Goal: Information Seeking & Learning: Learn about a topic

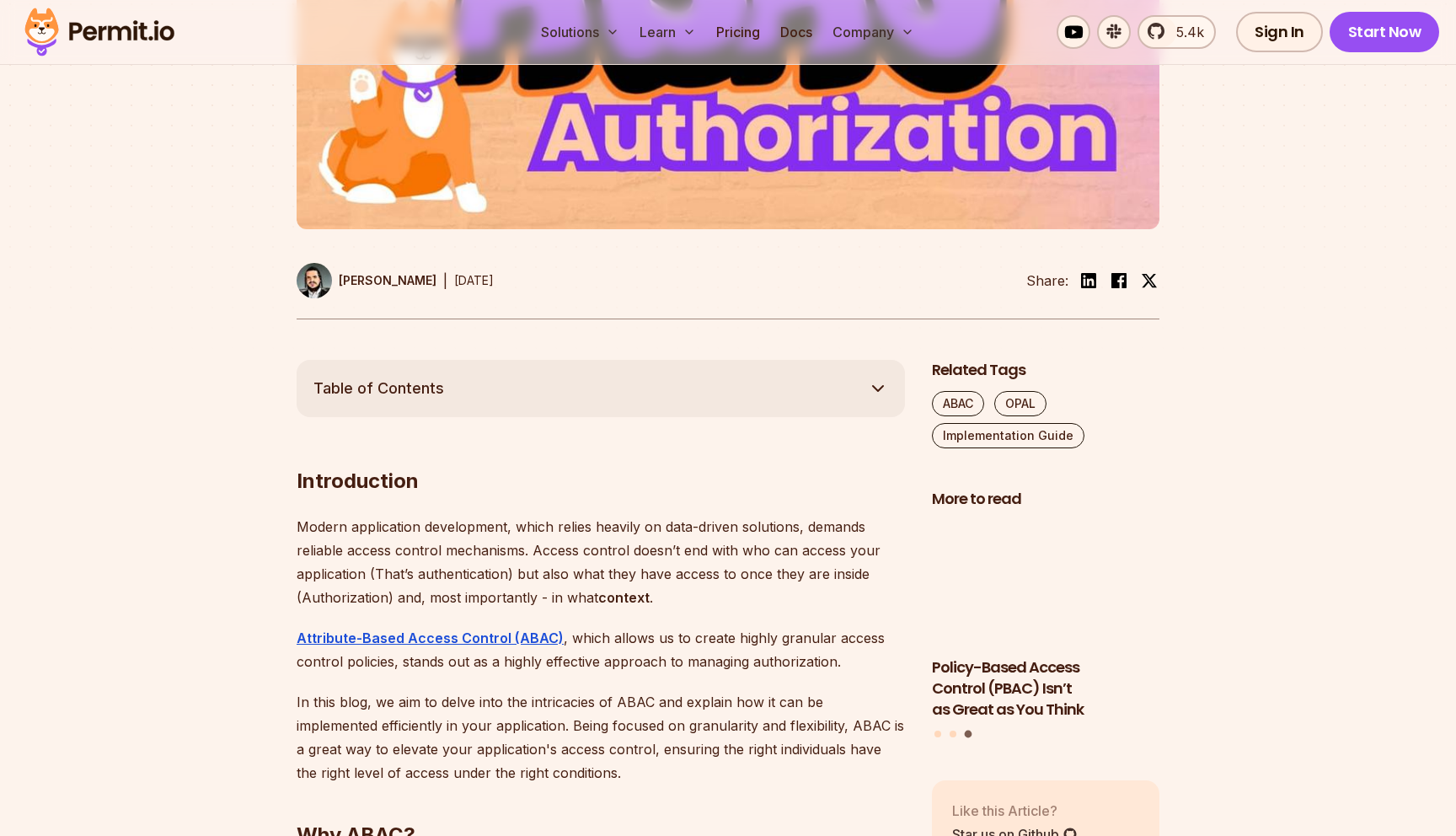
scroll to position [637, 0]
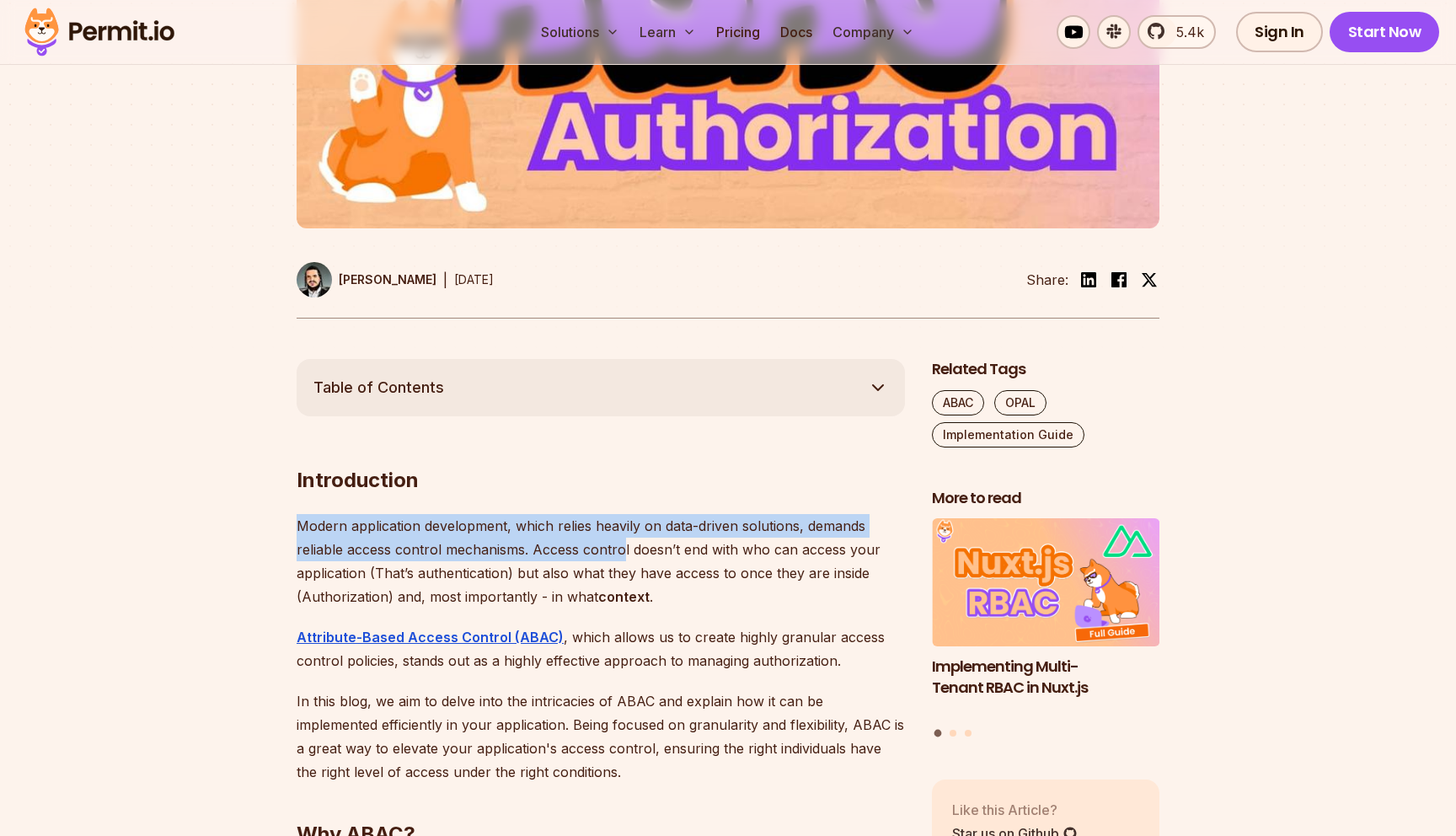
drag, startPoint x: 316, startPoint y: 509, endPoint x: 620, endPoint y: 541, distance: 305.7
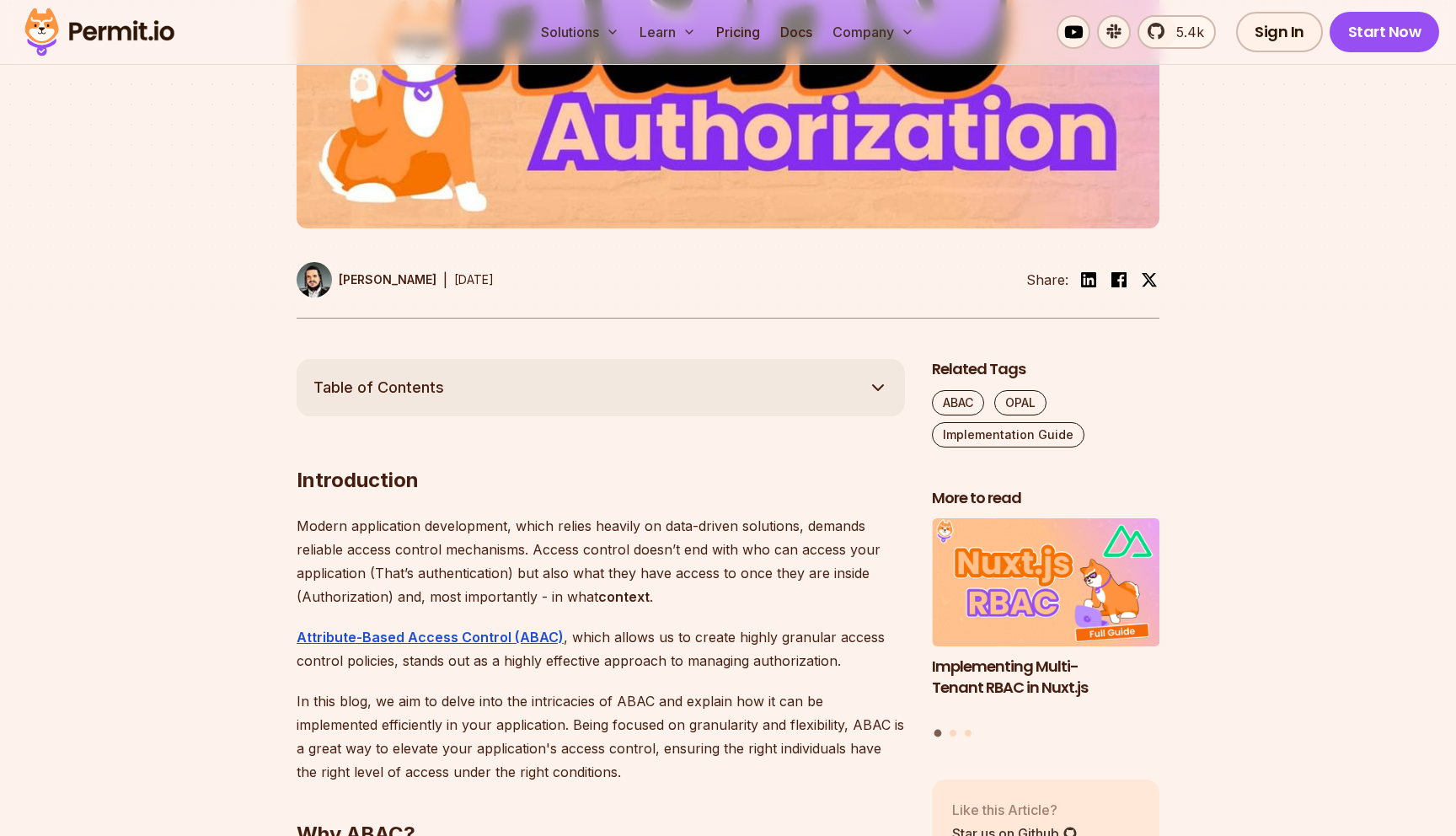
click at [646, 560] on p "Modern application development, which relies heavily on data-driven solutions, …" at bounding box center [601, 561] width 608 height 94
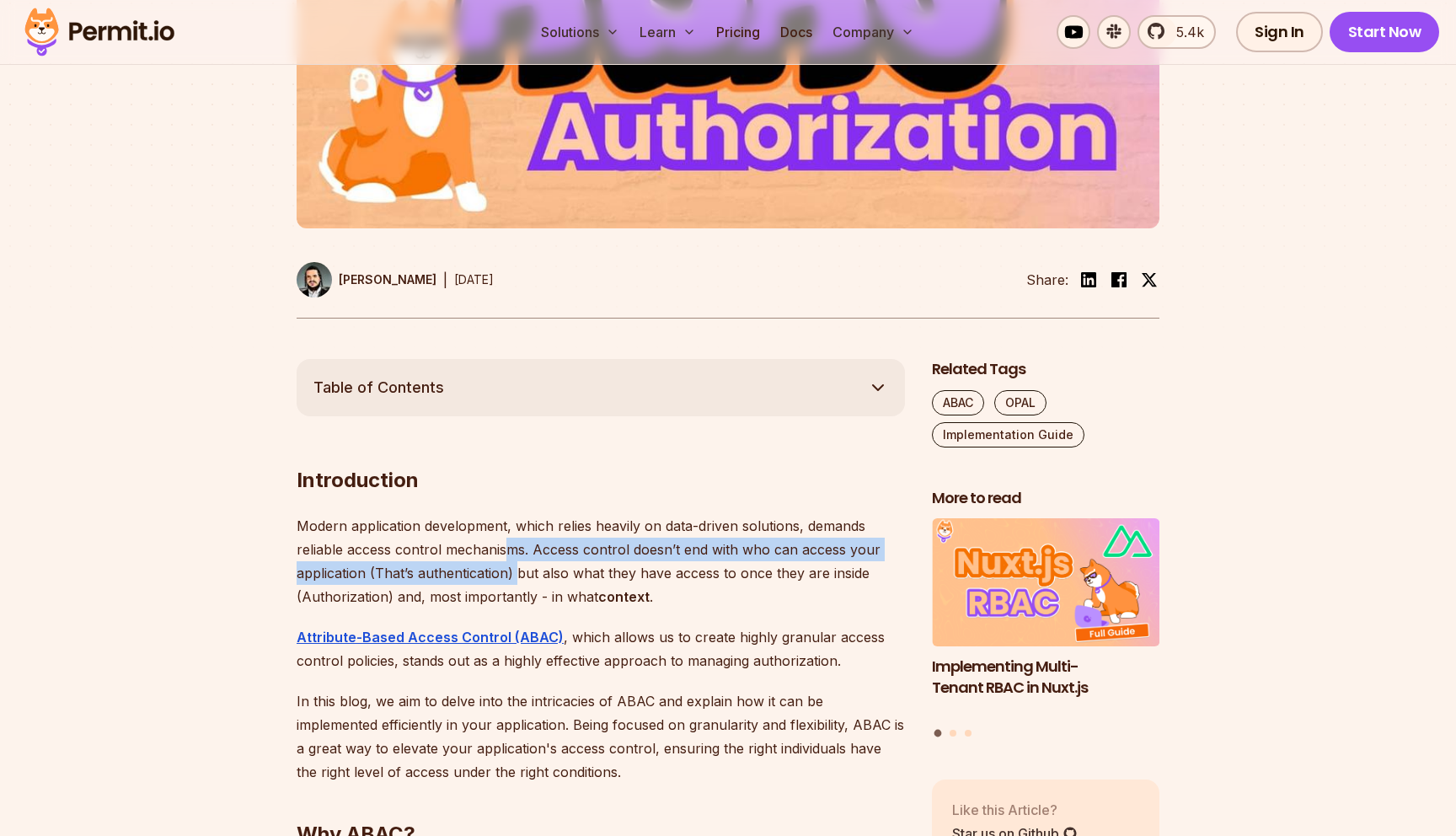
drag, startPoint x: 507, startPoint y: 542, endPoint x: 518, endPoint y: 564, distance: 24.6
click at [518, 564] on p "Modern application development, which relies heavily on data-driven solutions, …" at bounding box center [601, 561] width 608 height 94
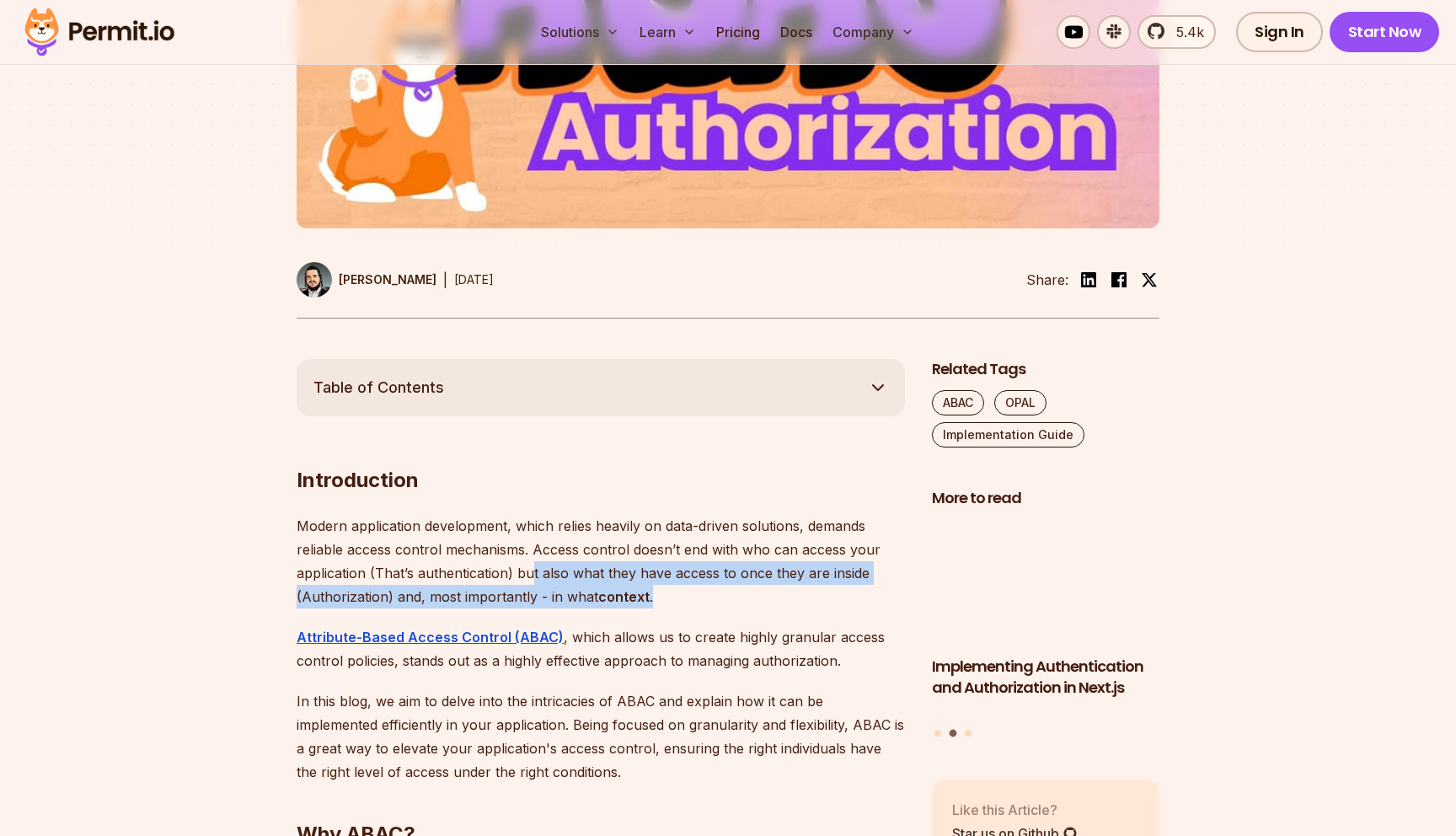
drag, startPoint x: 531, startPoint y: 575, endPoint x: 701, endPoint y: 586, distance: 170.4
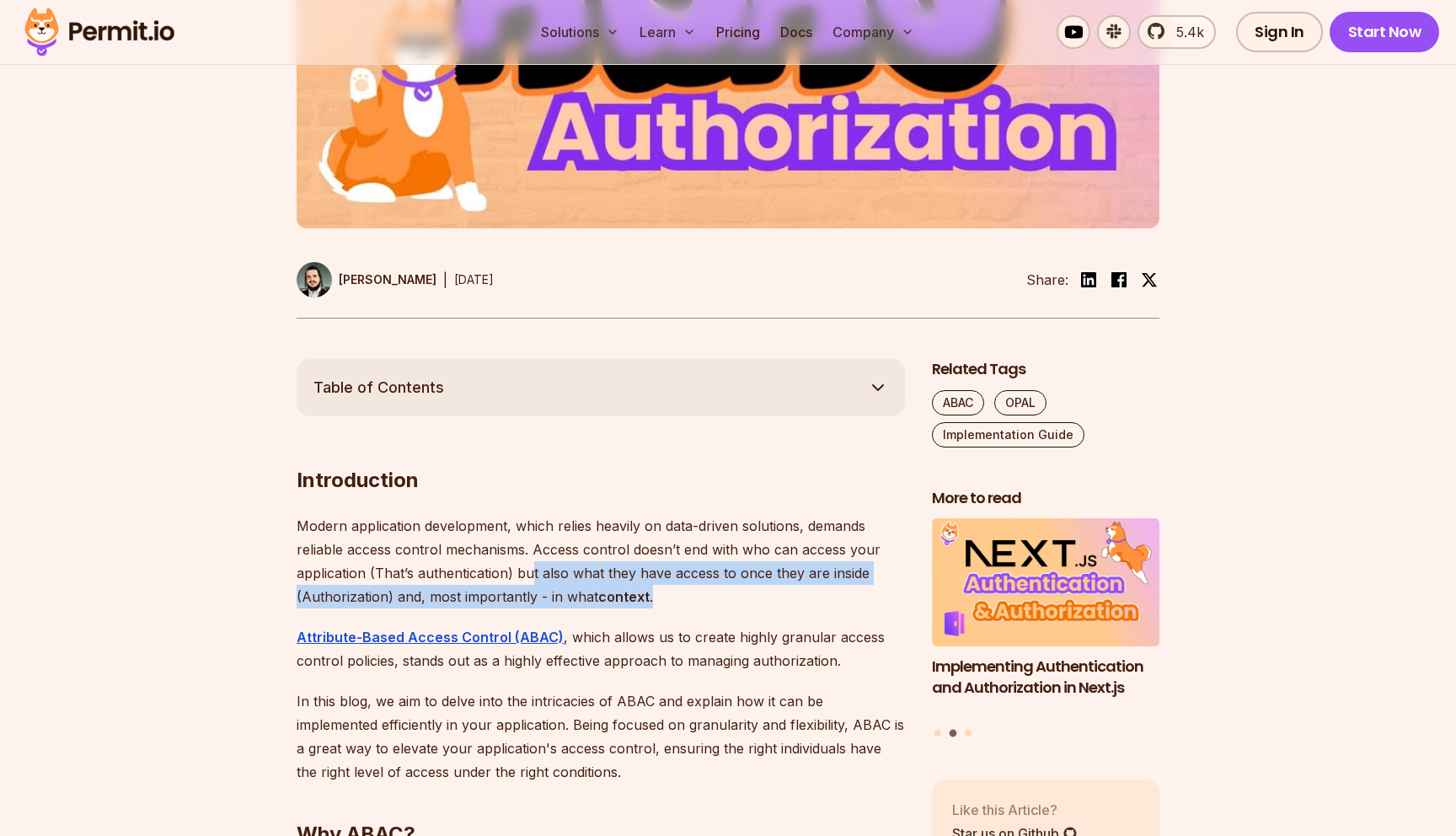
click at [701, 586] on p "Modern application development, which relies heavily on data-driven solutions, …" at bounding box center [601, 561] width 608 height 94
click at [693, 590] on p "Modern application development, which relies heavily on data-driven solutions, …" at bounding box center [601, 561] width 608 height 94
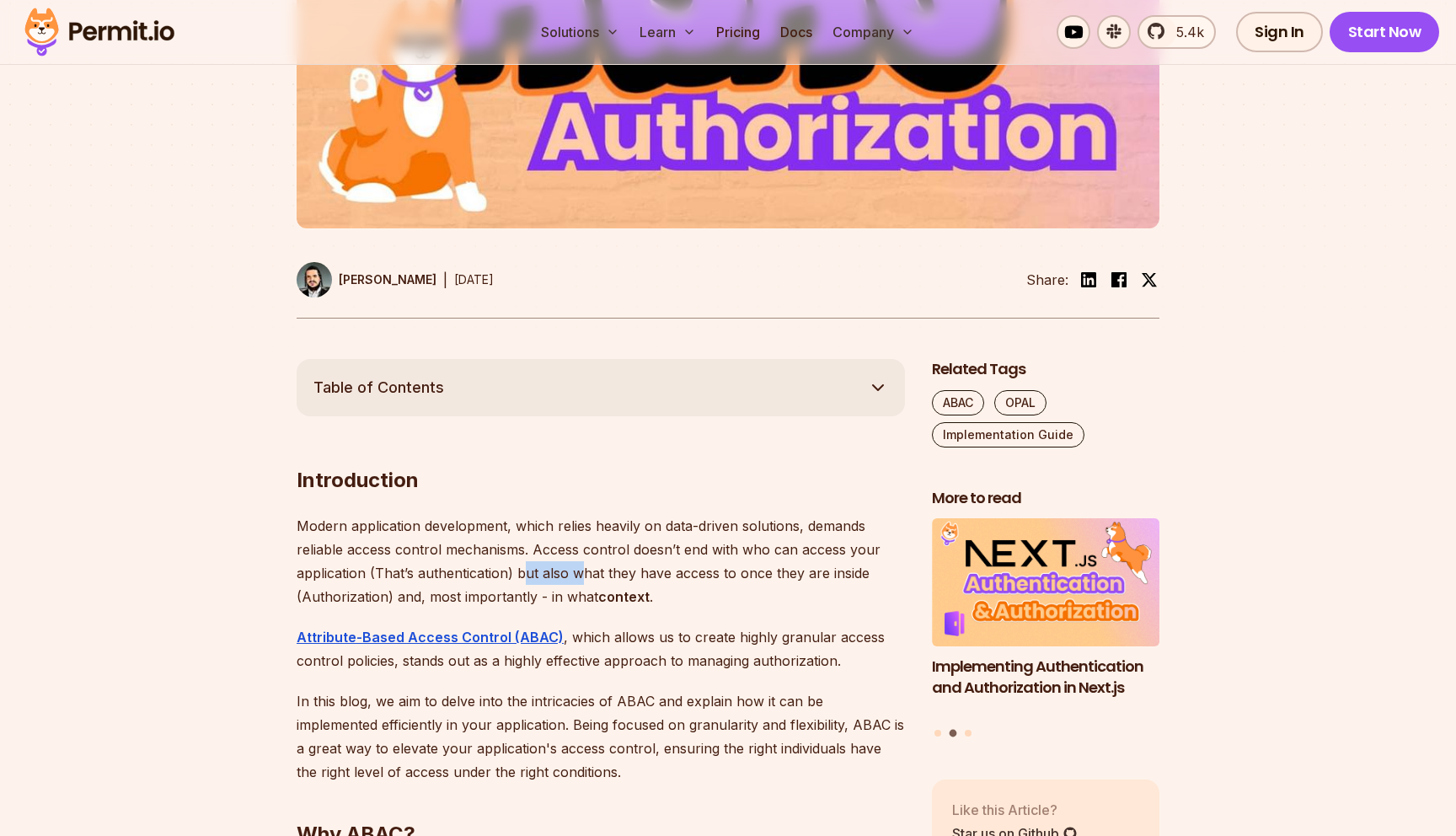
drag, startPoint x: 528, startPoint y: 566, endPoint x: 584, endPoint y: 571, distance: 56.2
click at [584, 571] on p "Modern application development, which relies heavily on data-driven solutions, …" at bounding box center [601, 561] width 608 height 94
click at [522, 577] on p "Modern application development, which relies heavily on data-driven solutions, …" at bounding box center [601, 561] width 608 height 94
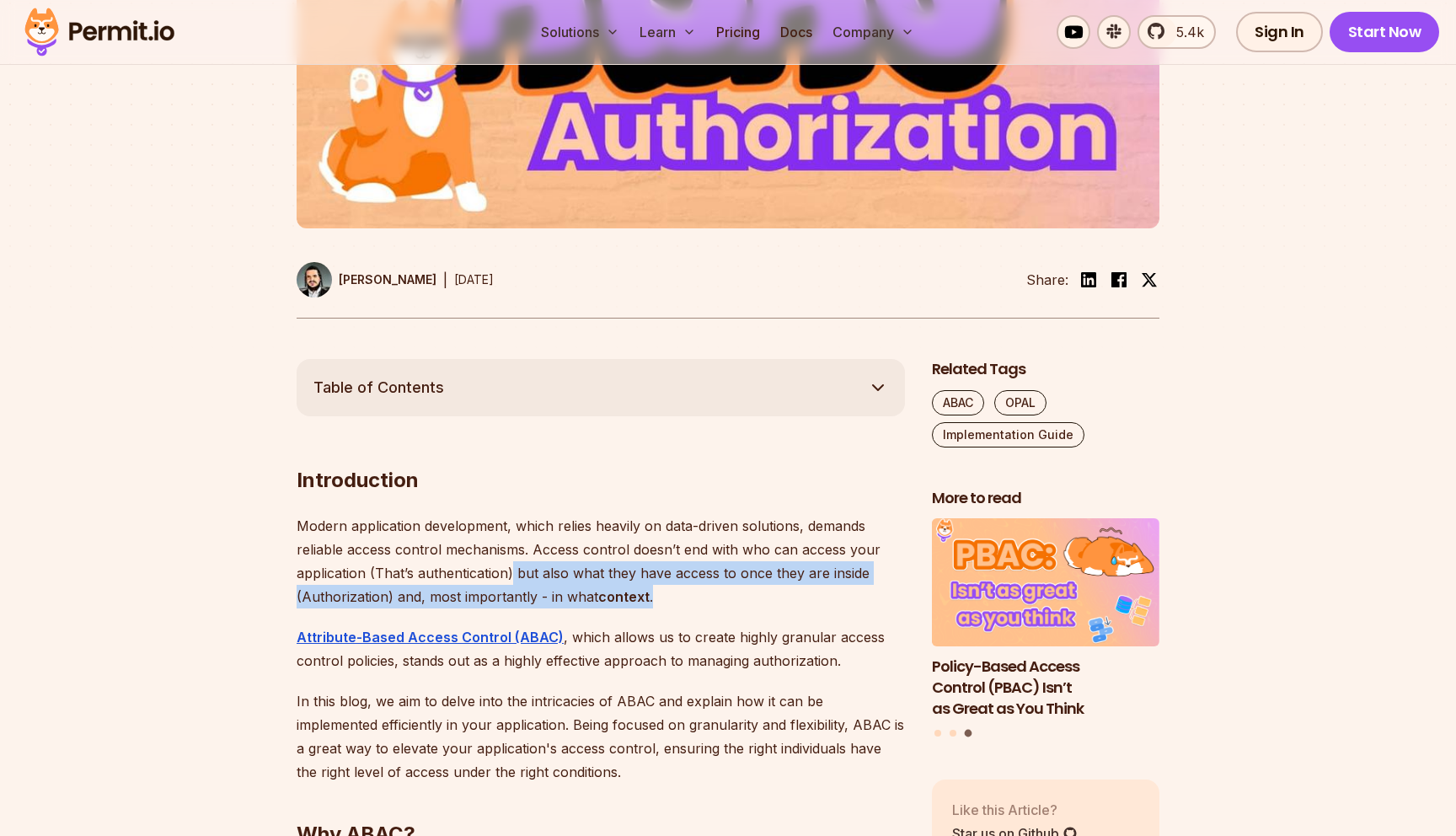
drag, startPoint x: 511, startPoint y: 572, endPoint x: 660, endPoint y: 598, distance: 151.3
click at [664, 598] on p "Modern application development, which relies heavily on data-driven solutions, …" at bounding box center [601, 561] width 608 height 94
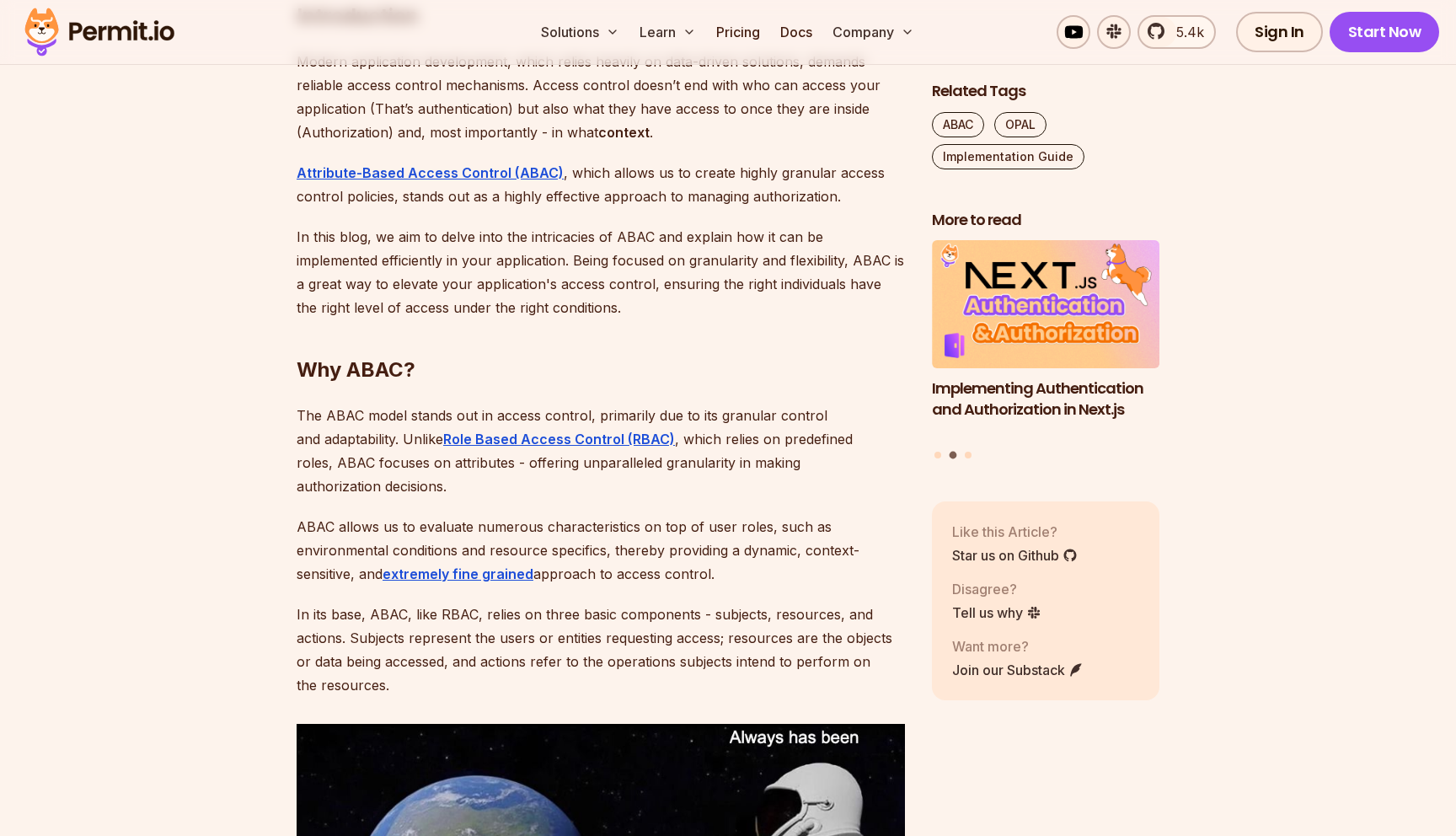
scroll to position [1108, 0]
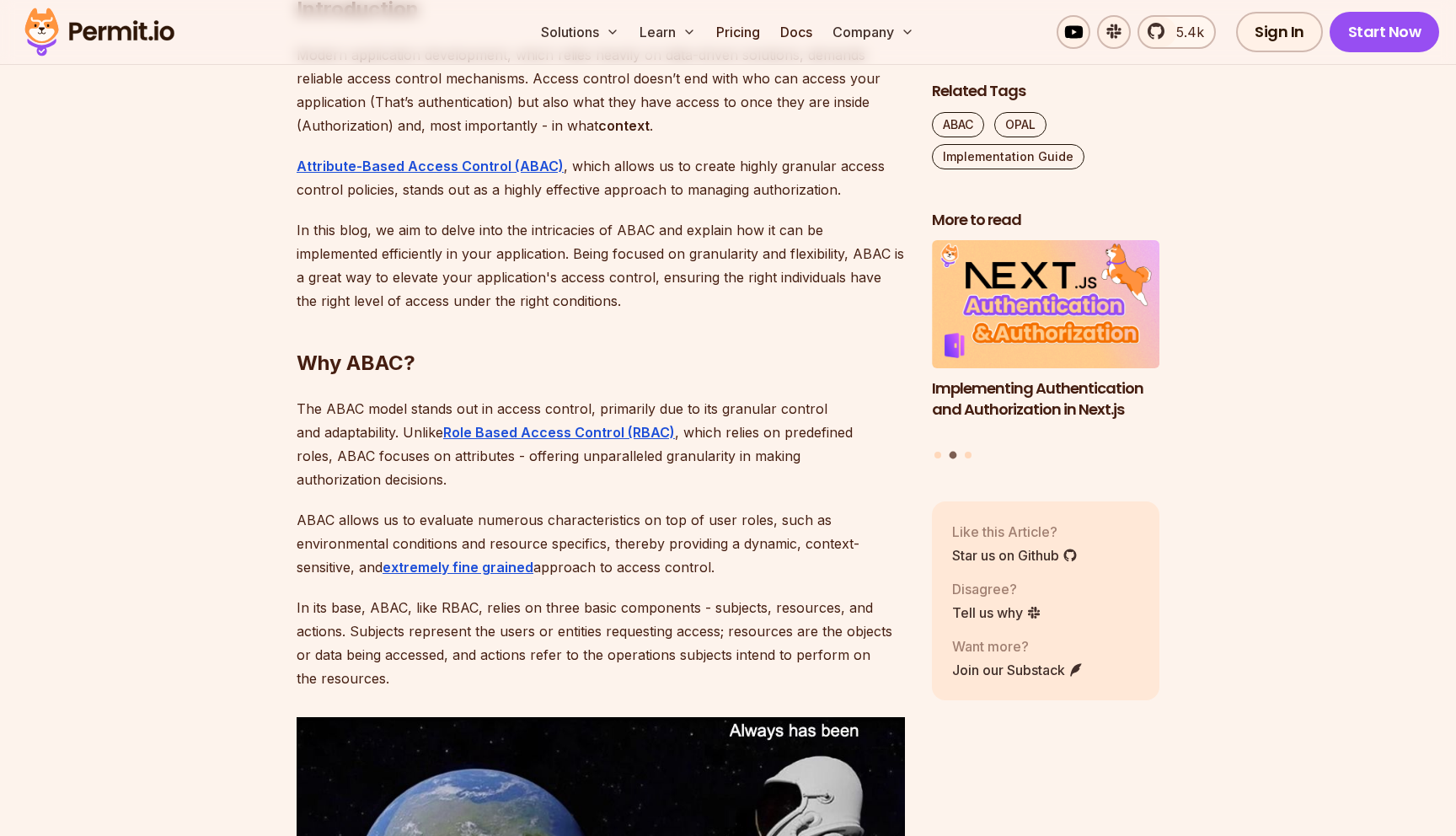
click at [537, 362] on h2 "Why ABAC?" at bounding box center [601, 329] width 608 height 94
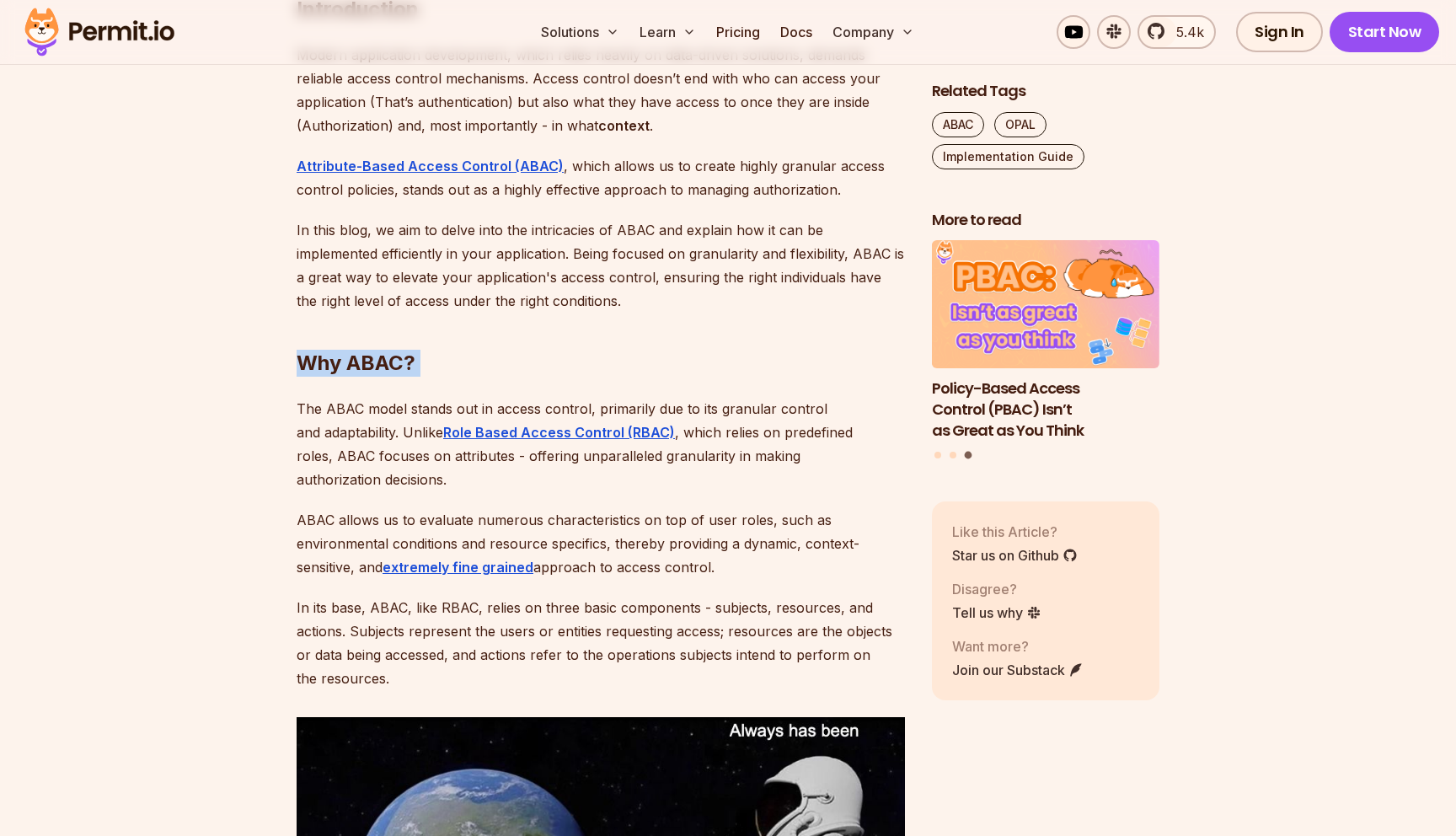
click at [537, 362] on h2 "Why ABAC?" at bounding box center [601, 329] width 608 height 94
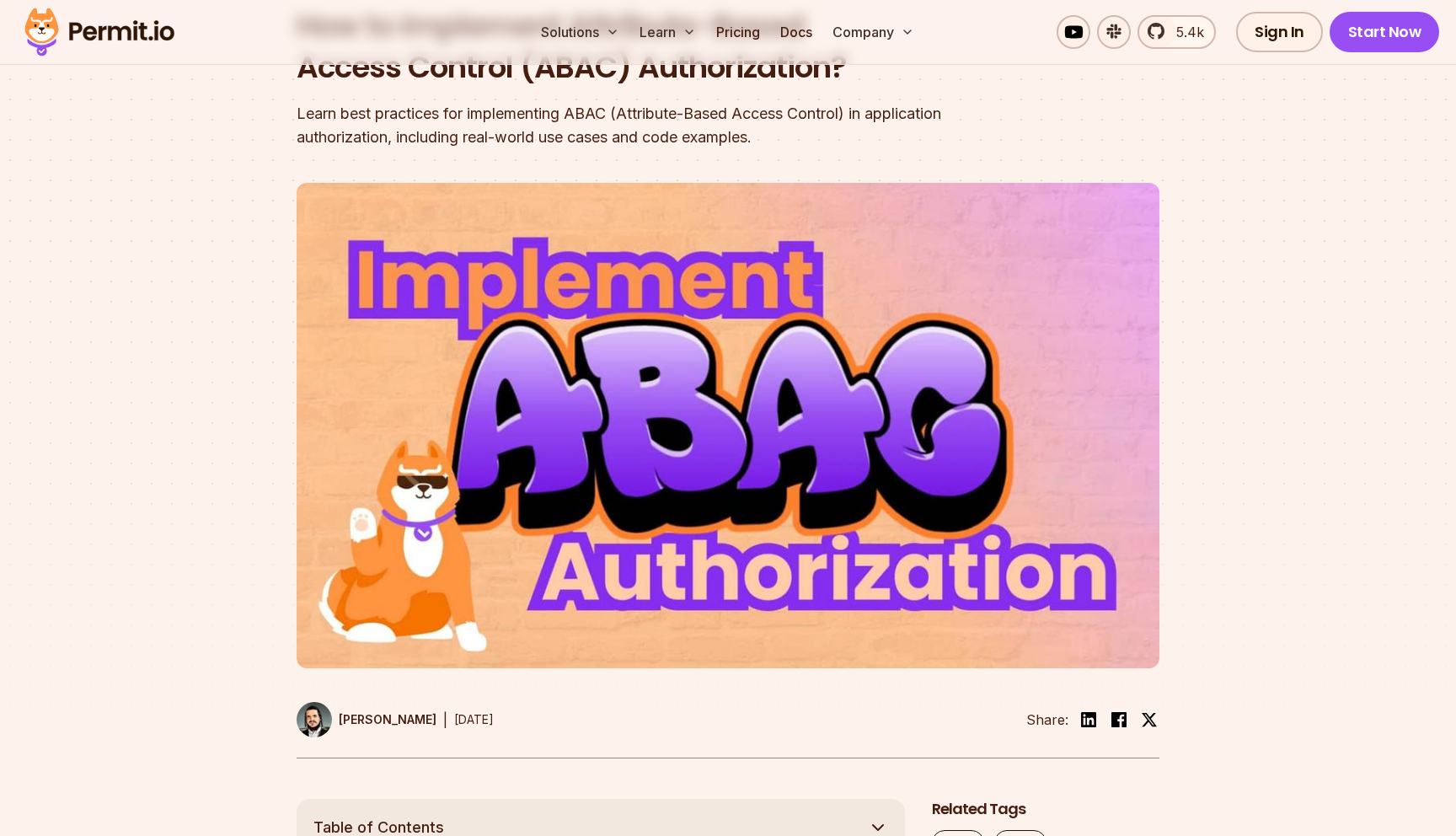
scroll to position [0, 0]
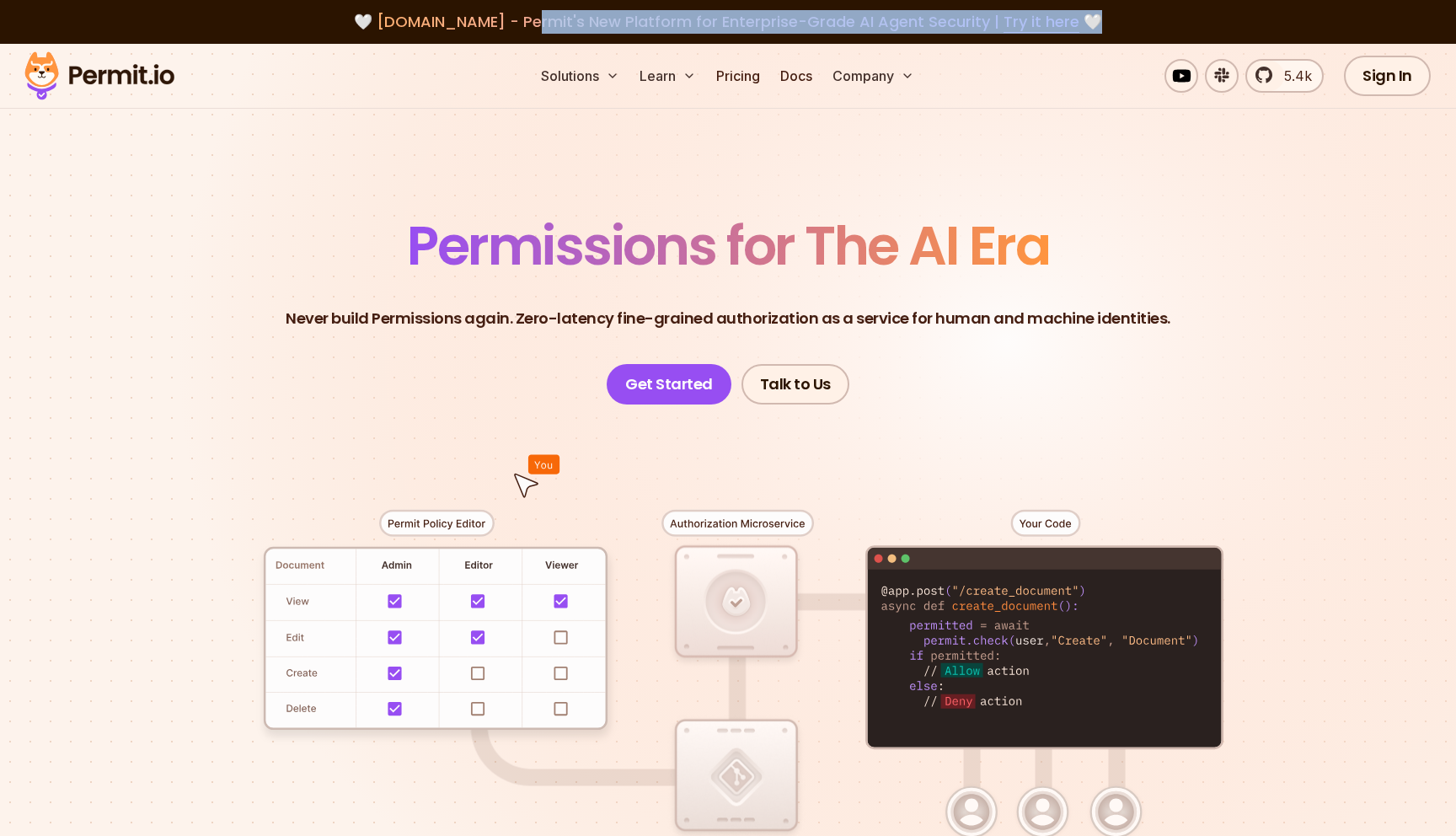
drag, startPoint x: 525, startPoint y: 30, endPoint x: 879, endPoint y: 41, distance: 354.2
click at [879, 41] on div "🤍 agent.security - Permit's New Platform for Enterprise-Grade AI Agent Security…" at bounding box center [728, 22] width 1456 height 44
click at [898, 17] on span "agent.security - Permit's New Platform for Enterprise-Grade AI Agent Security |…" at bounding box center [728, 22] width 703 height 21
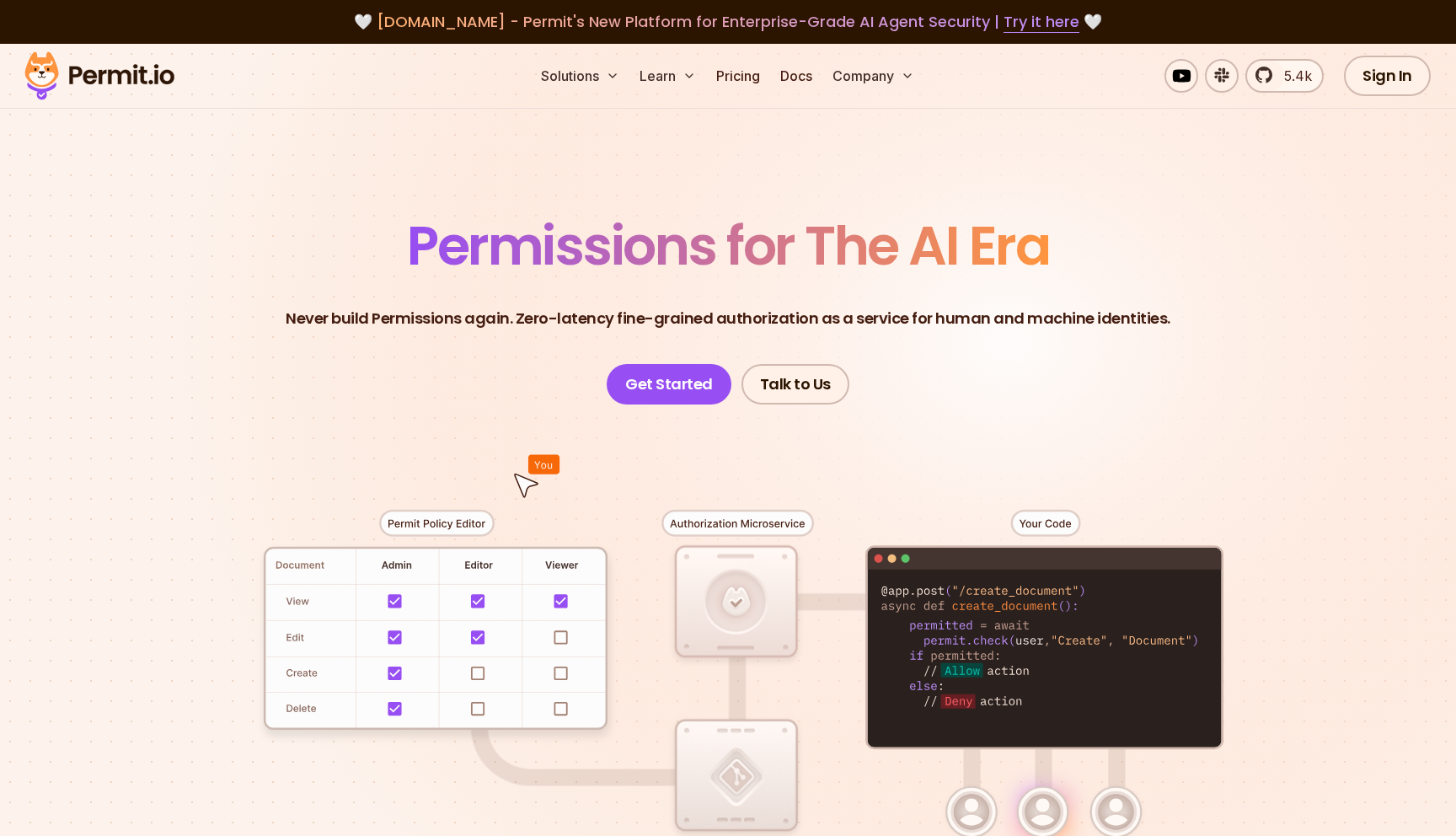
click at [640, 259] on span "Permissions for The AI Era" at bounding box center [728, 246] width 642 height 75
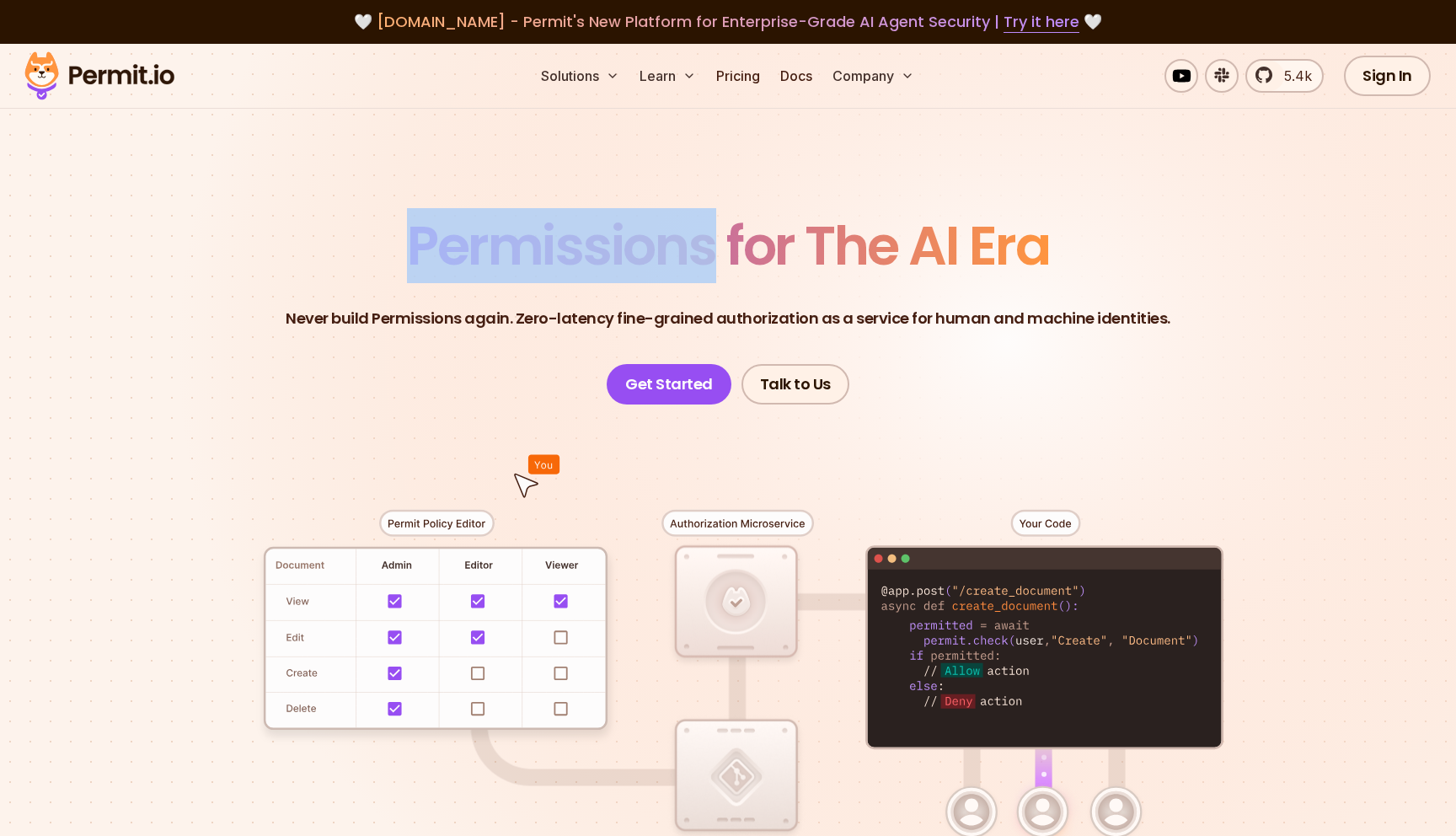
click at [640, 259] on span "Permissions for The AI Era" at bounding box center [728, 246] width 642 height 75
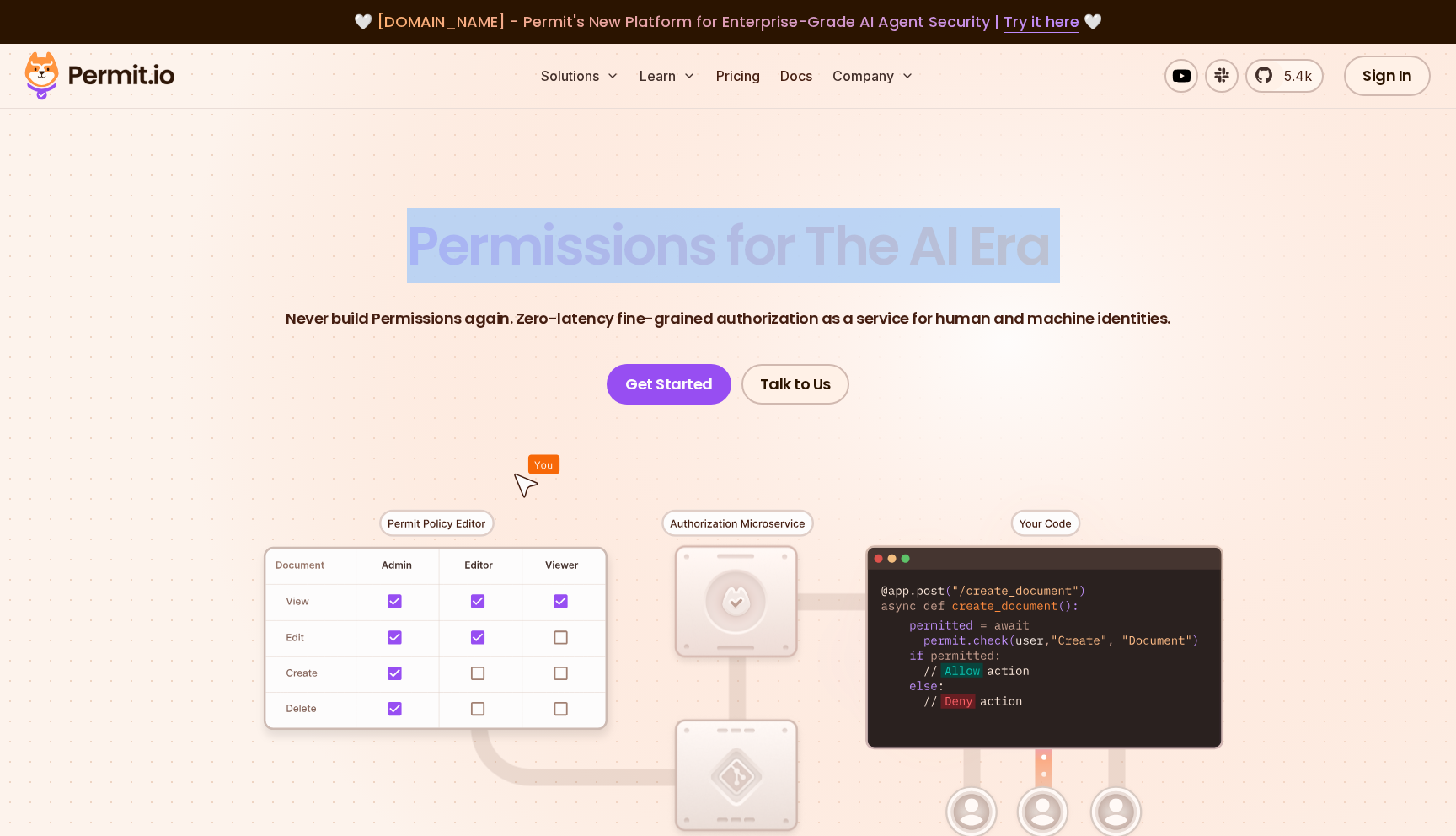
click at [640, 259] on span "Permissions for The AI Era" at bounding box center [728, 246] width 642 height 75
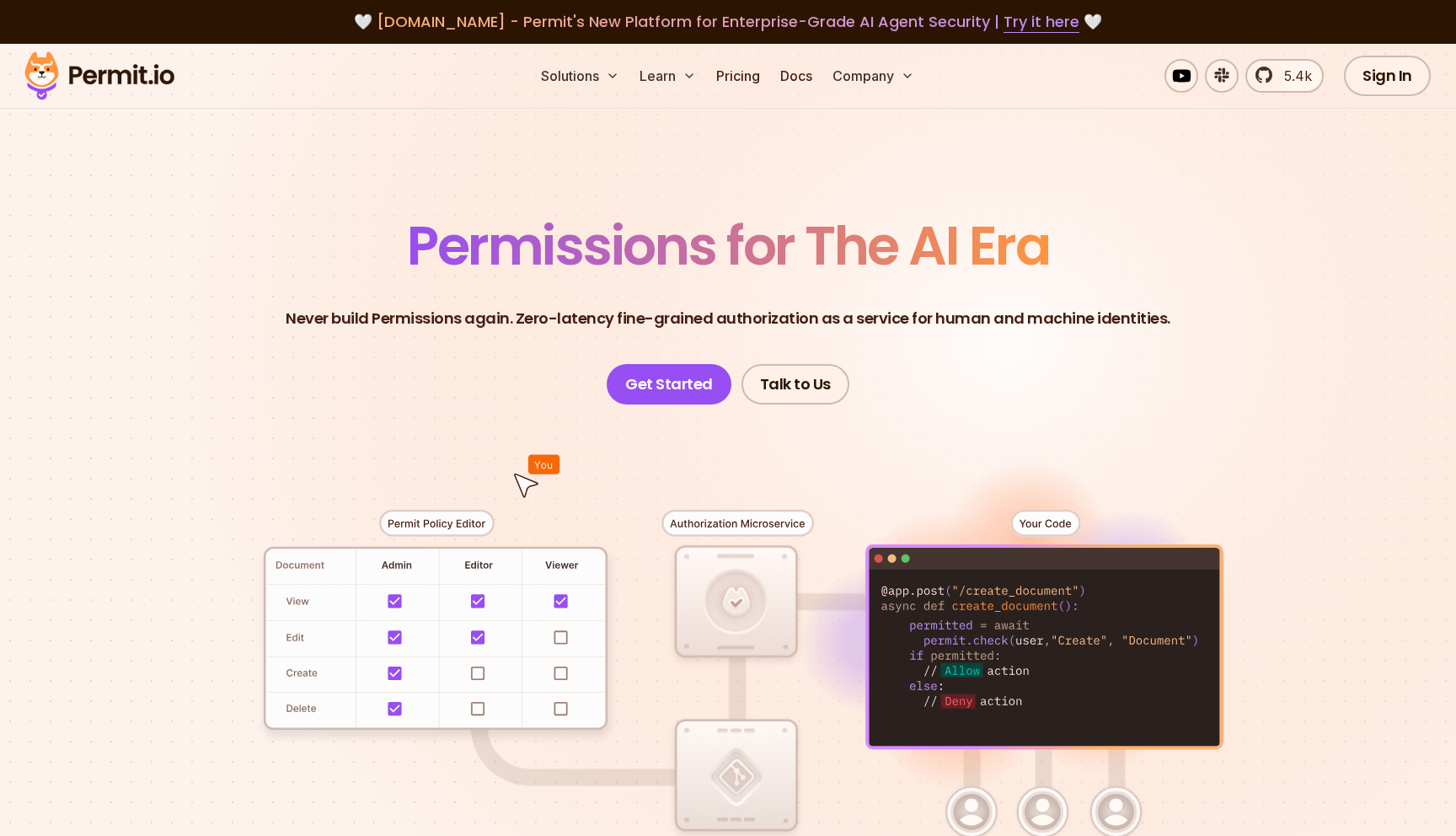
click at [464, 322] on p "Never build Permissions again. Zero-latency fine-grained authorization as a ser…" at bounding box center [728, 318] width 885 height 23
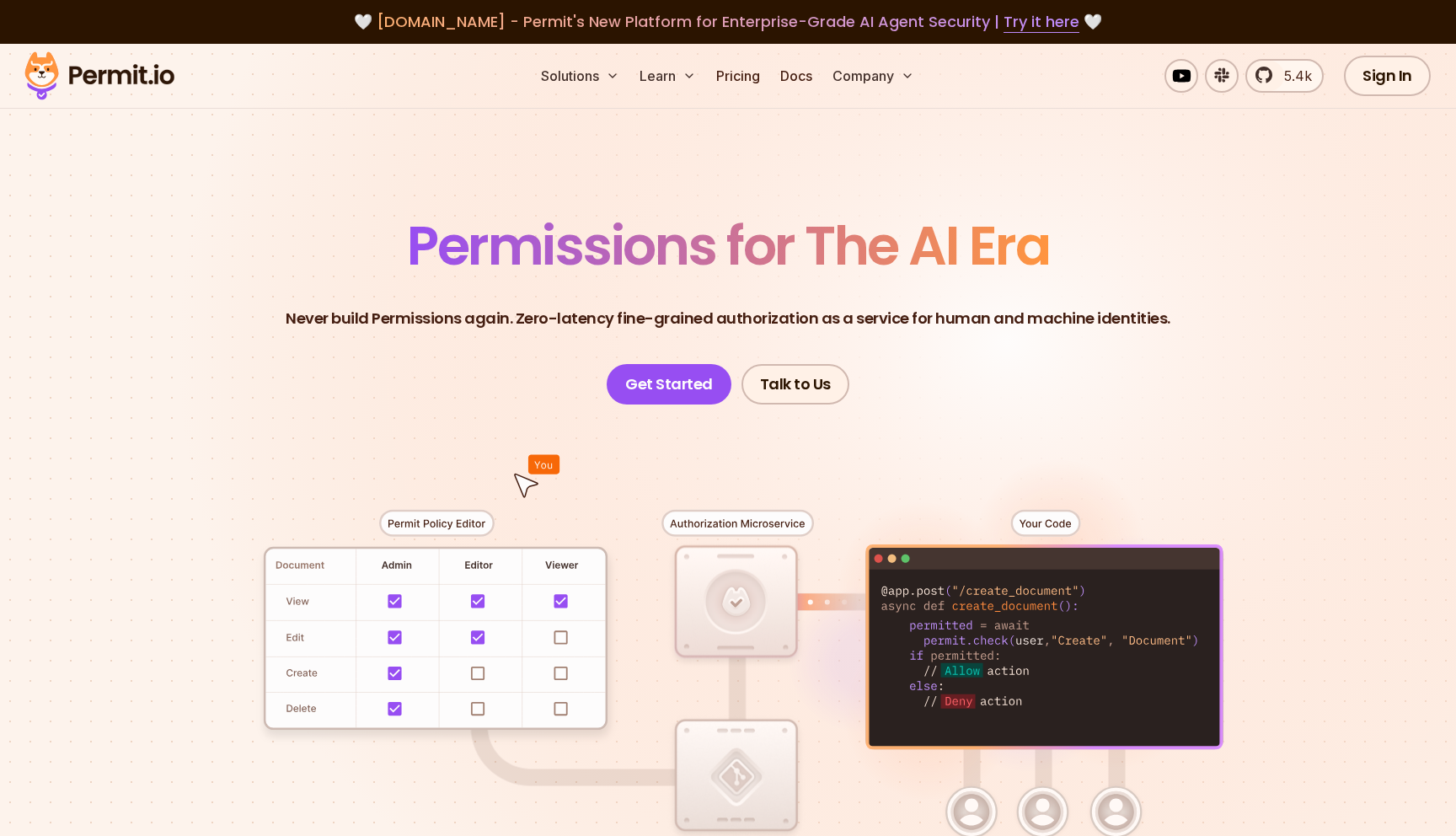
click at [458, 337] on header "Permissions for The AI Era Never build Permissions again. Zero-latency fine-gra…" at bounding box center [728, 312] width 1179 height 186
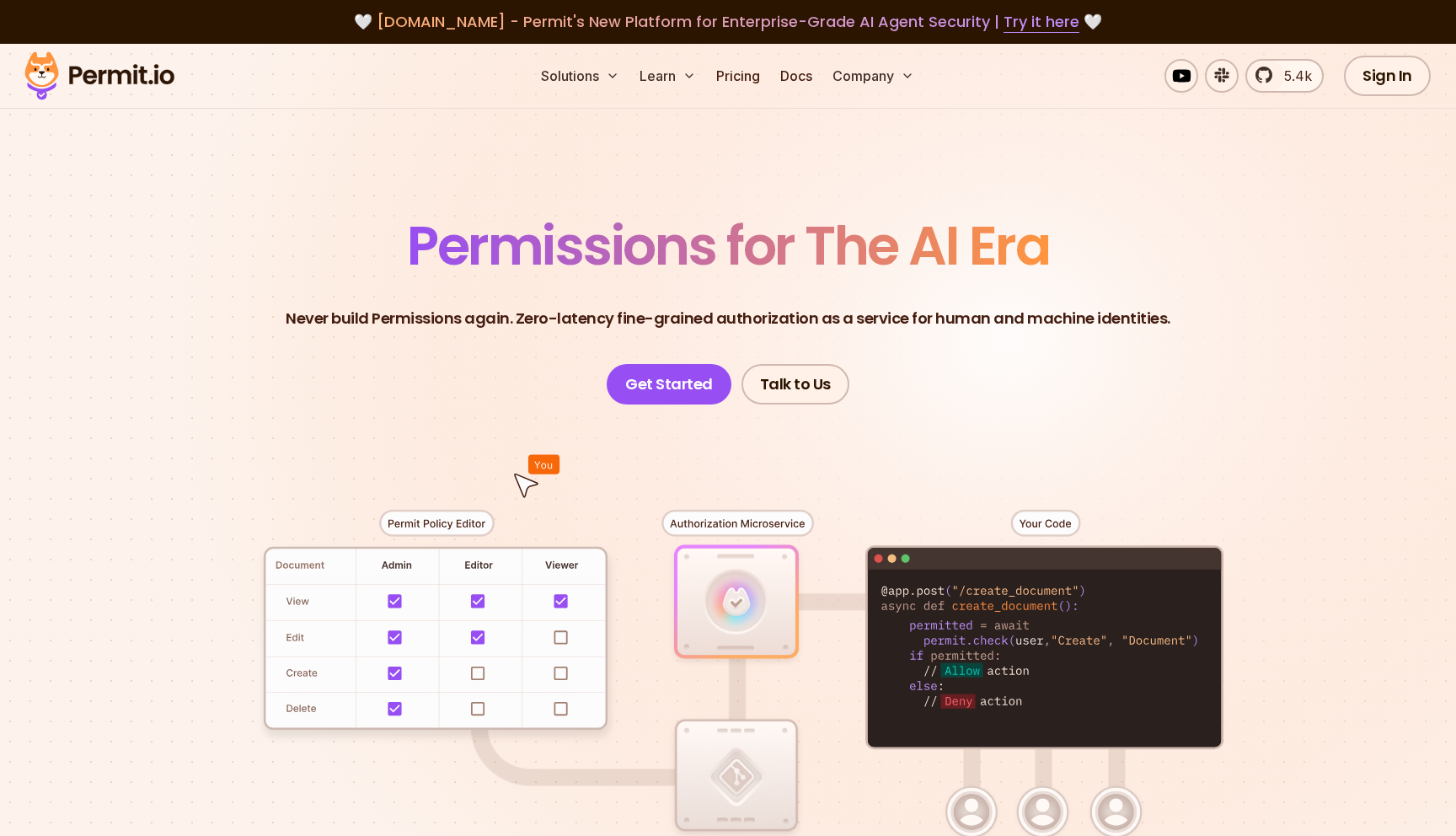
drag, startPoint x: 372, startPoint y: 301, endPoint x: 489, endPoint y: 301, distance: 117.0
click at [489, 301] on header "Permissions for The AI Era Never build Permissions again. Zero-latency fine-gra…" at bounding box center [728, 312] width 1179 height 186
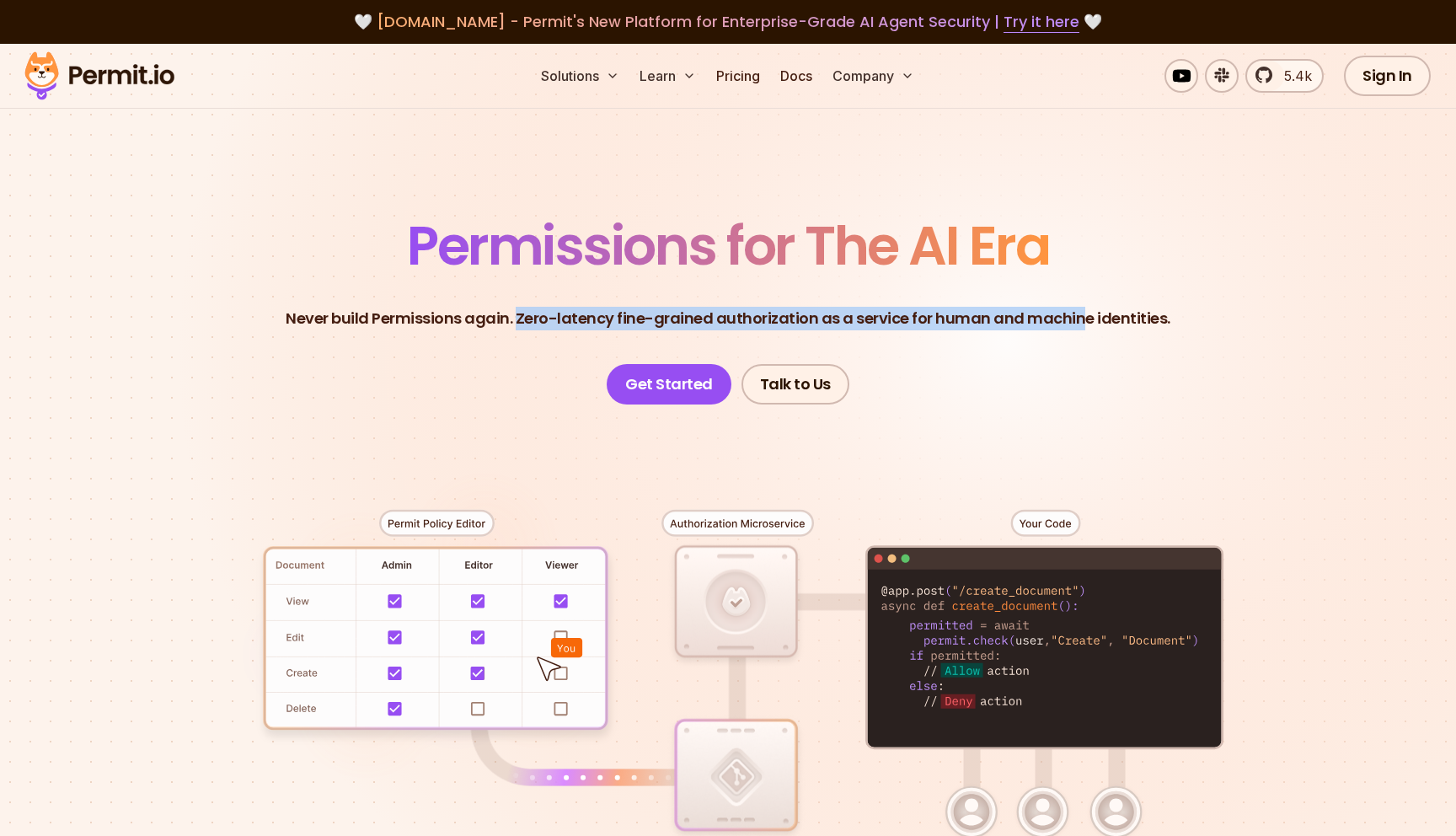
drag, startPoint x: 525, startPoint y: 315, endPoint x: 1014, endPoint y: 258, distance: 492.3
click at [1036, 274] on header "Permissions for The AI Era Never build Permissions again. Zero-latency fine-gra…" at bounding box center [728, 312] width 1179 height 186
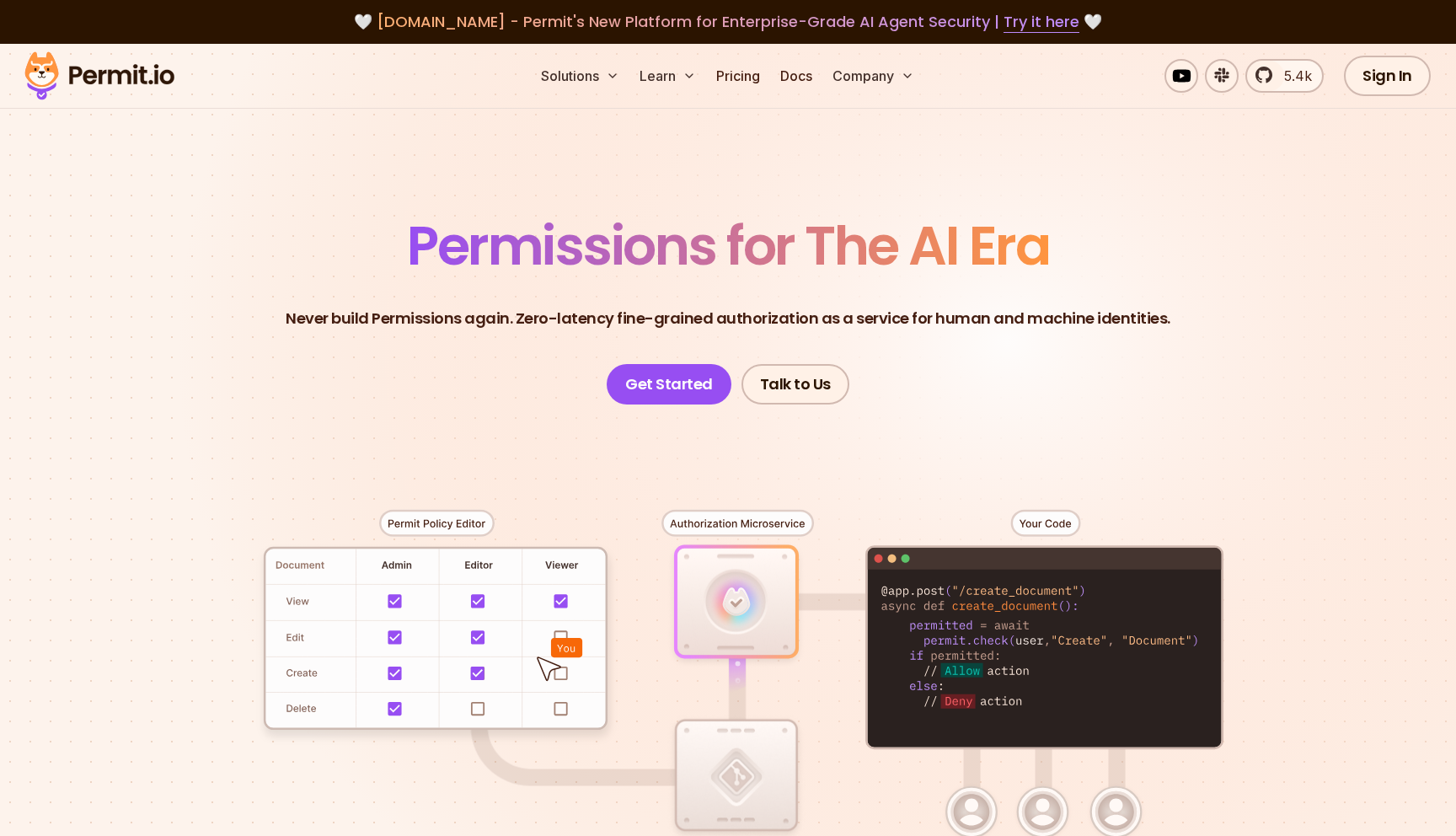
click at [862, 325] on p "Never build Permissions again. Zero-latency fine-grained authorization as a ser…" at bounding box center [728, 318] width 885 height 23
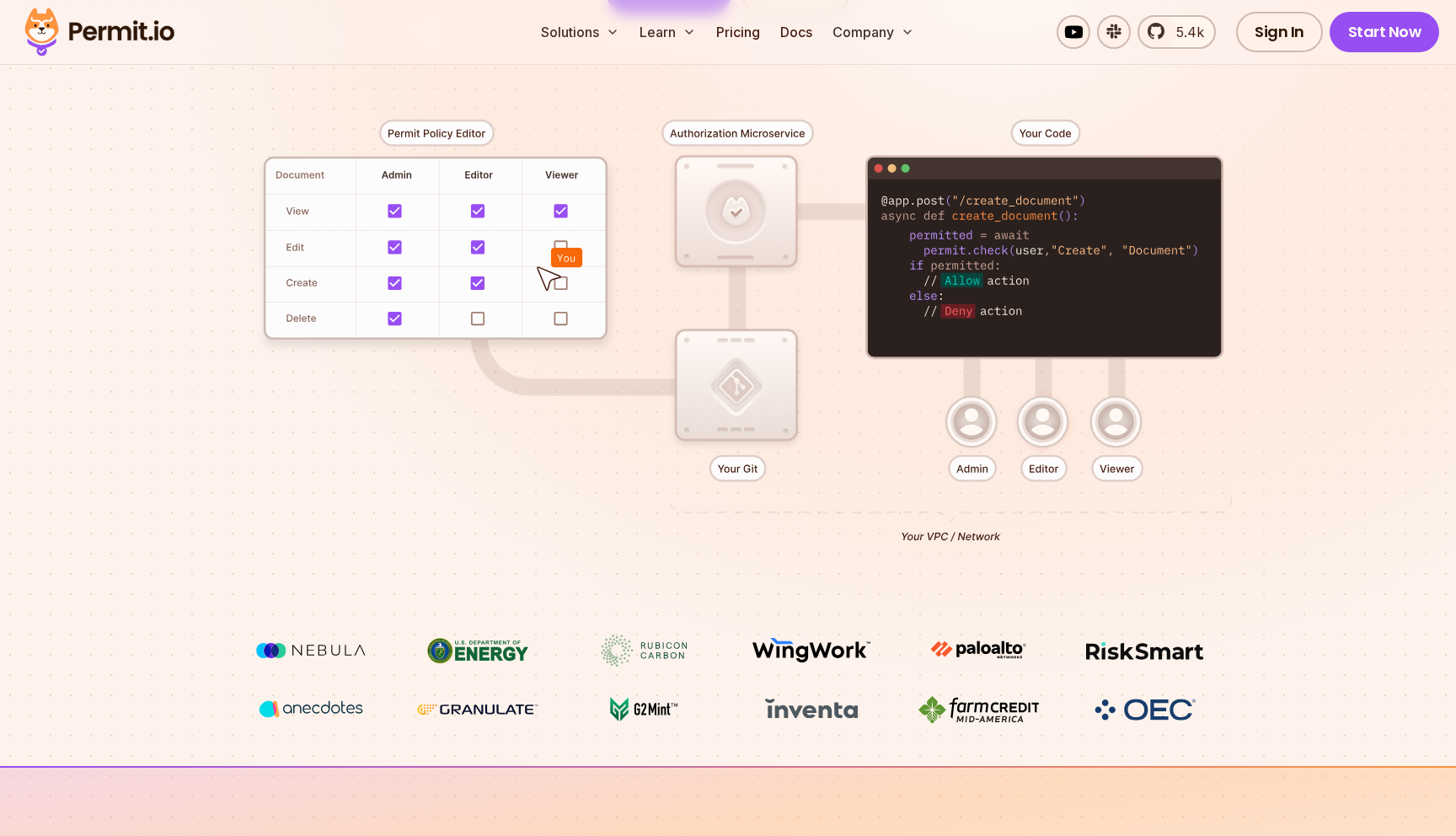
scroll to position [348, 0]
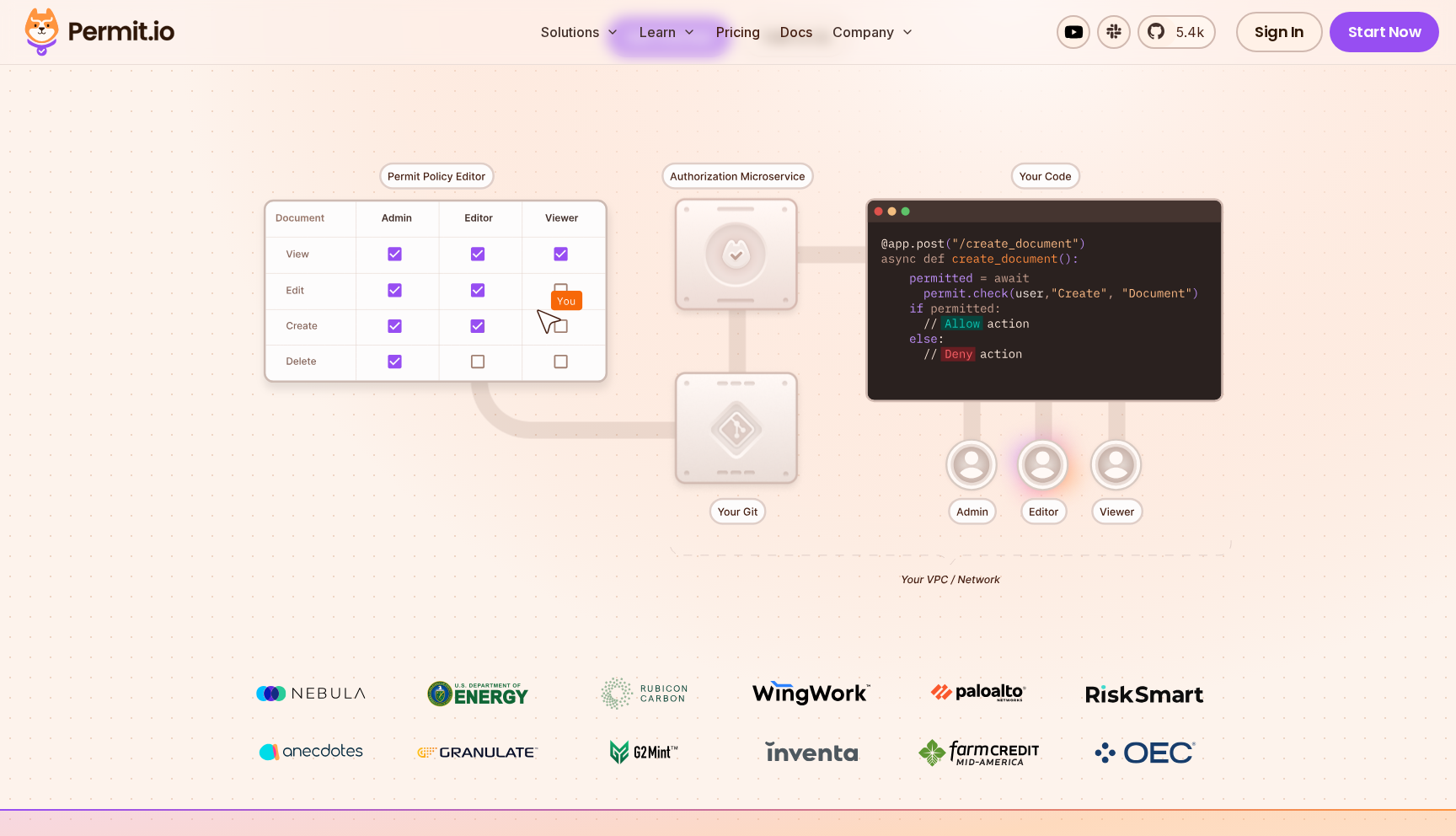
click at [270, 233] on div at bounding box center [728, 367] width 1179 height 621
click at [389, 219] on div at bounding box center [728, 367] width 1179 height 621
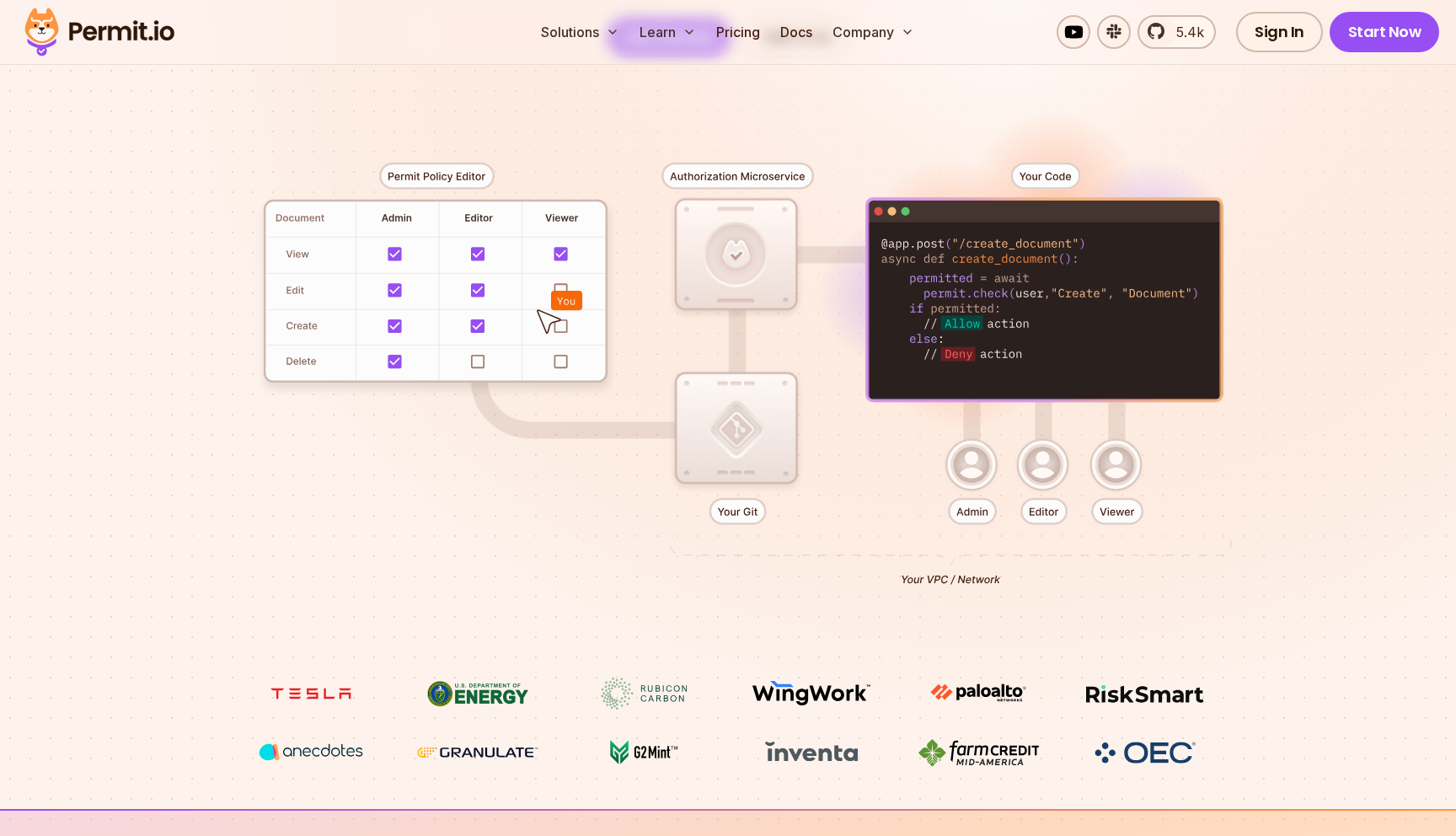
click at [477, 218] on div at bounding box center [728, 367] width 1179 height 621
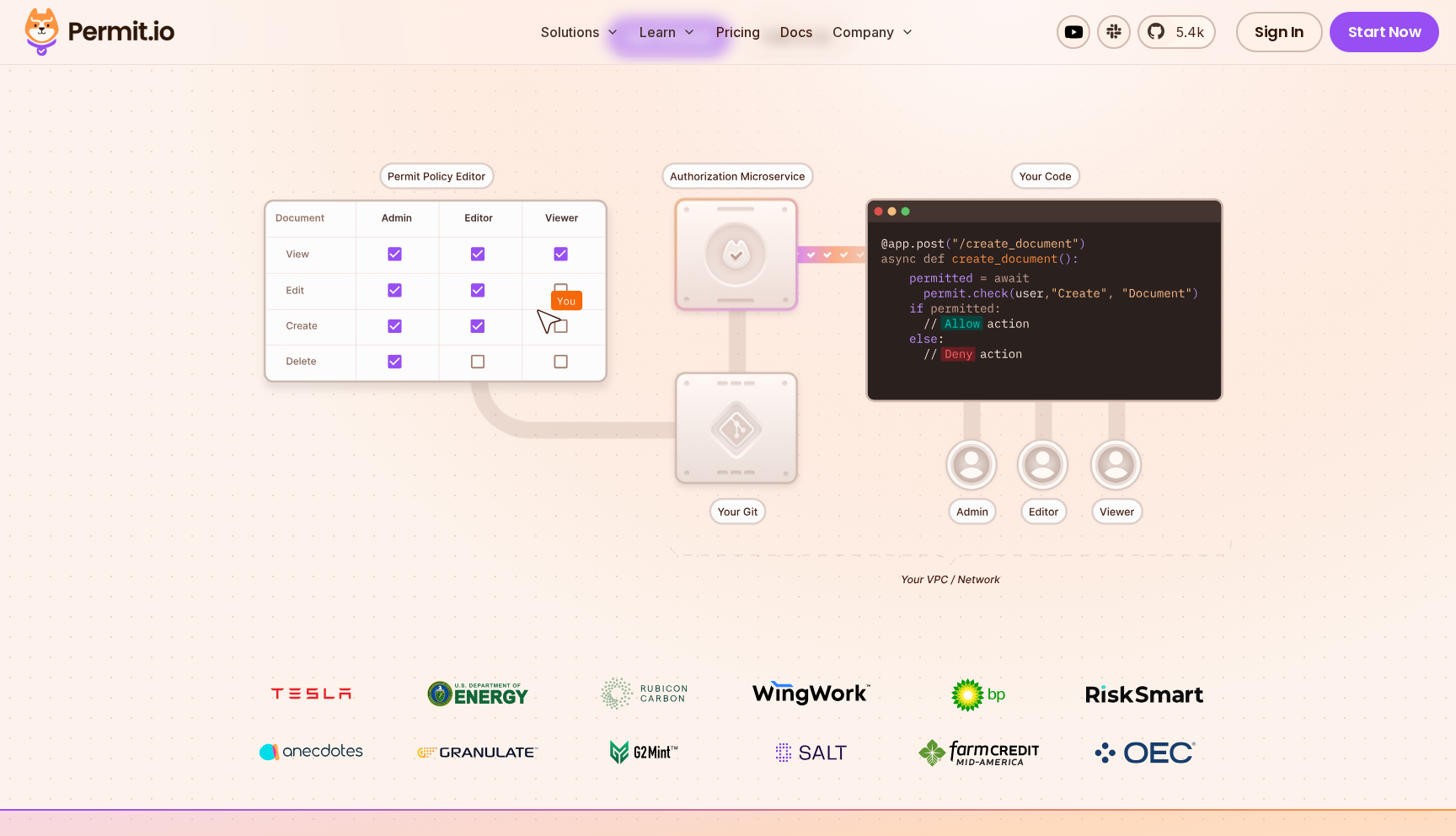
drag, startPoint x: 766, startPoint y: 208, endPoint x: 796, endPoint y: 386, distance: 180.5
click at [796, 386] on div at bounding box center [728, 367] width 1179 height 621
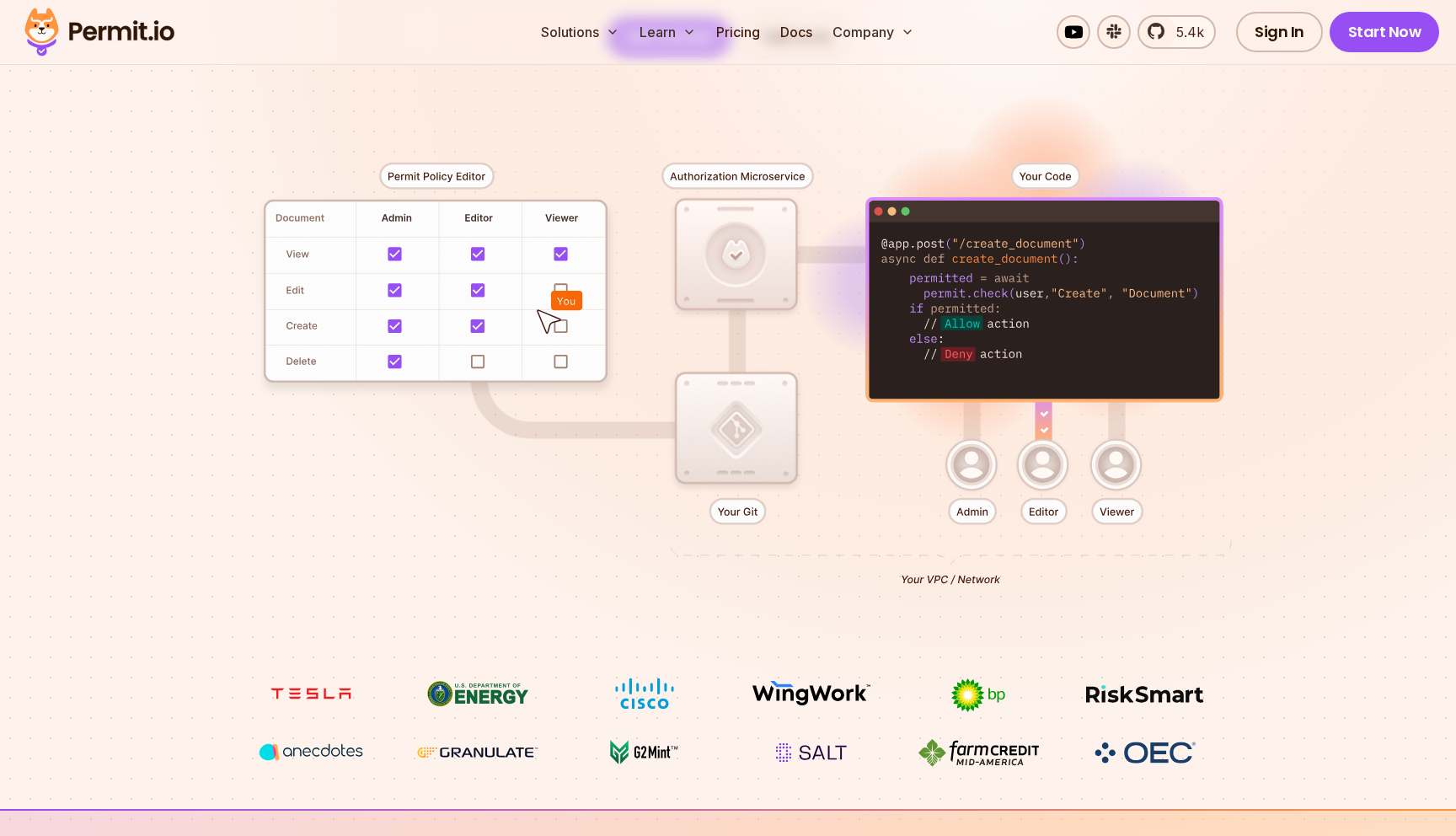
click at [732, 507] on div at bounding box center [728, 367] width 1179 height 621
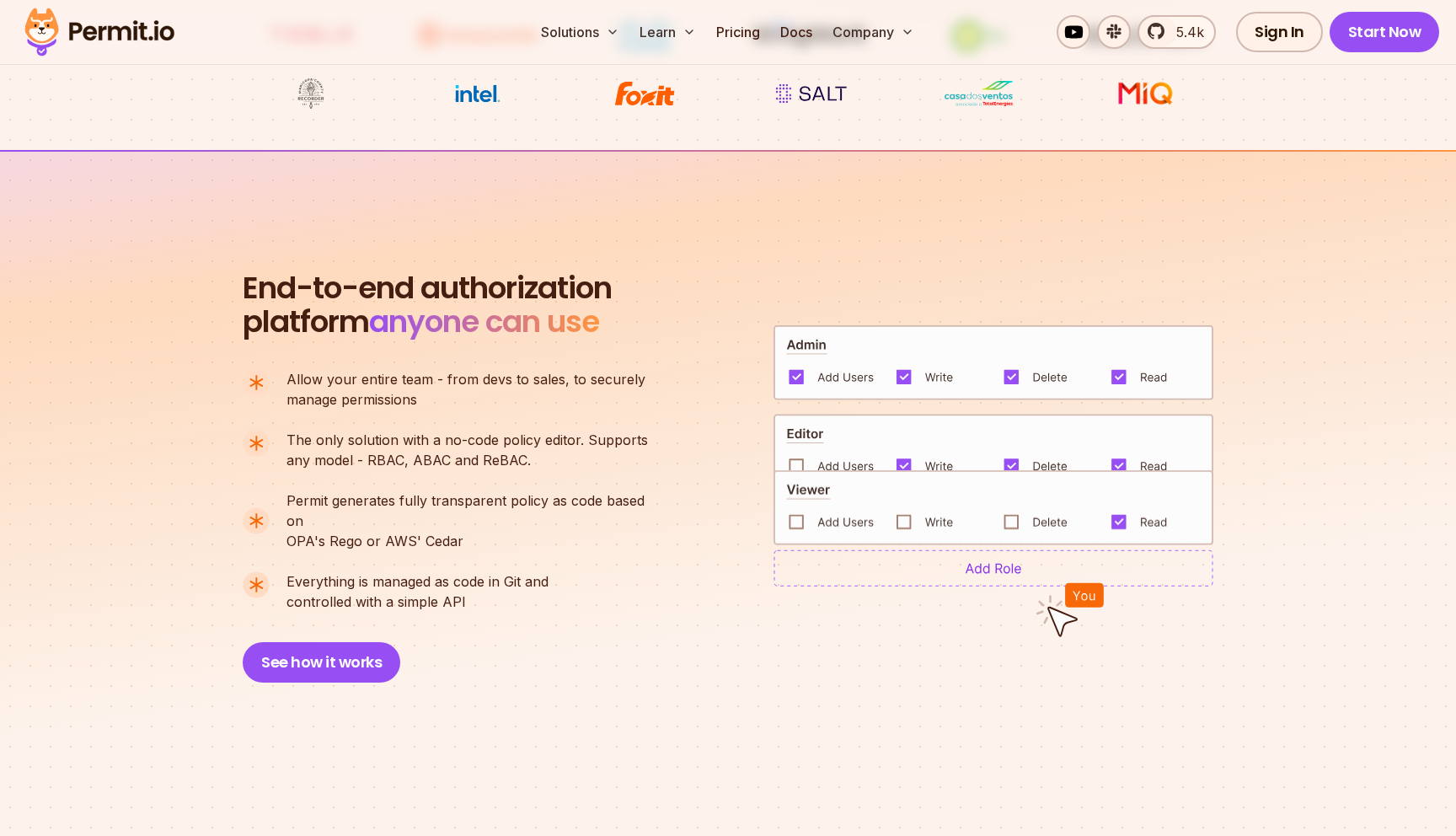
scroll to position [1037, 0]
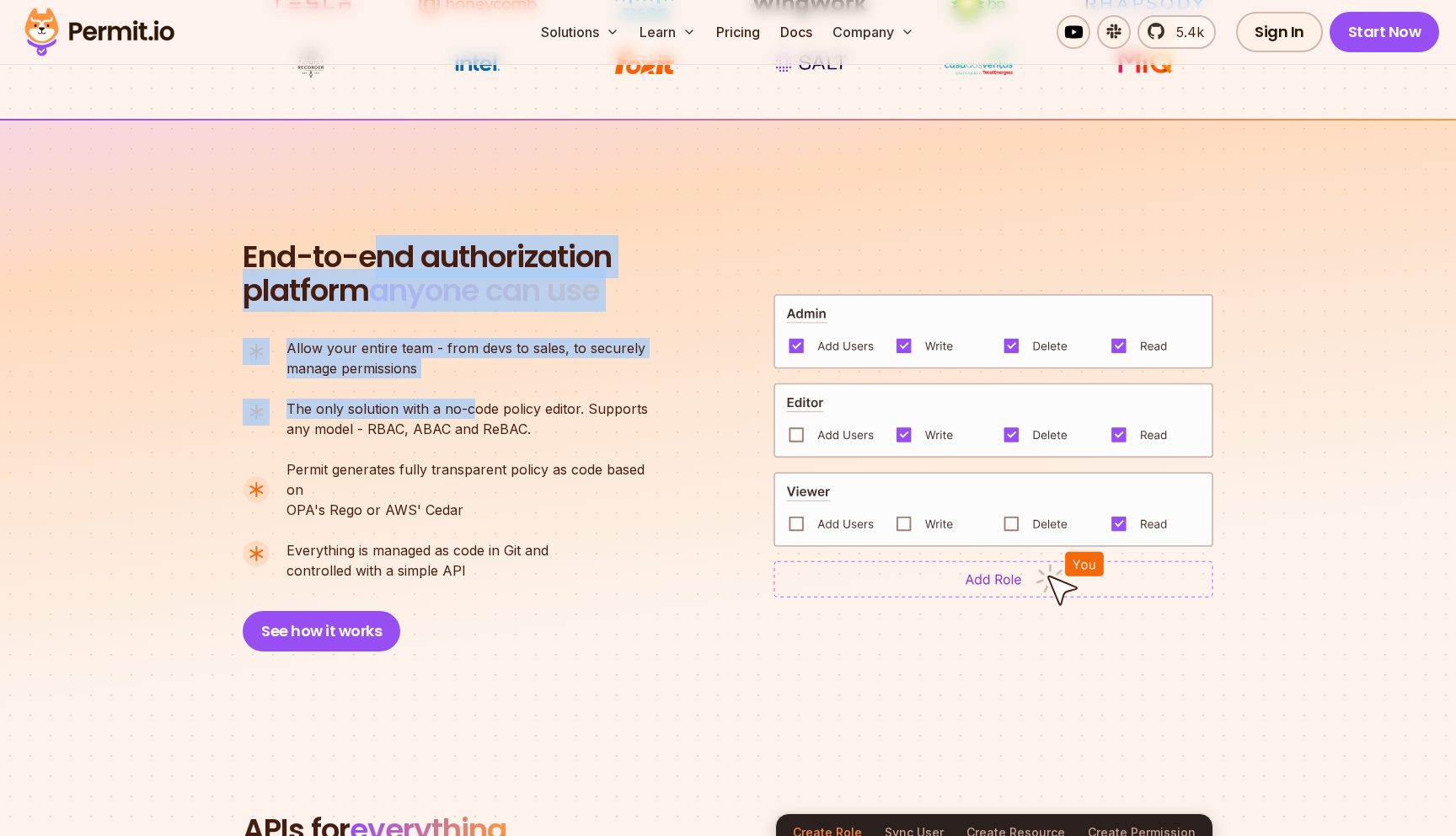
drag, startPoint x: 372, startPoint y: 249, endPoint x: 473, endPoint y: 402, distance: 183.3
click at [473, 401] on div "End-to-end authorization platform anyone can use A no-code authorization platfo…" at bounding box center [454, 446] width 422 height 412
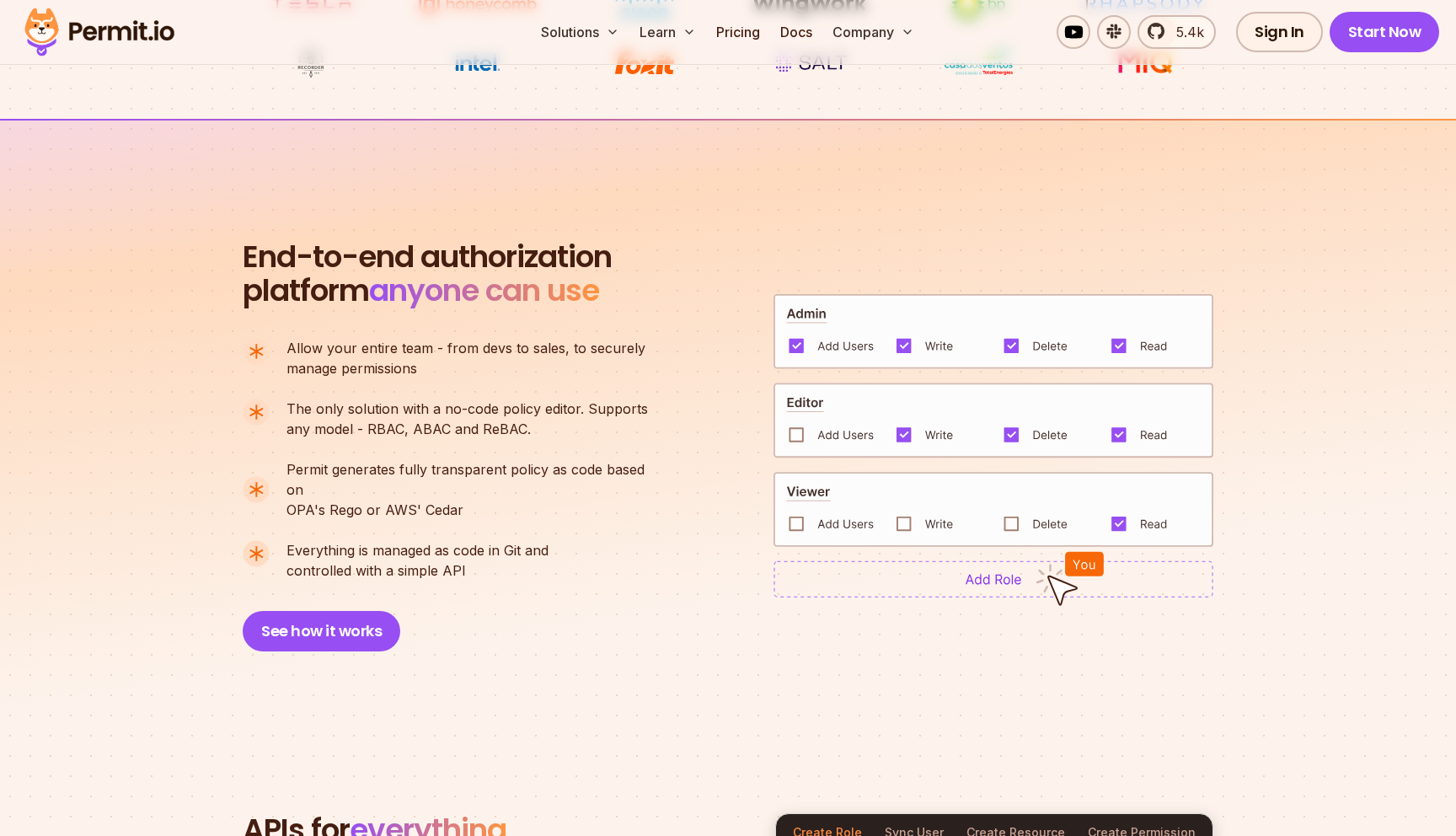
click at [489, 450] on ul "Allow your entire team - from devs to sales, to securely manage permissions The…" at bounding box center [453, 459] width 420 height 243
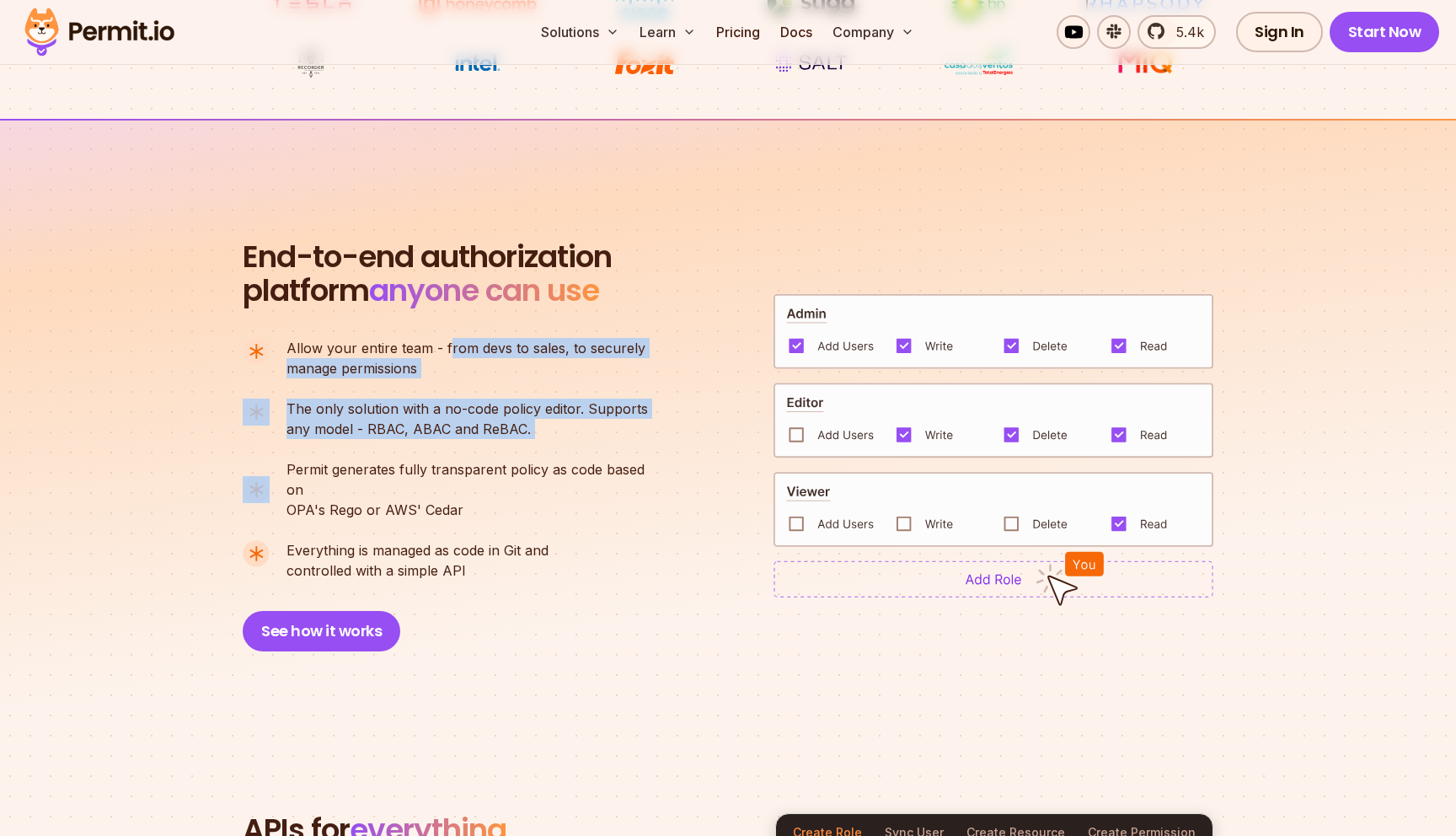
drag, startPoint x: 446, startPoint y: 340, endPoint x: 528, endPoint y: 452, distance: 138.8
click at [528, 452] on ul "Allow your entire team - from devs to sales, to securely manage permissions The…" at bounding box center [453, 459] width 420 height 243
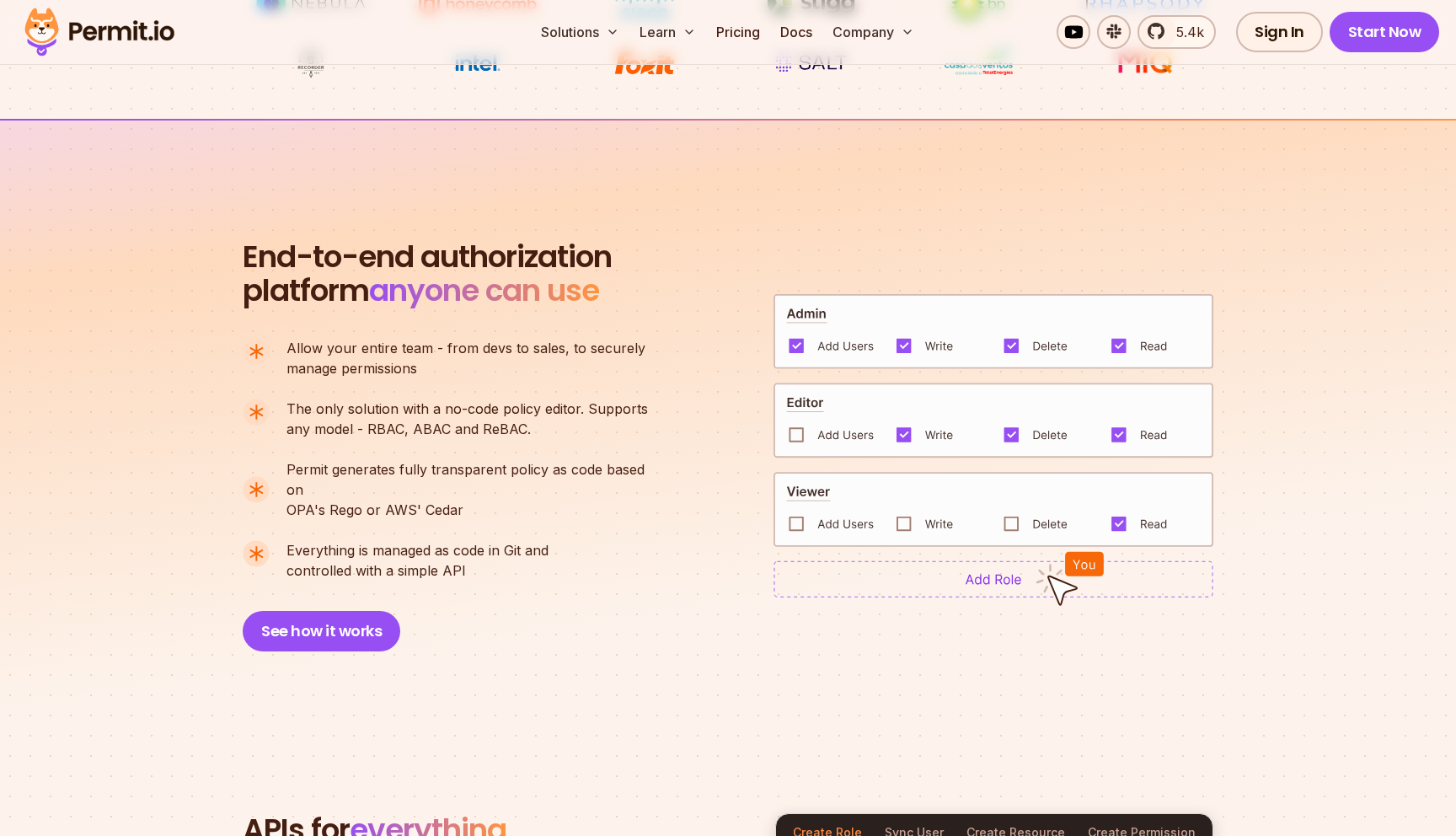
click at [543, 483] on p "Permit generates fully transparent policy as code based on OPA's Rego or AWS' C…" at bounding box center [474, 489] width 376 height 61
drag, startPoint x: 574, startPoint y: 601, endPoint x: 494, endPoint y: 394, distance: 221.9
click at [504, 420] on div "End-to-end authorization platform anyone can use A no-code authorization platfo…" at bounding box center [454, 446] width 422 height 412
click at [567, 562] on div "End-to-end authorization platform anyone can use A no-code authorization platfo…" at bounding box center [454, 446] width 422 height 412
drag, startPoint x: 570, startPoint y: 562, endPoint x: 506, endPoint y: 379, distance: 193.9
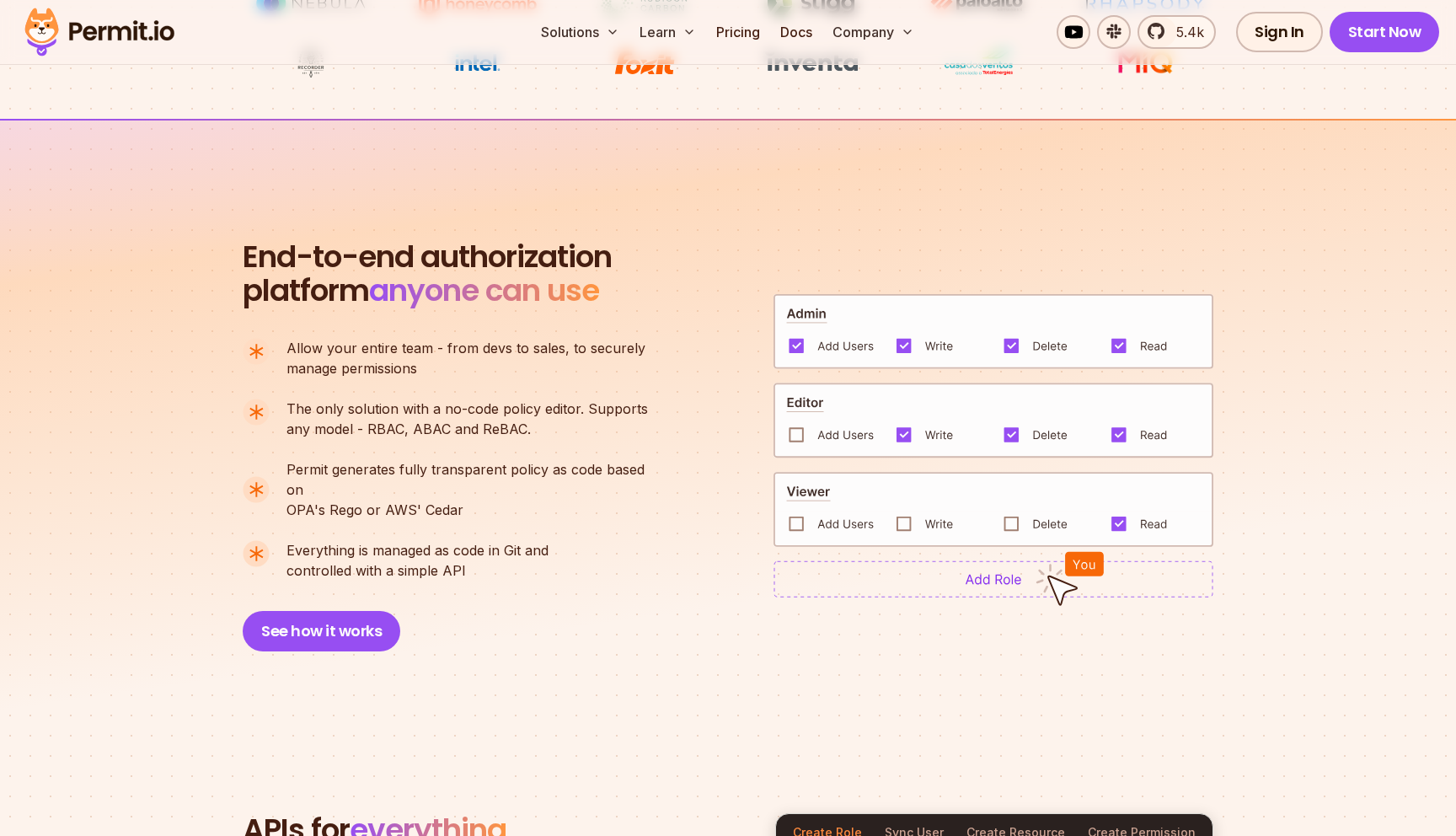
click at [506, 379] on div "End-to-end authorization platform anyone can use A no-code authorization platfo…" at bounding box center [454, 446] width 422 height 412
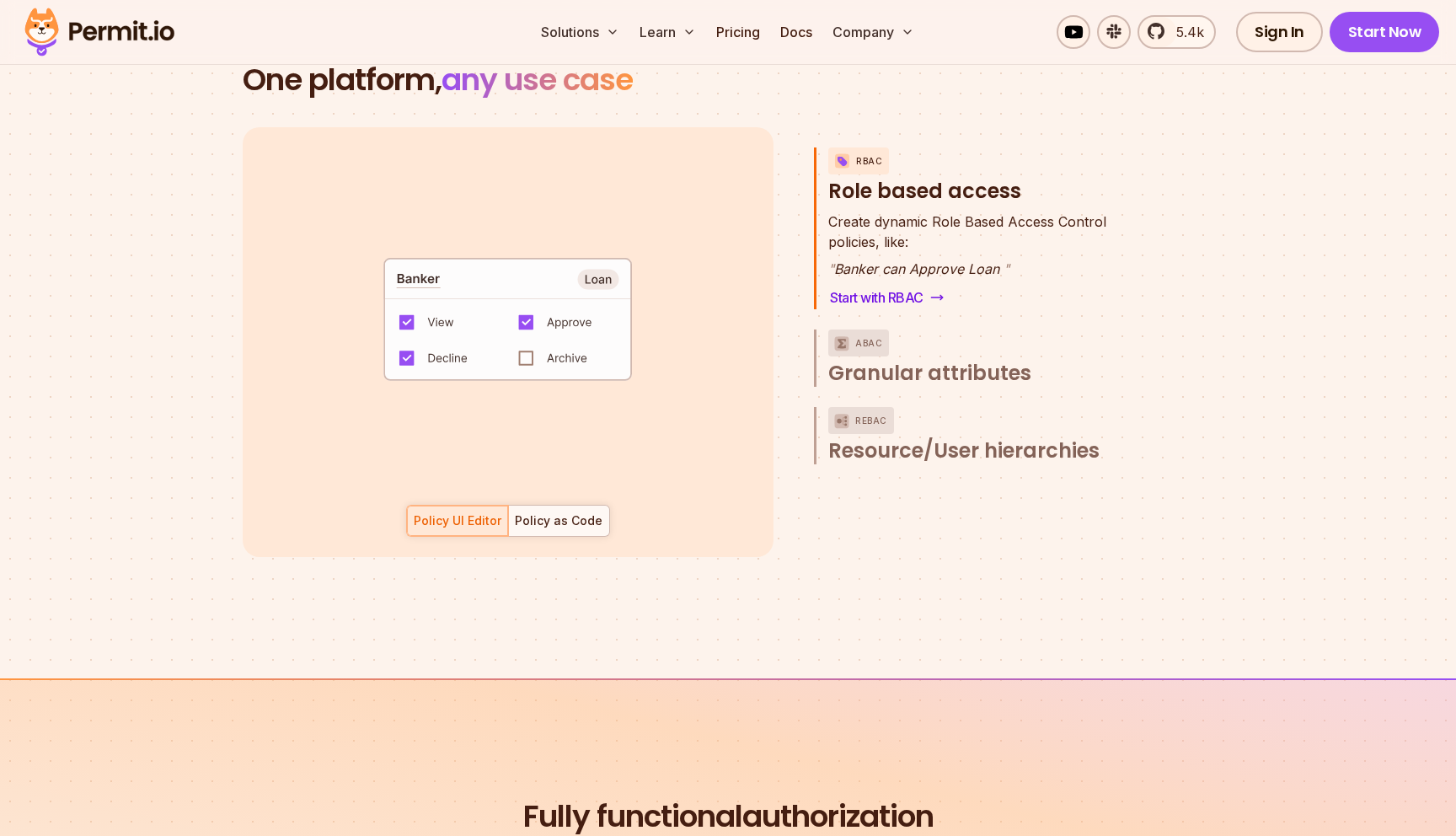
scroll to position [2363, 0]
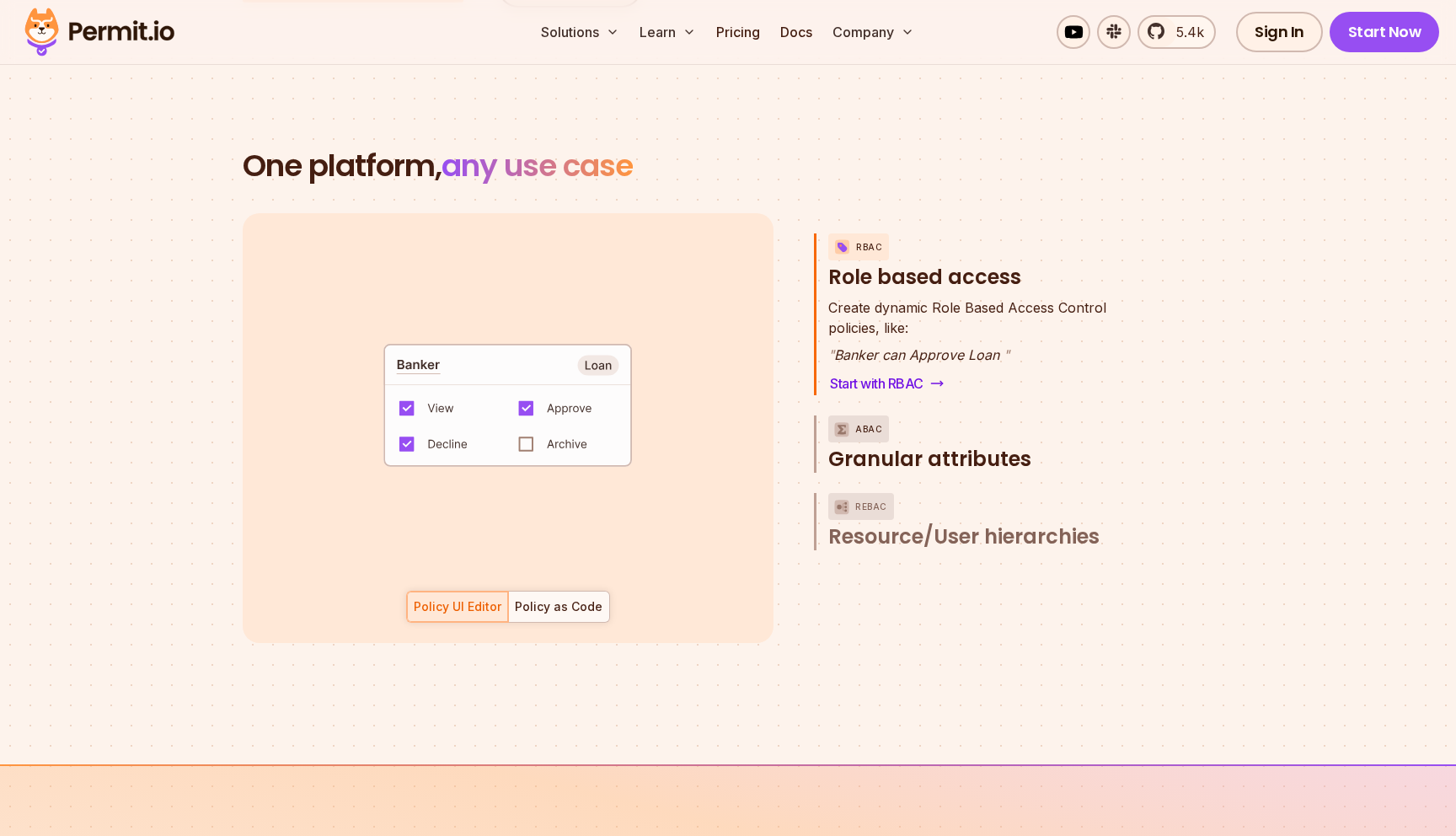
click at [907, 446] on span "Granular attributes" at bounding box center [930, 459] width 203 height 27
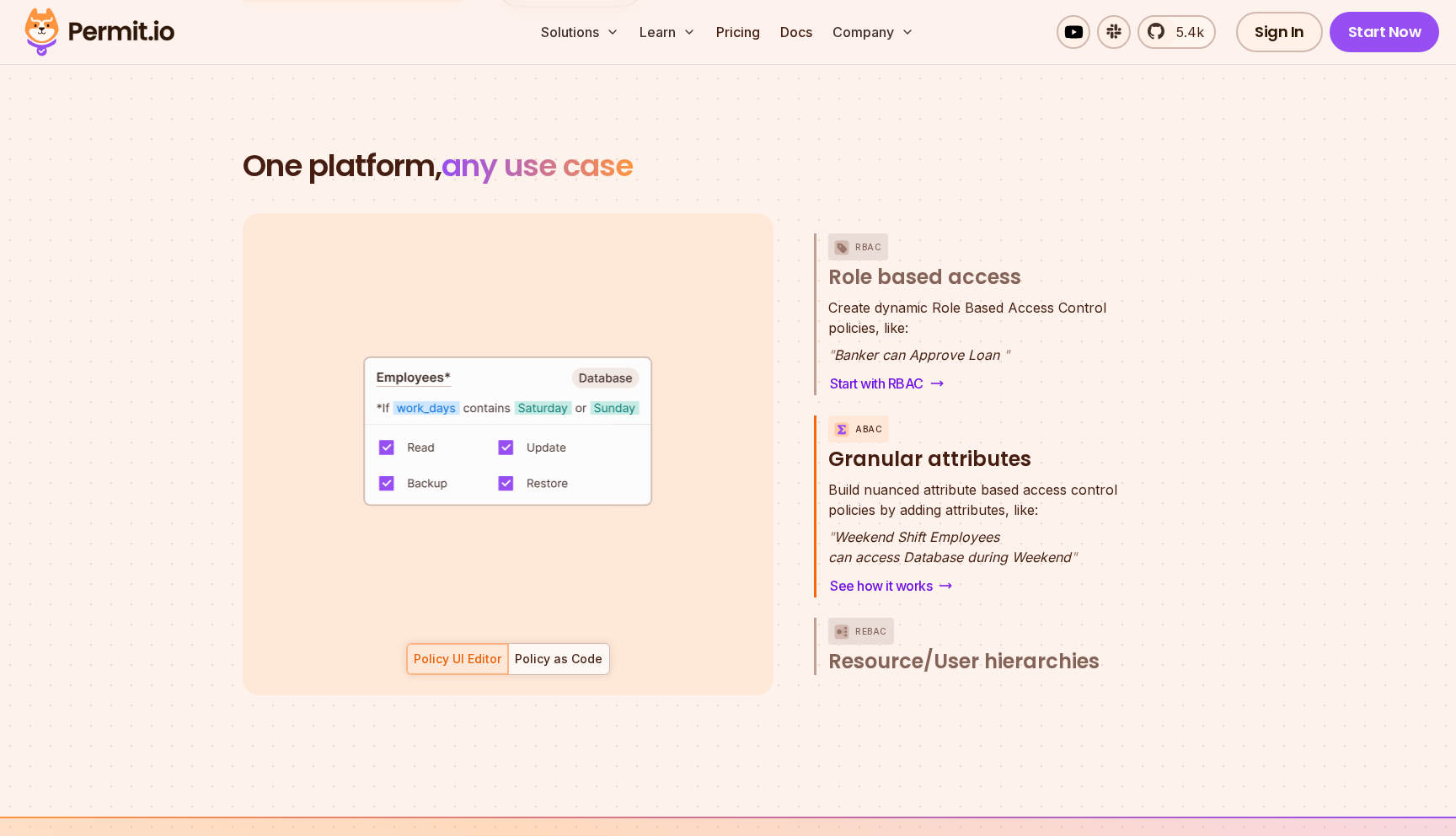
click at [907, 480] on div "Build nuanced attribute based access control policies by adding attributes, lik…" at bounding box center [986, 539] width 315 height 118
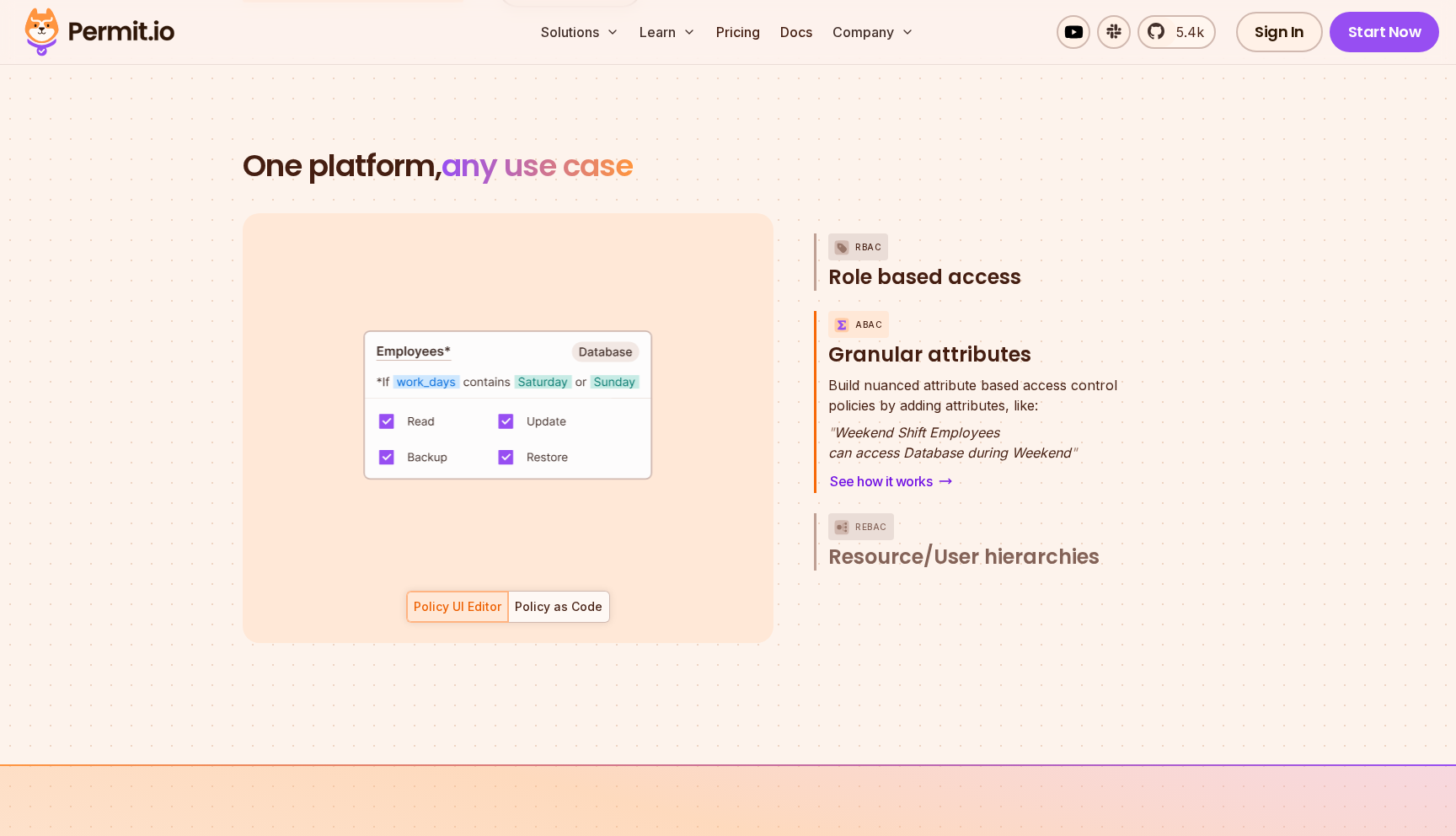
click at [916, 264] on span "Role based access" at bounding box center [925, 277] width 193 height 27
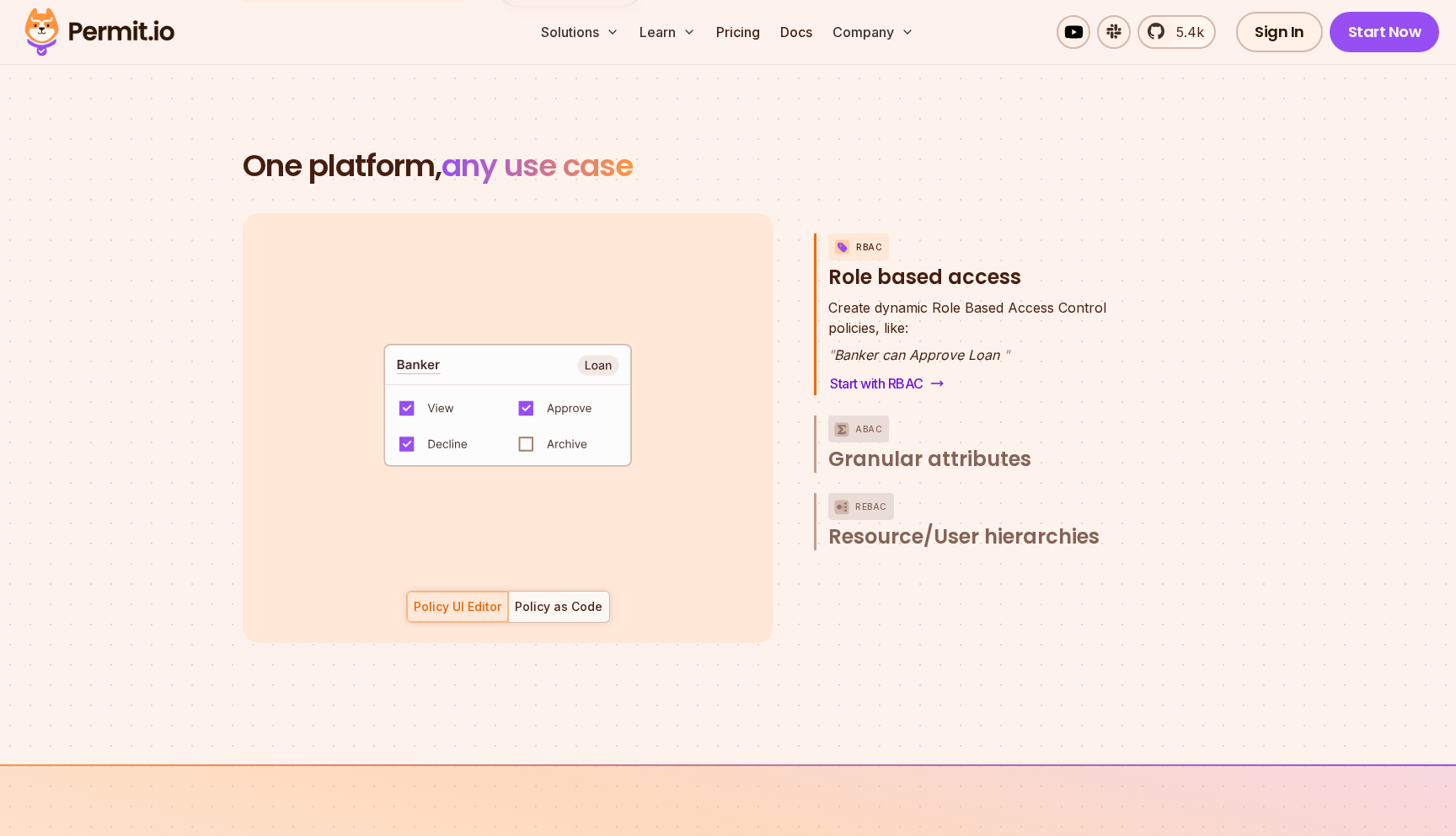
click at [901, 297] on span "Create dynamic Role Based Access Control" at bounding box center [968, 307] width 278 height 20
click at [915, 314] on p "Create dynamic Role Based Access Control policies, like:" at bounding box center [968, 317] width 278 height 41
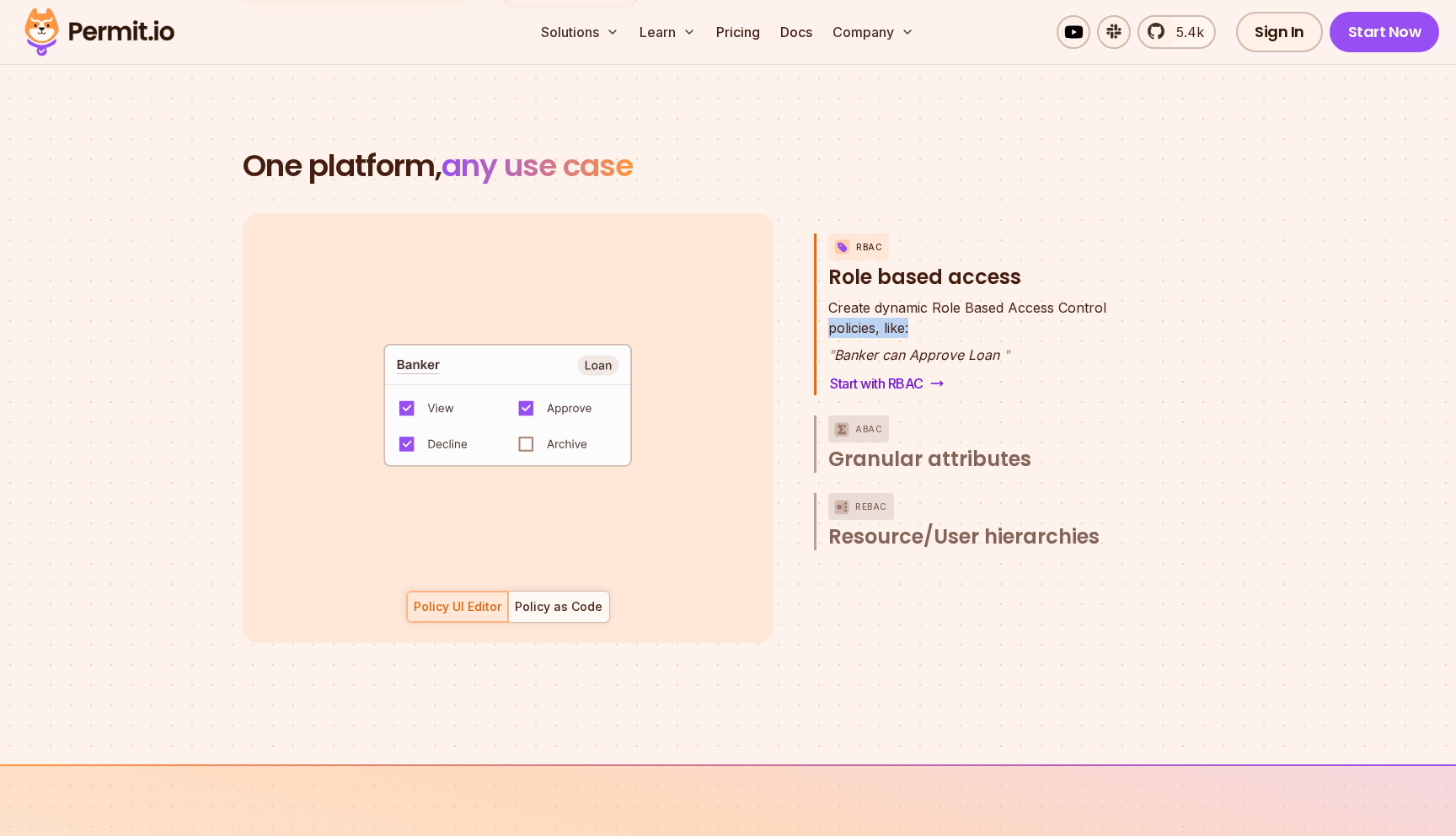
click at [915, 314] on p "Create dynamic Role Based Access Control policies, like:" at bounding box center [968, 317] width 278 height 41
click at [970, 424] on button "ABAC Granular attributes" at bounding box center [986, 444] width 315 height 57
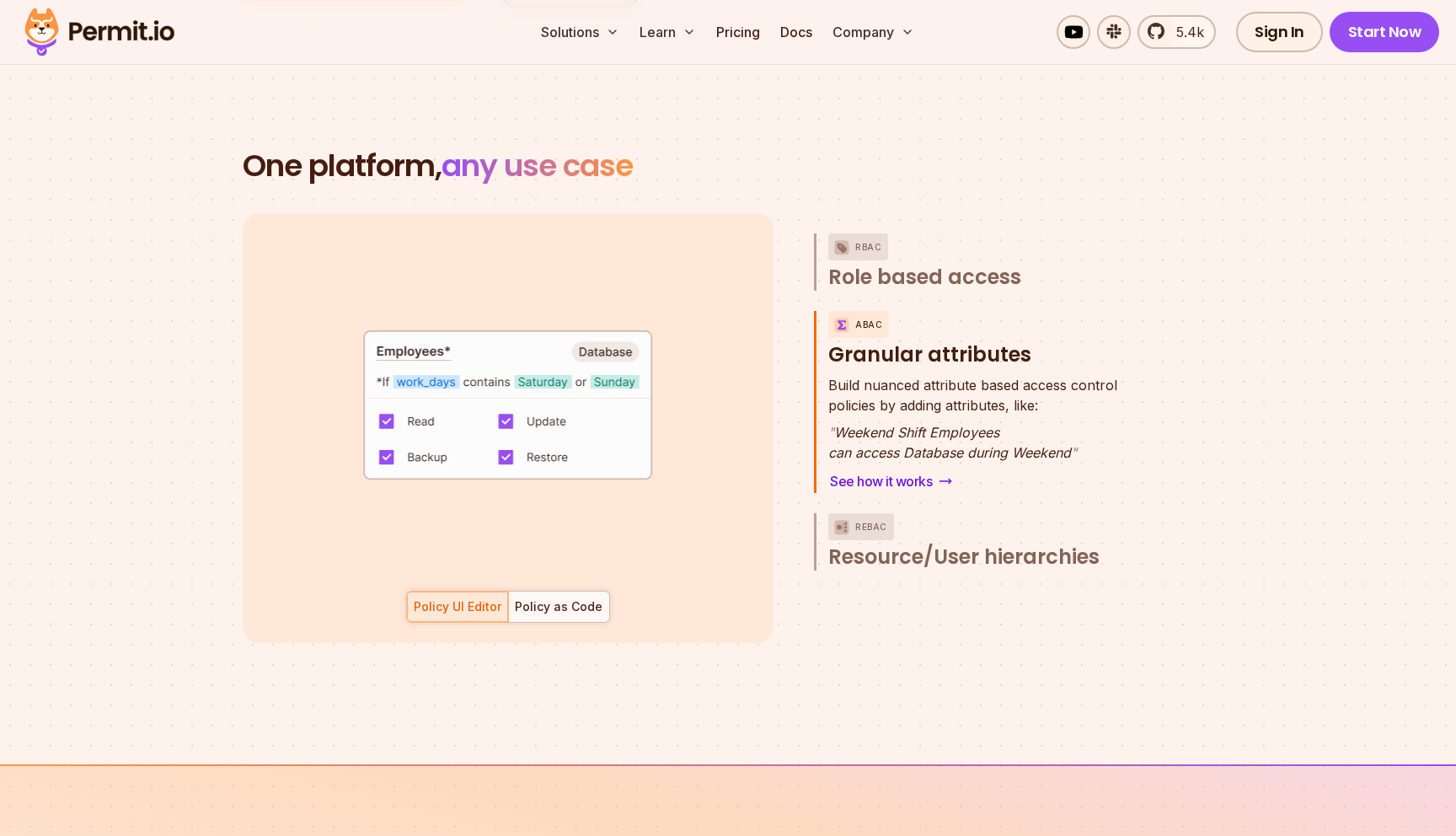
click at [907, 379] on p "Build nuanced attribute based access control policies by adding attributes, lik…" at bounding box center [973, 395] width 289 height 41
click at [904, 375] on span "Build nuanced attribute based access control" at bounding box center [973, 385] width 289 height 20
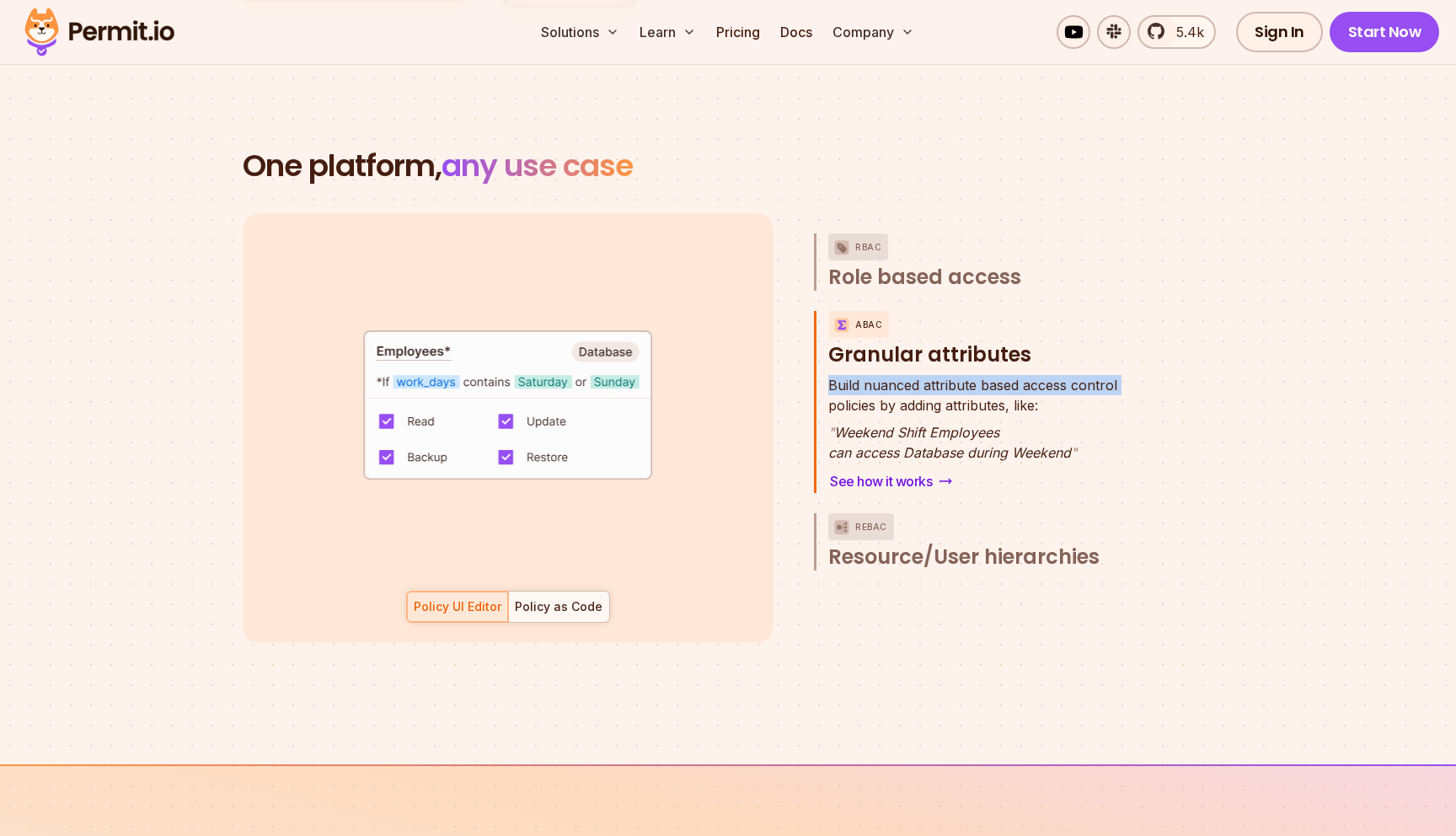
click at [904, 375] on span "Build nuanced attribute based access control" at bounding box center [973, 385] width 289 height 20
click at [946, 423] on p "" Weekend Shift Employees can access Database during Weekend "" at bounding box center [973, 443] width 289 height 41
click at [994, 544] on span "Resource/User hierarchies" at bounding box center [964, 557] width 271 height 27
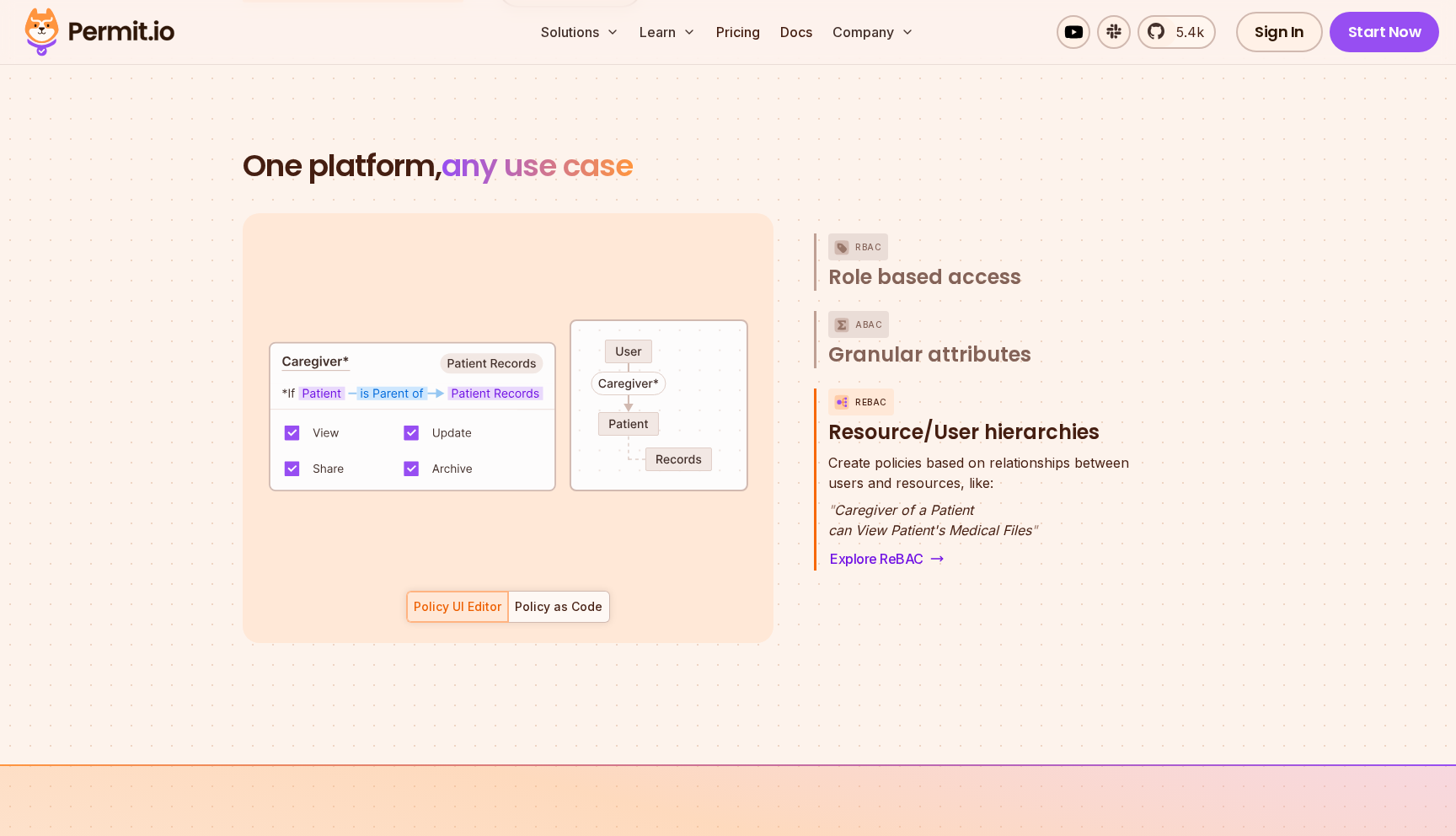
click at [893, 453] on span "Create policies based on relationships between" at bounding box center [979, 463] width 301 height 20
click at [896, 457] on p "Create policies based on relationships between users and resources, like:" at bounding box center [979, 473] width 301 height 41
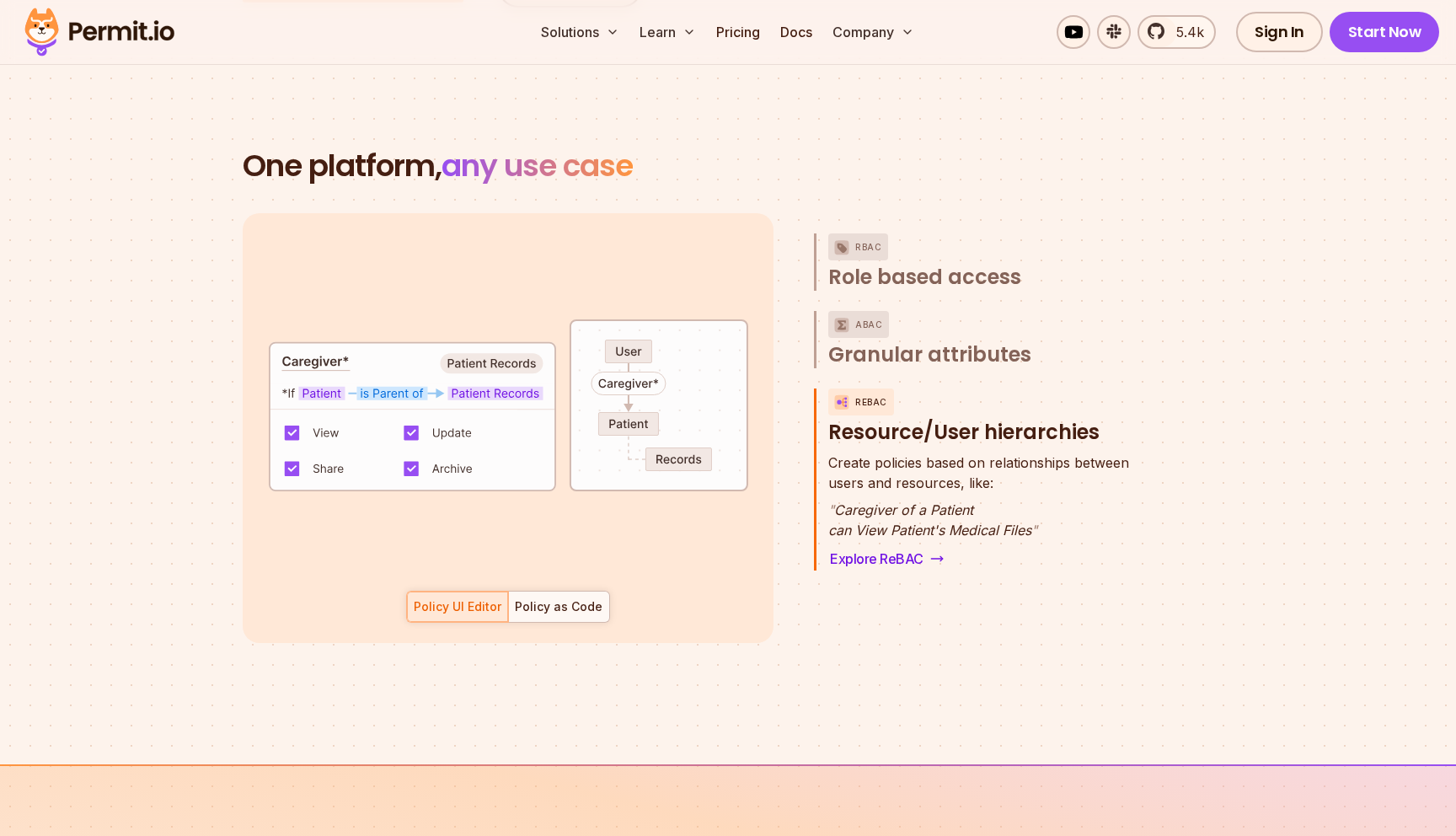
click at [984, 560] on div "RBAC Role based access ABAC Granular attributes ReBAC Resource/User hierarchies…" at bounding box center [978, 428] width 328 height 430
click at [600, 592] on div at bounding box center [558, 607] width 101 height 30
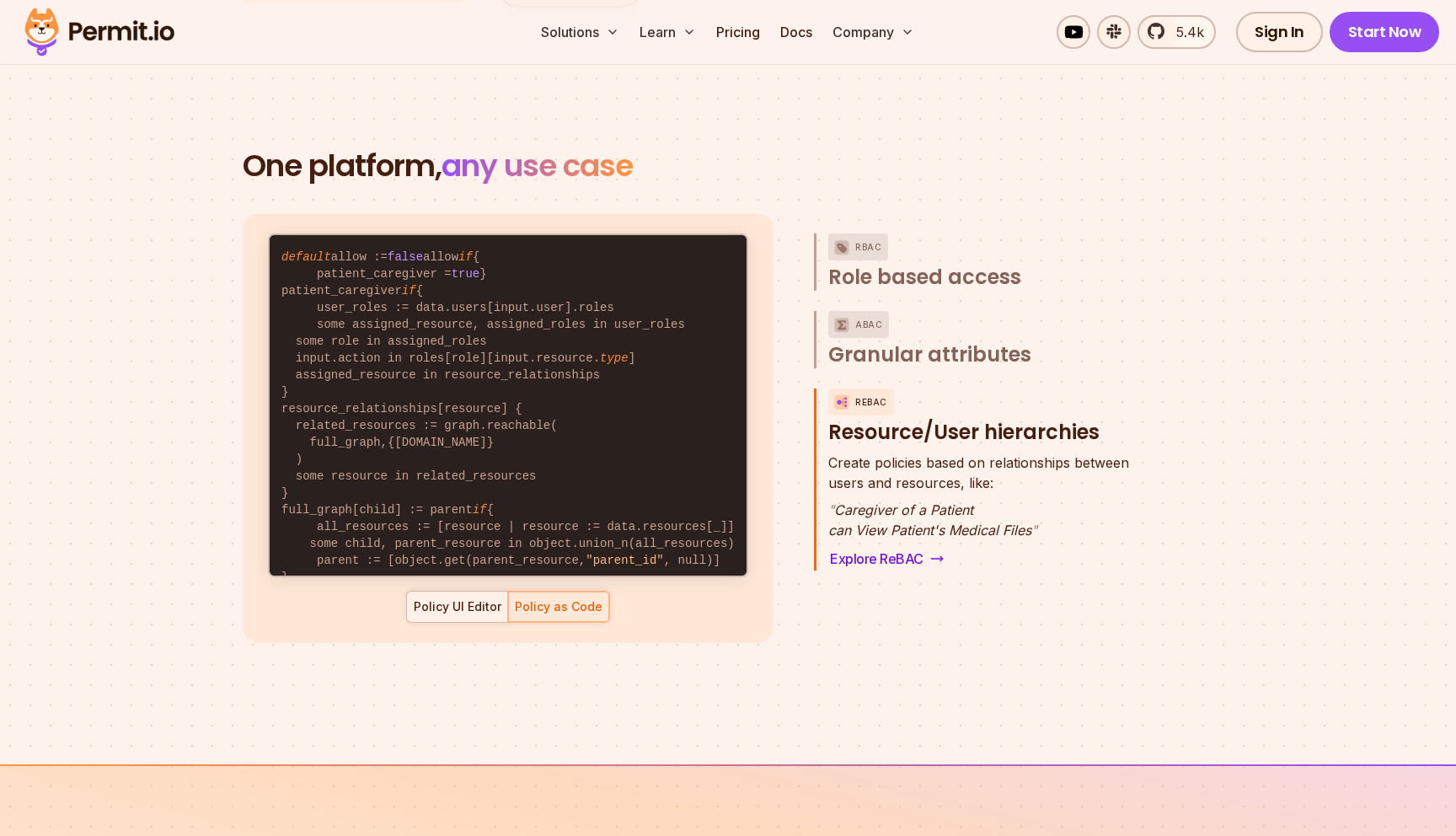
click at [481, 598] on div "Policy UI Editor" at bounding box center [457, 607] width 87 height 17
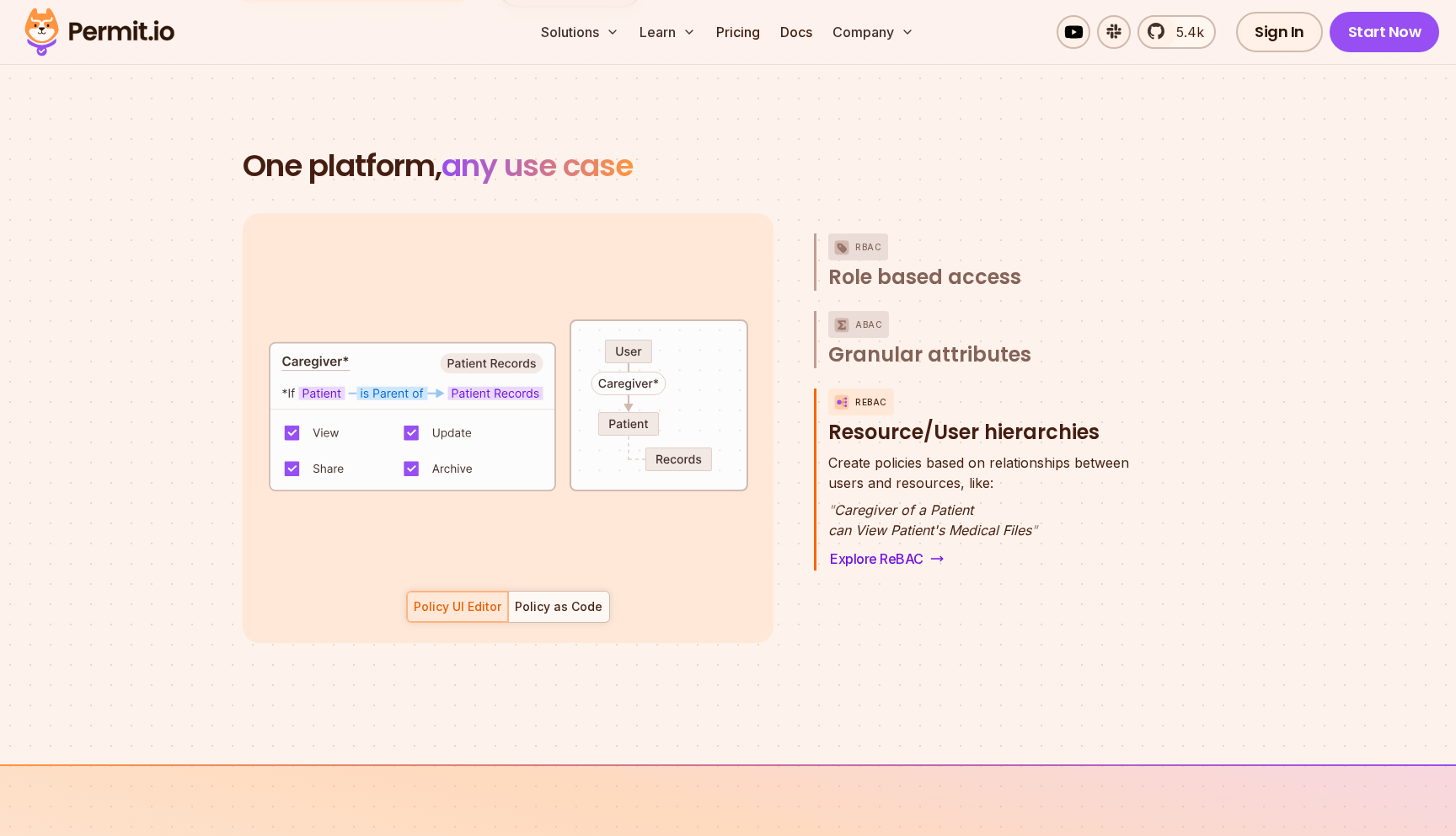
scroll to position [0, 45]
click at [900, 341] on span "Granular attributes" at bounding box center [930, 354] width 203 height 27
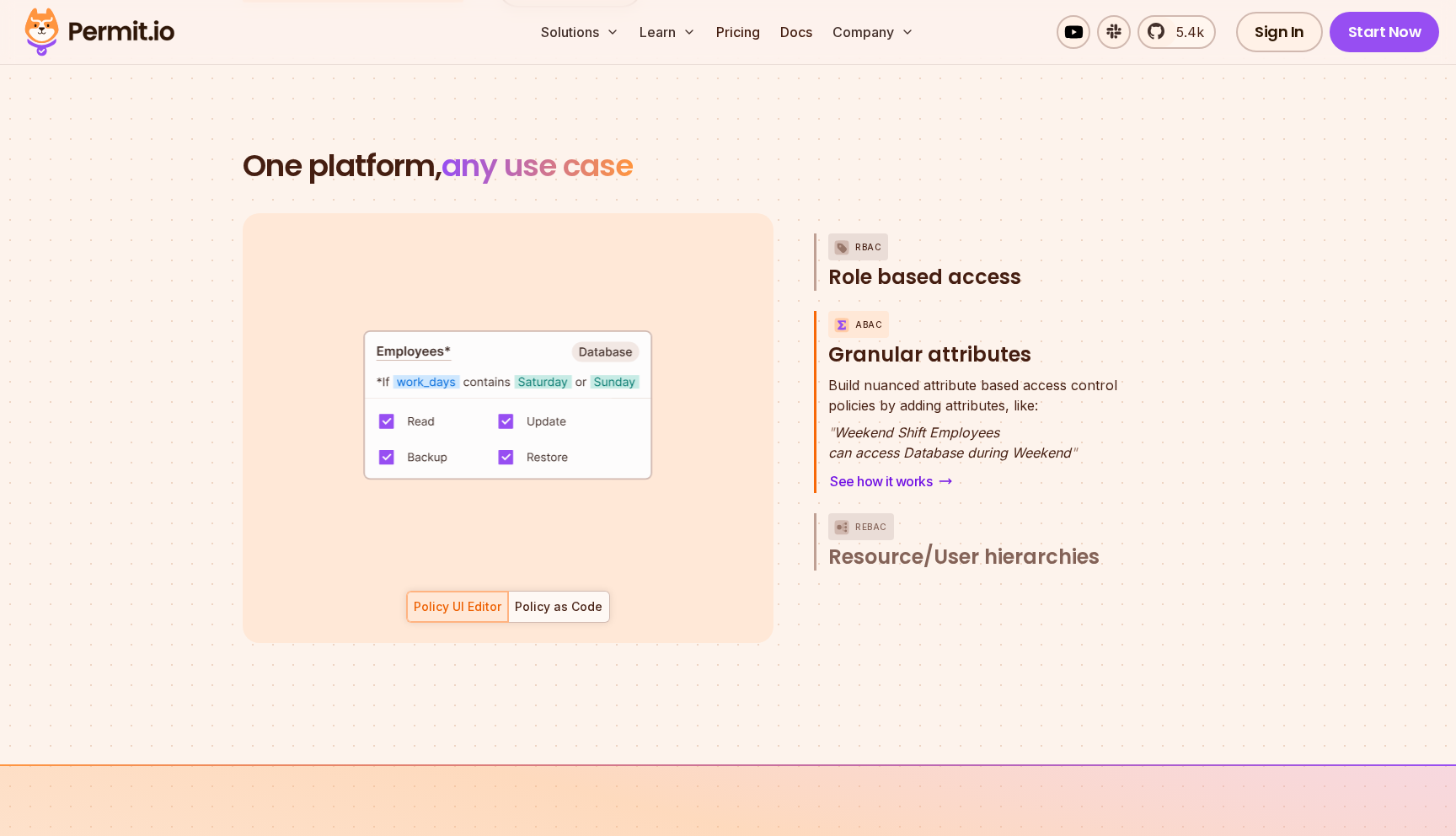
click at [940, 264] on span "Role based access" at bounding box center [925, 277] width 193 height 27
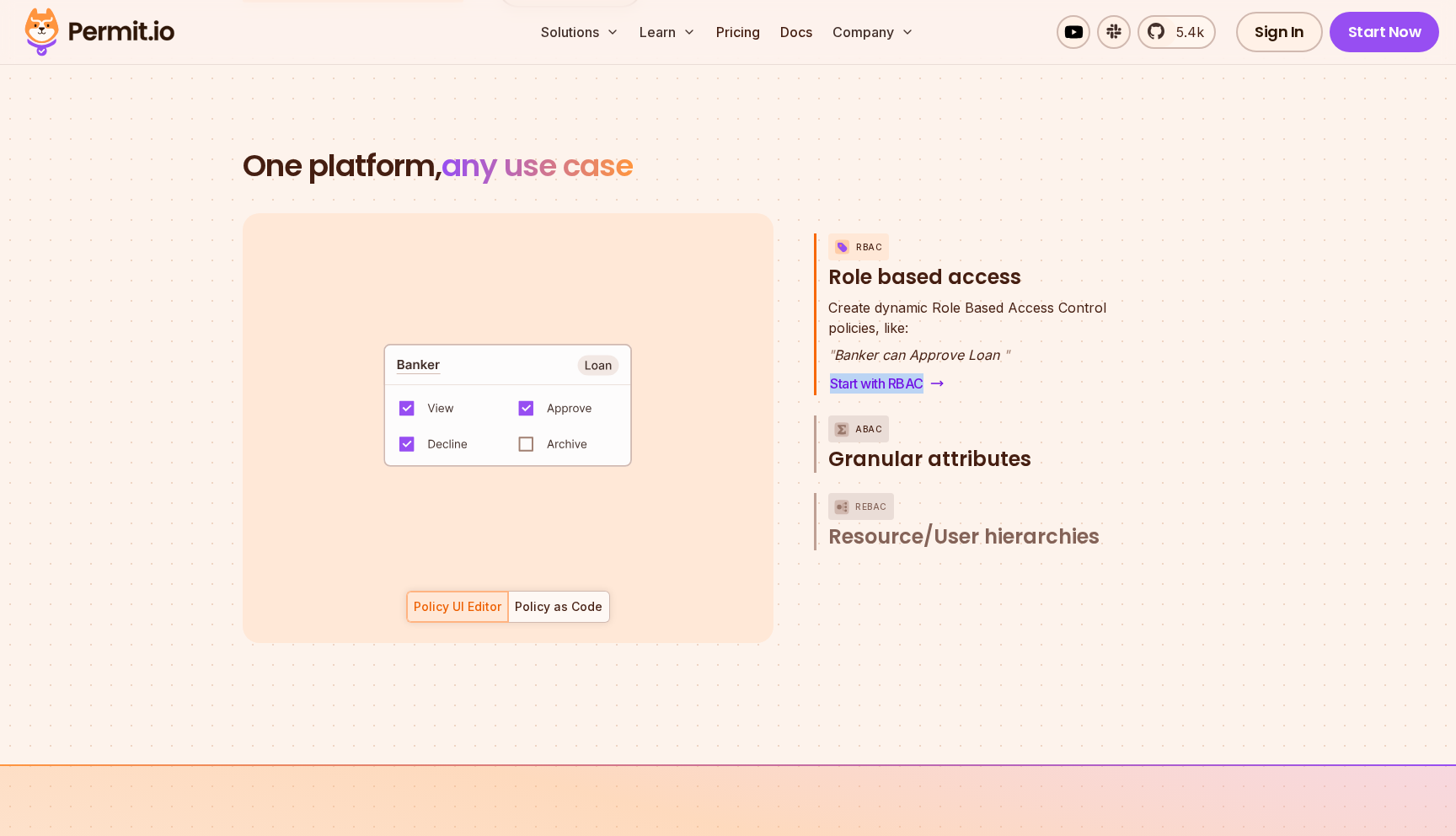
click at [944, 446] on span "Granular attributes" at bounding box center [930, 459] width 203 height 27
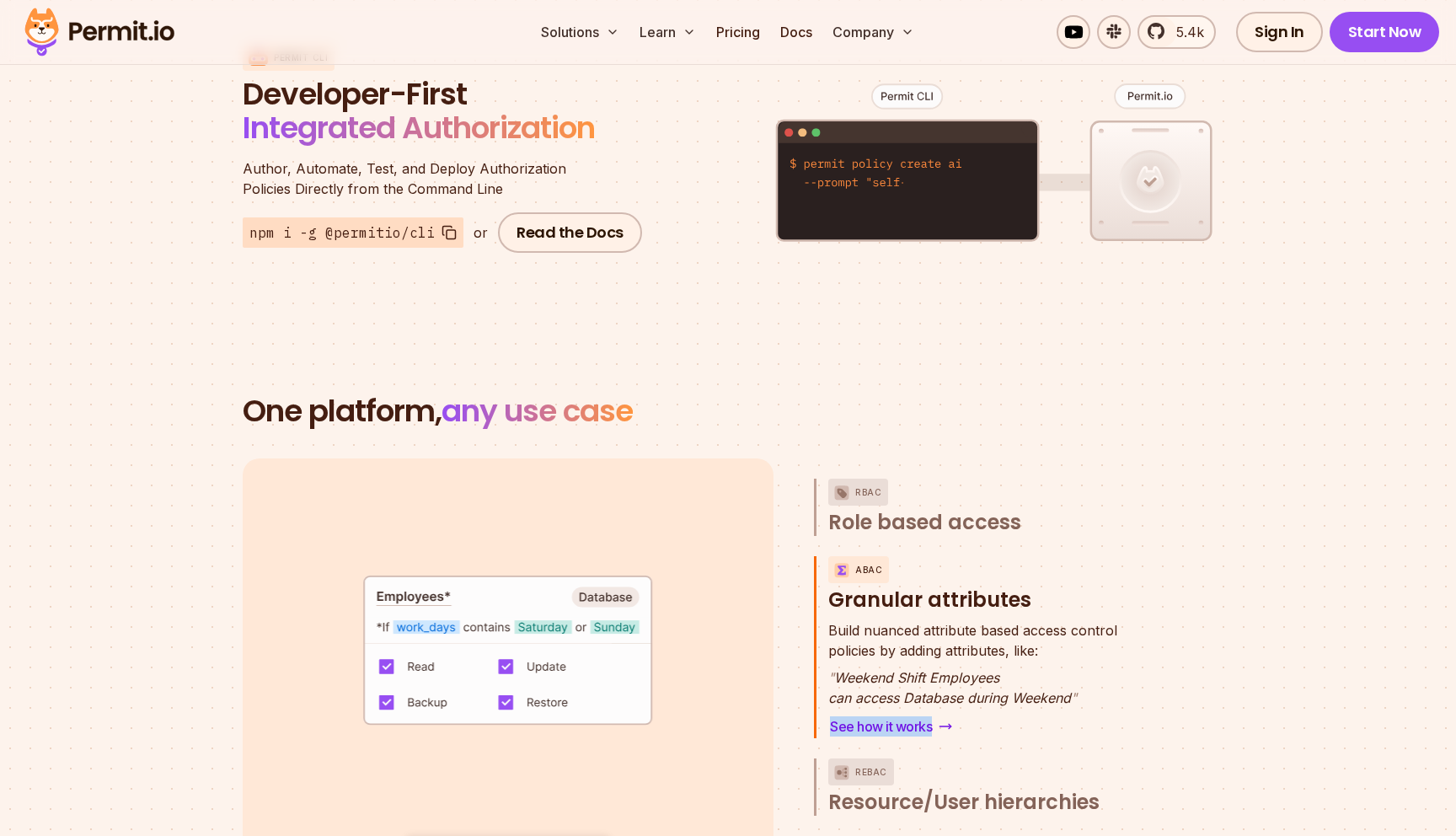
scroll to position [2301, 0]
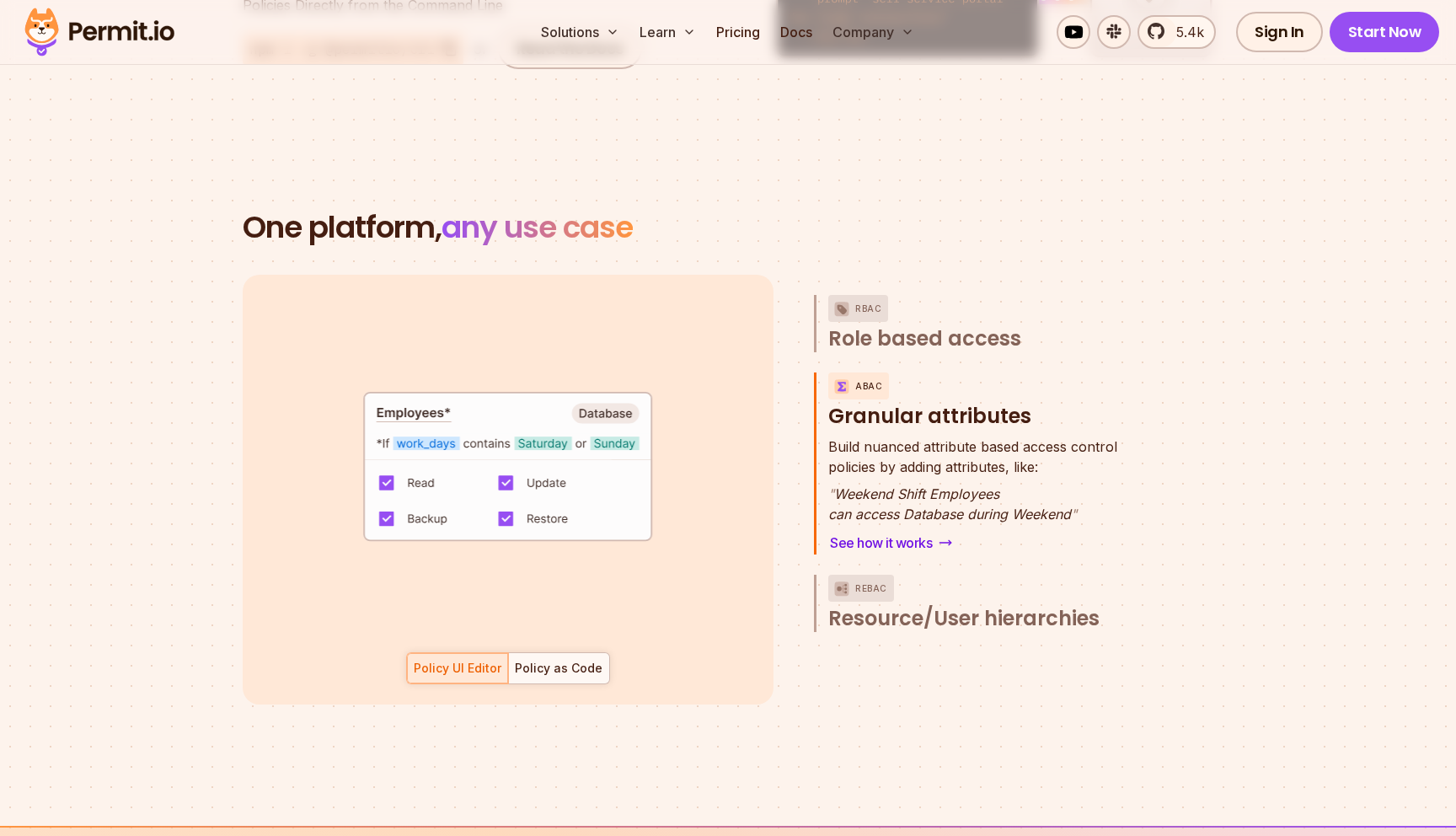
click at [864, 373] on h3 "ABAC Granular attributes" at bounding box center [986, 401] width 315 height 57
click at [890, 325] on span "Role based access" at bounding box center [925, 338] width 193 height 27
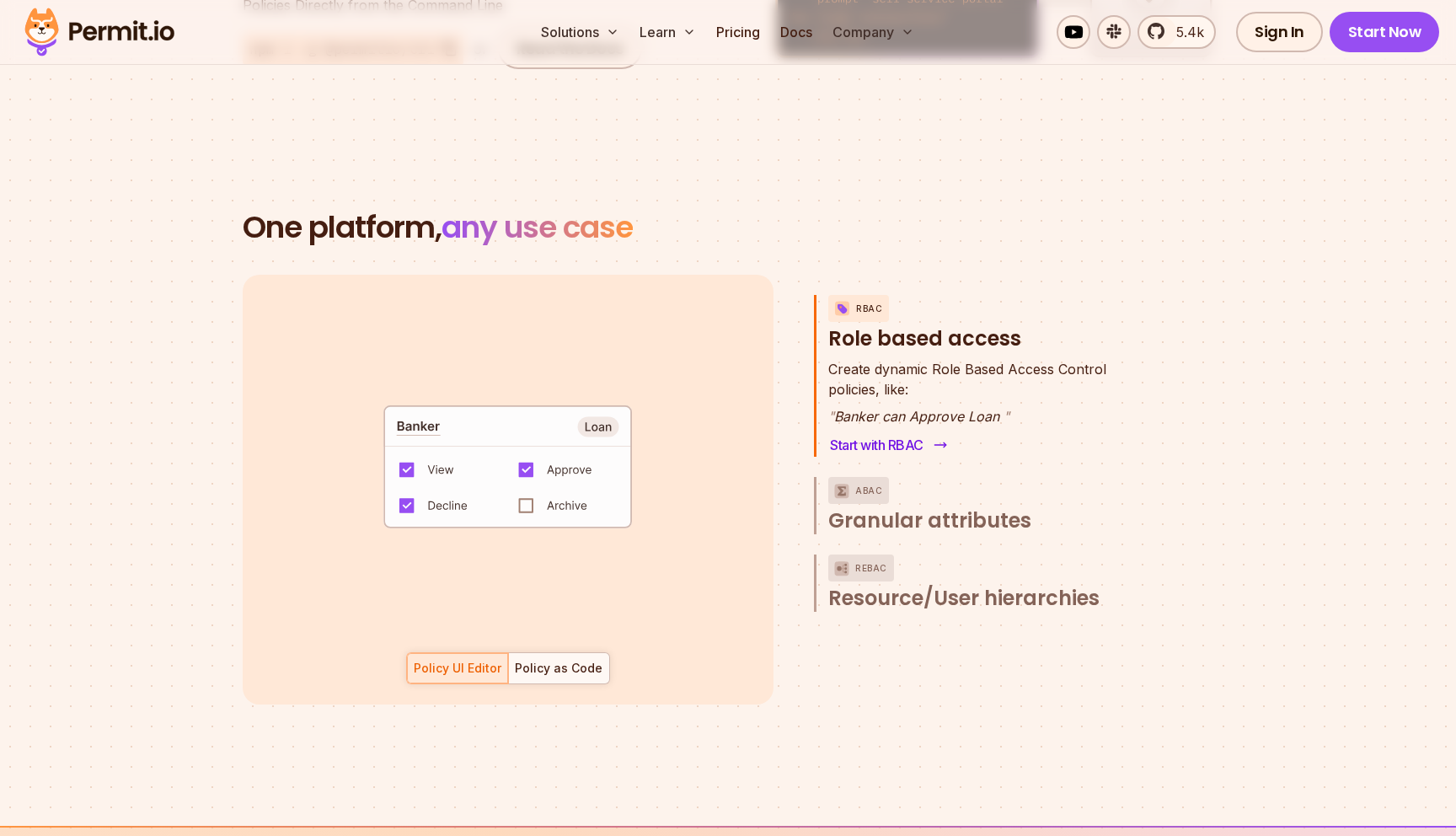
click at [884, 433] on link "Start with RBAC" at bounding box center [887, 444] width 118 height 23
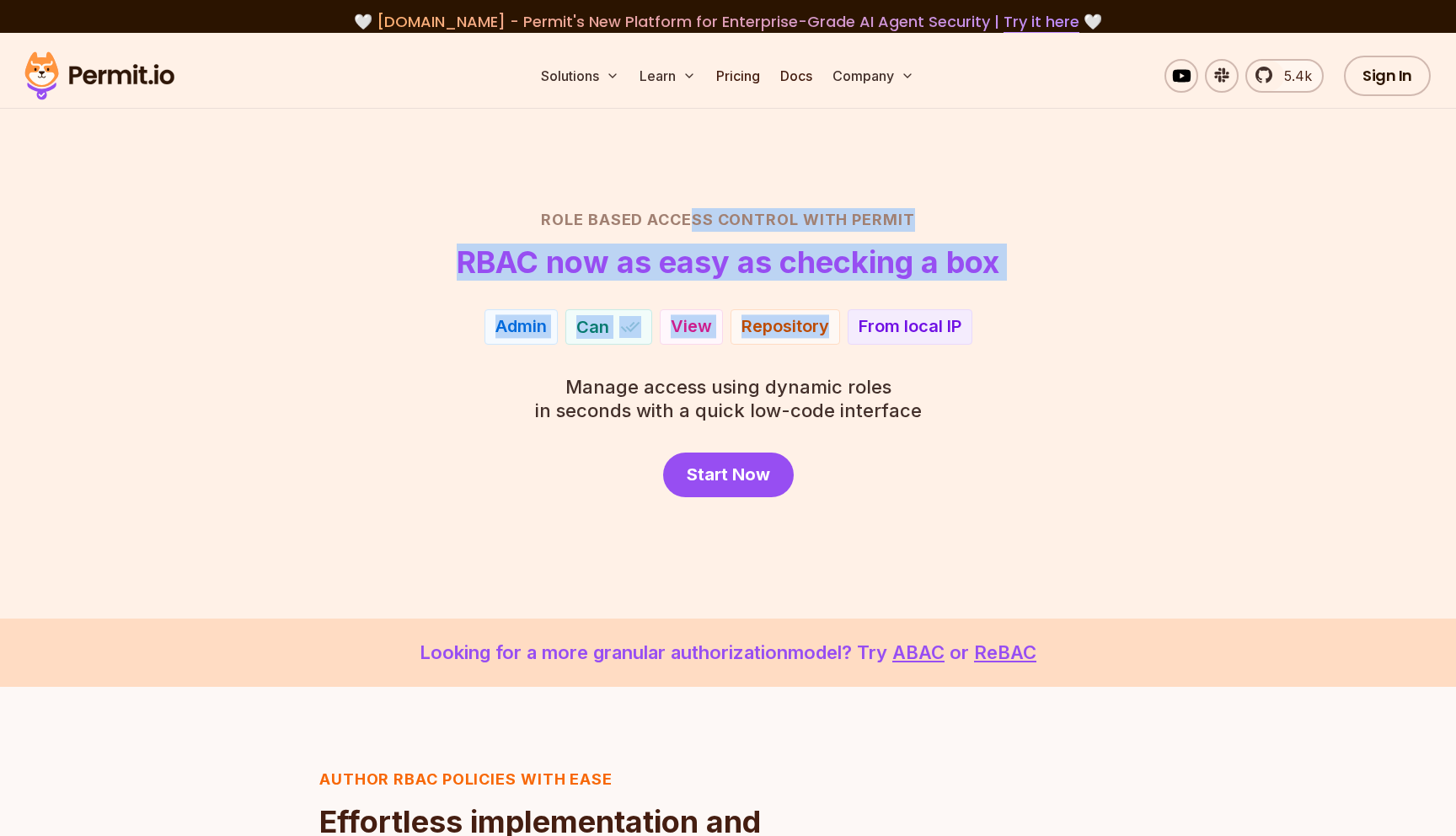
drag, startPoint x: 689, startPoint y: 227, endPoint x: 829, endPoint y: 353, distance: 188.4
click at [829, 353] on div "Role Based Access Control with Permit RBAC now as easy as checking a box Player…" at bounding box center [728, 353] width 1179 height 289
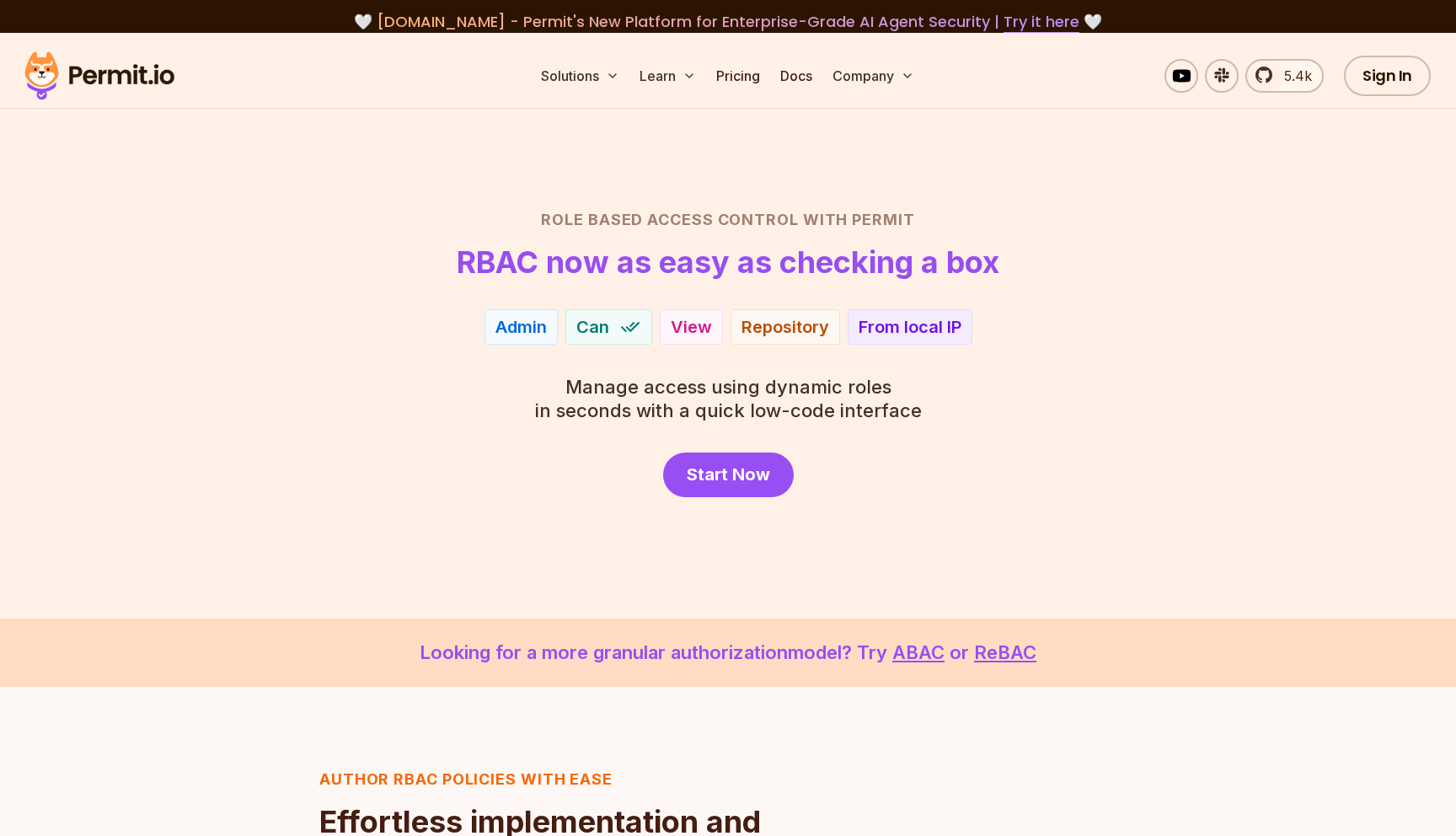
click at [871, 430] on div "Role Based Access Control with Permit RBAC now as easy as checking a box Admin …" at bounding box center [728, 353] width 1179 height 289
click at [752, 459] on link "Start Now" at bounding box center [728, 475] width 130 height 45
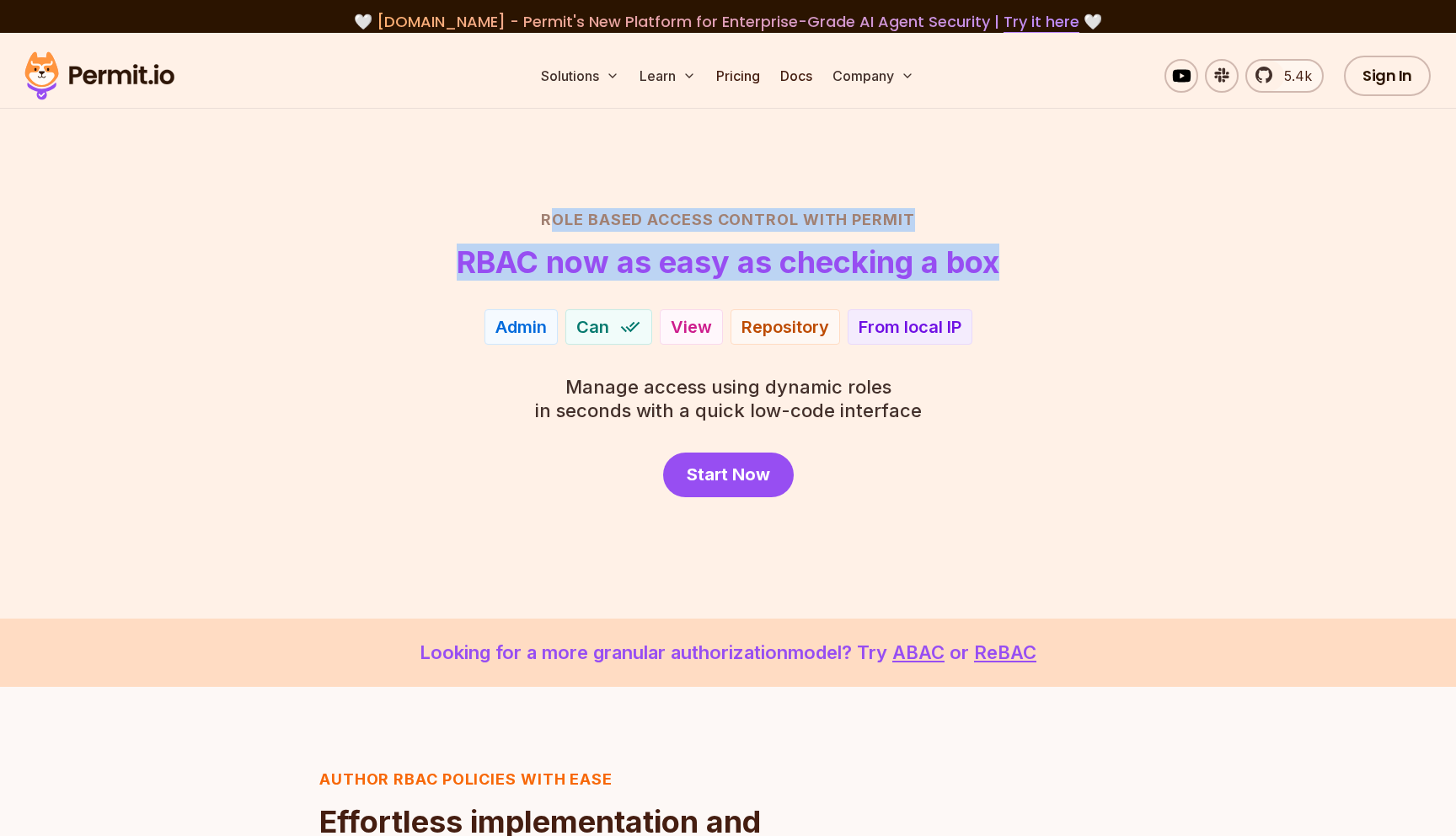
drag, startPoint x: 549, startPoint y: 216, endPoint x: 905, endPoint y: 285, distance: 362.6
click at [909, 285] on div "Role Based Access Control with Permit RBAC now as easy as checking a box Admin …" at bounding box center [728, 353] width 1179 height 289
click at [683, 280] on div "Role Based Access Control with Permit RBAC now as easy as checking a box Admin …" at bounding box center [728, 353] width 1179 height 289
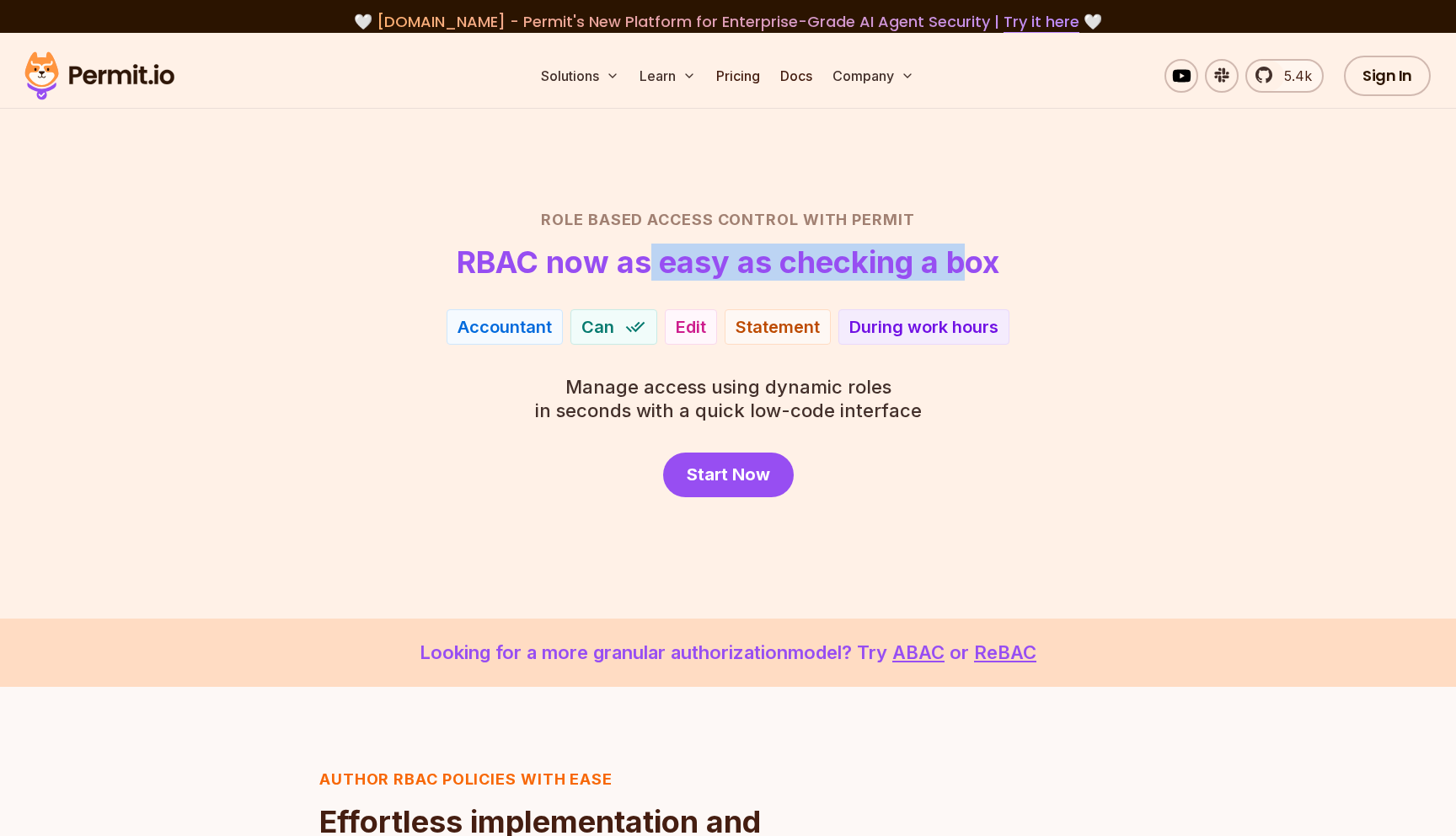
drag, startPoint x: 644, startPoint y: 270, endPoint x: 968, endPoint y: 261, distance: 324.1
click at [970, 261] on h1 "RBAC now as easy as checking a box" at bounding box center [728, 262] width 543 height 34
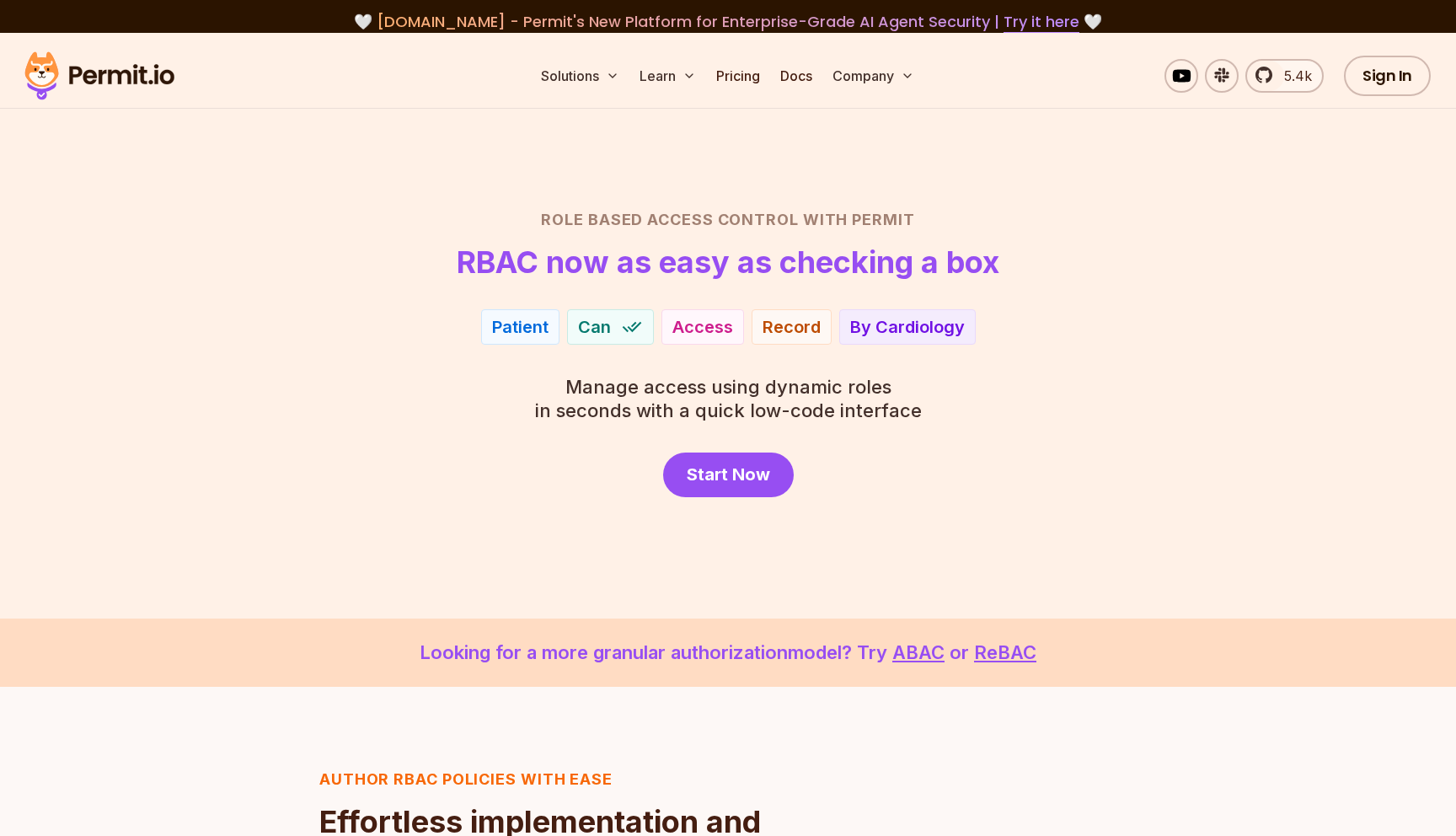
click at [525, 332] on div "Patient" at bounding box center [520, 327] width 56 height 23
click at [798, 355] on div "Role Based Access Control with Permit RBAC now as easy as checking a box Patien…" at bounding box center [728, 353] width 1179 height 289
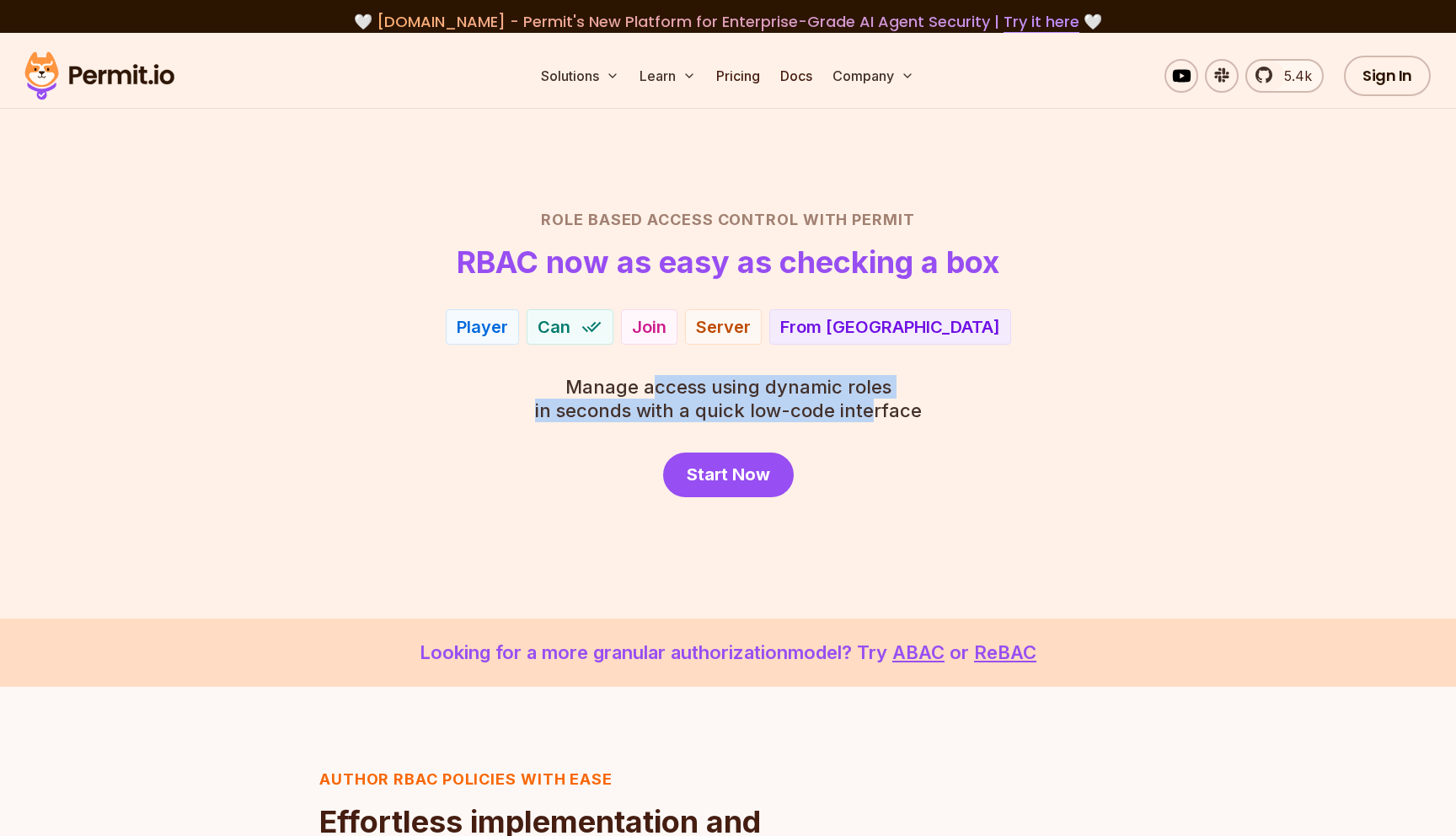
drag, startPoint x: 652, startPoint y: 380, endPoint x: 873, endPoint y: 410, distance: 223.0
click at [873, 410] on p "Manage access using dynamic roles in seconds with a quick low-code interface" at bounding box center [728, 399] width 387 height 48
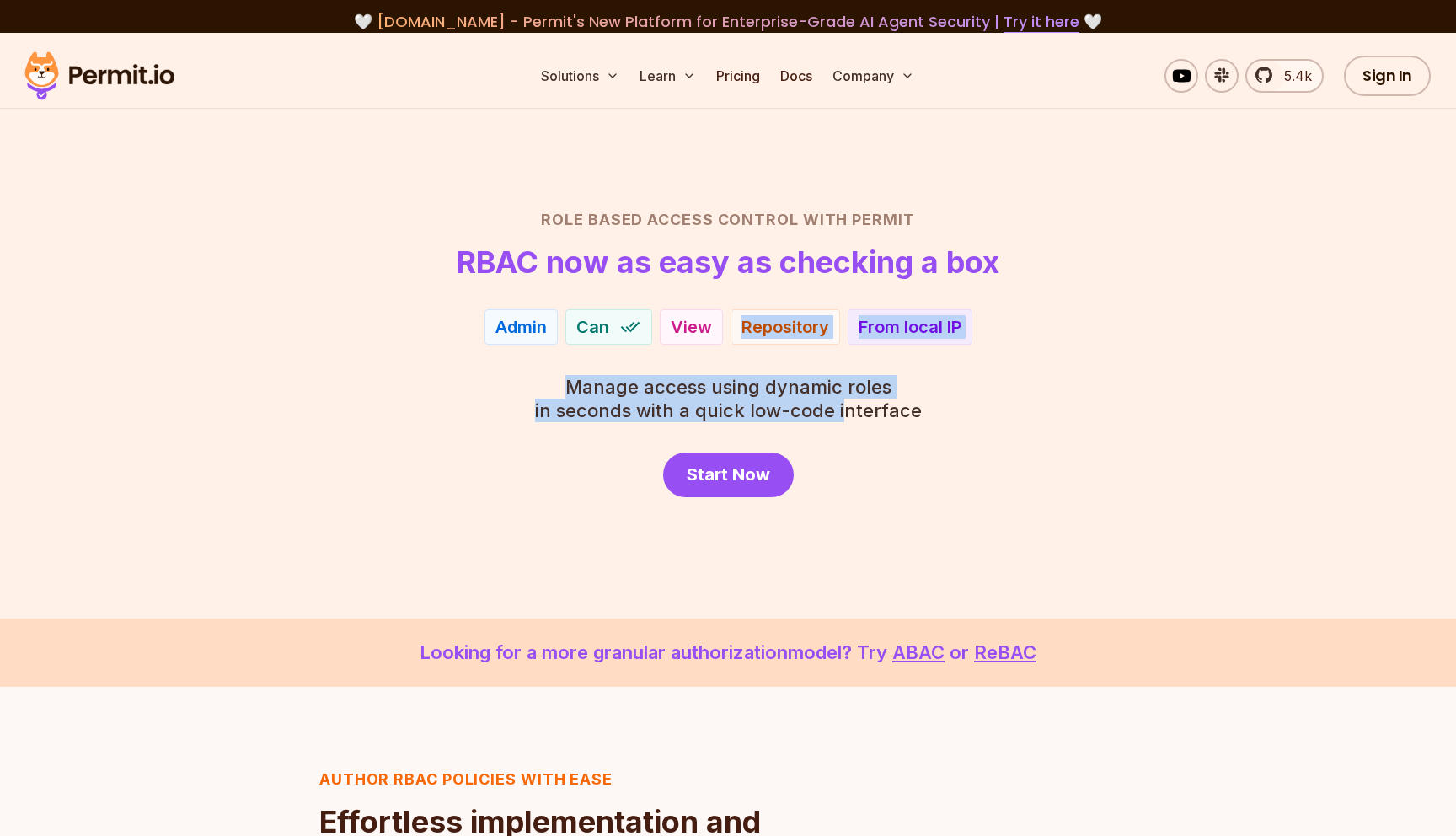
drag, startPoint x: 728, startPoint y: 316, endPoint x: 845, endPoint y: 408, distance: 148.8
click at [845, 408] on div "Role Based Access Control with Permit RBAC now as easy as checking a box Player…" at bounding box center [728, 353] width 1179 height 289
click at [845, 408] on p "Manage access using dynamic roles in seconds with a quick low-code interface" at bounding box center [728, 399] width 387 height 48
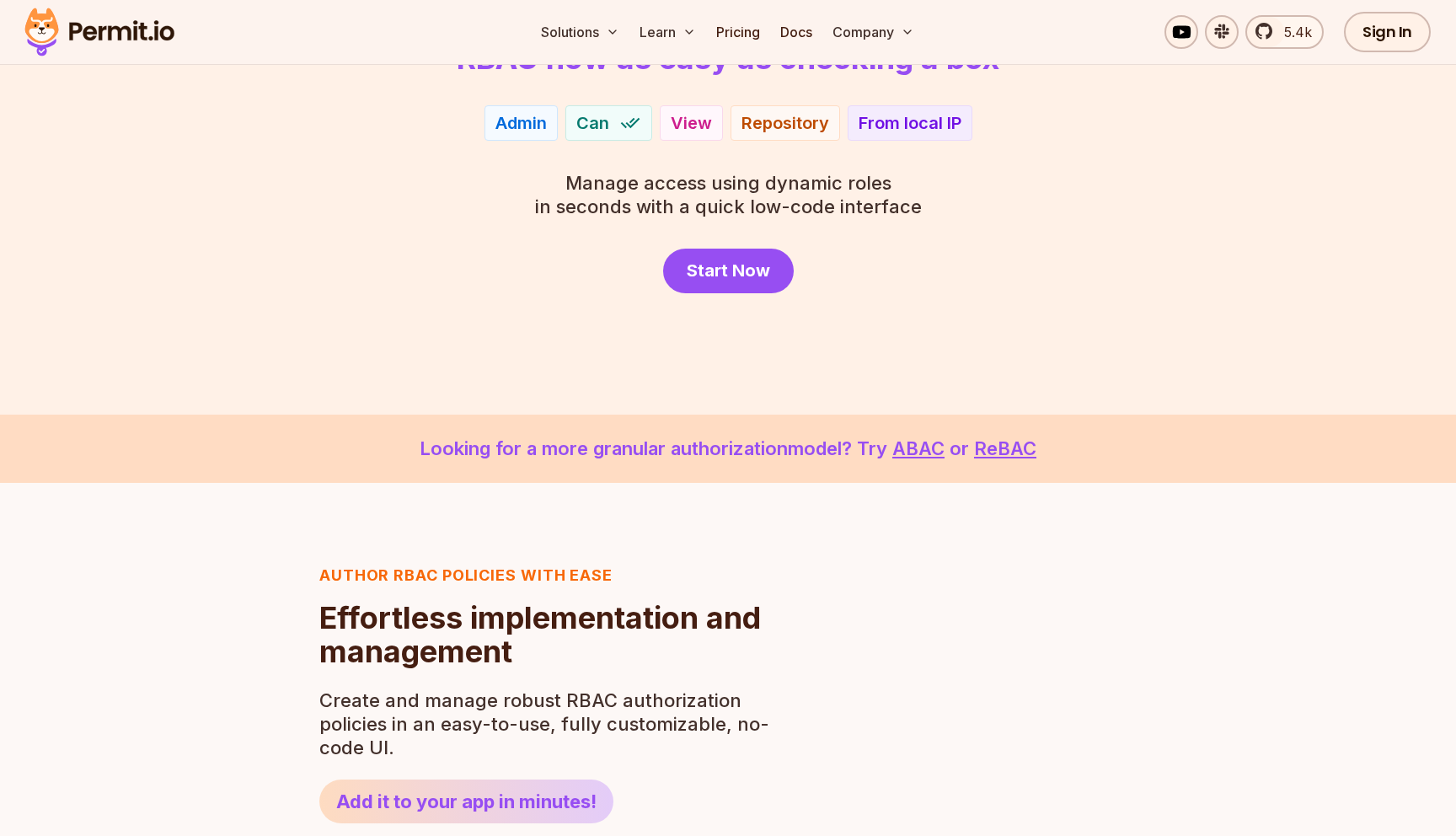
scroll to position [341, 0]
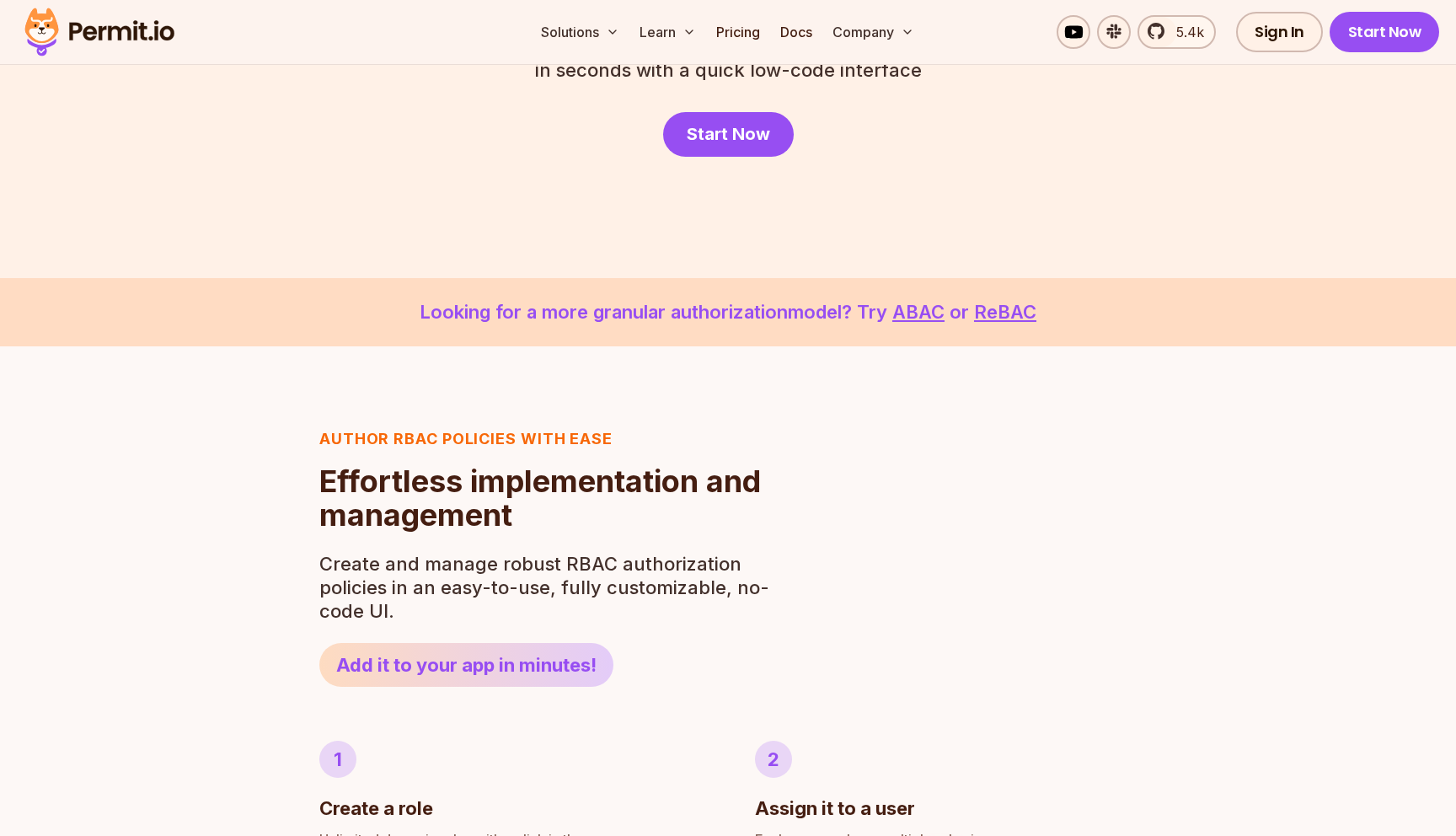
click at [809, 318] on p "Looking for a more granular authorization model? Try ABAC or ReBAC" at bounding box center [728, 312] width 1376 height 28
drag, startPoint x: 408, startPoint y: 443, endPoint x: 537, endPoint y: 450, distance: 129.2
click at [537, 450] on h3 "Author RBAC POLICIES with EASE" at bounding box center [550, 438] width 460 height 23
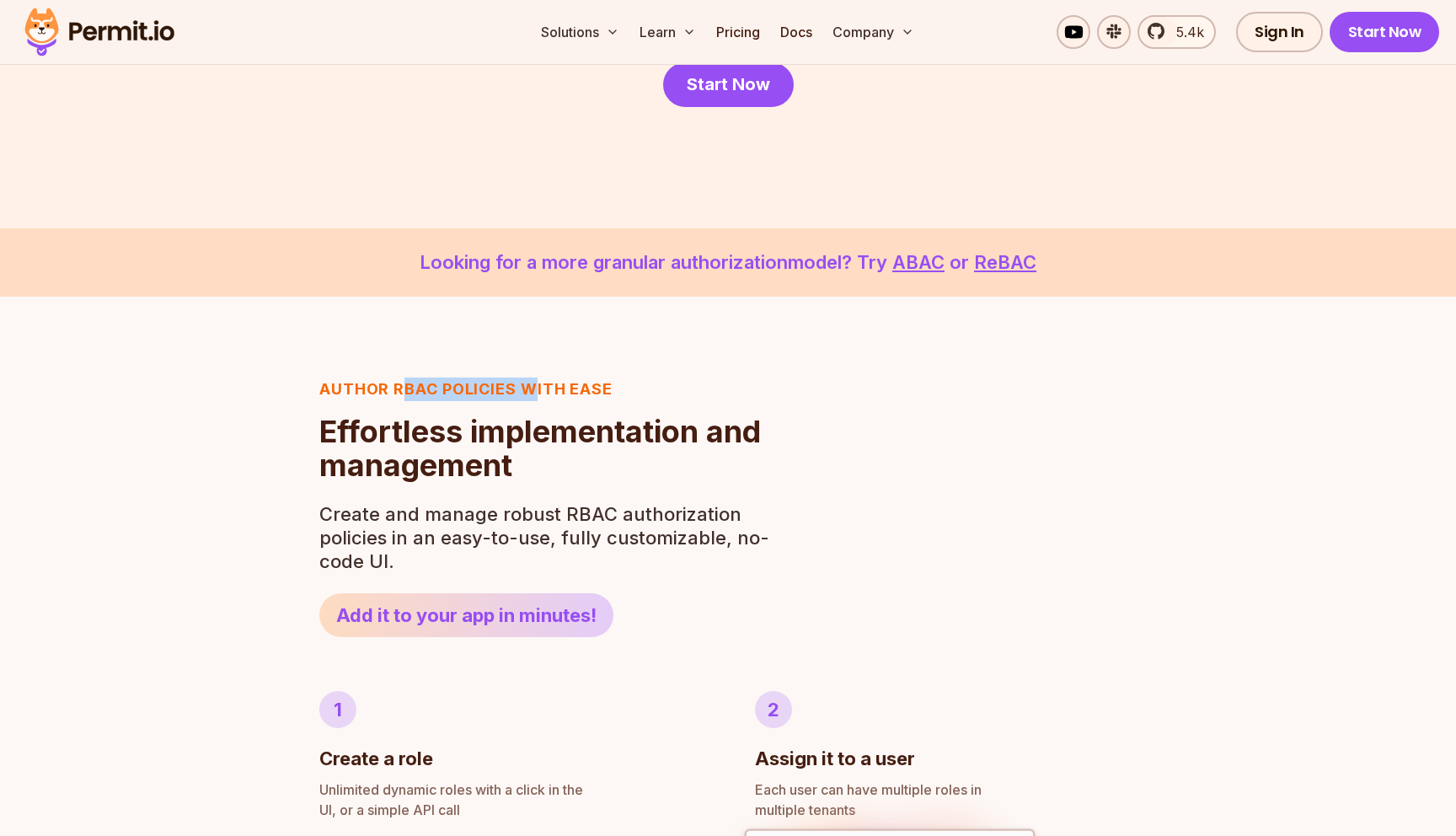
scroll to position [391, 0]
click at [606, 481] on header "Author RBAC POLICIES with EASE Role Based Access Control Effortless implementat…" at bounding box center [550, 507] width 460 height 259
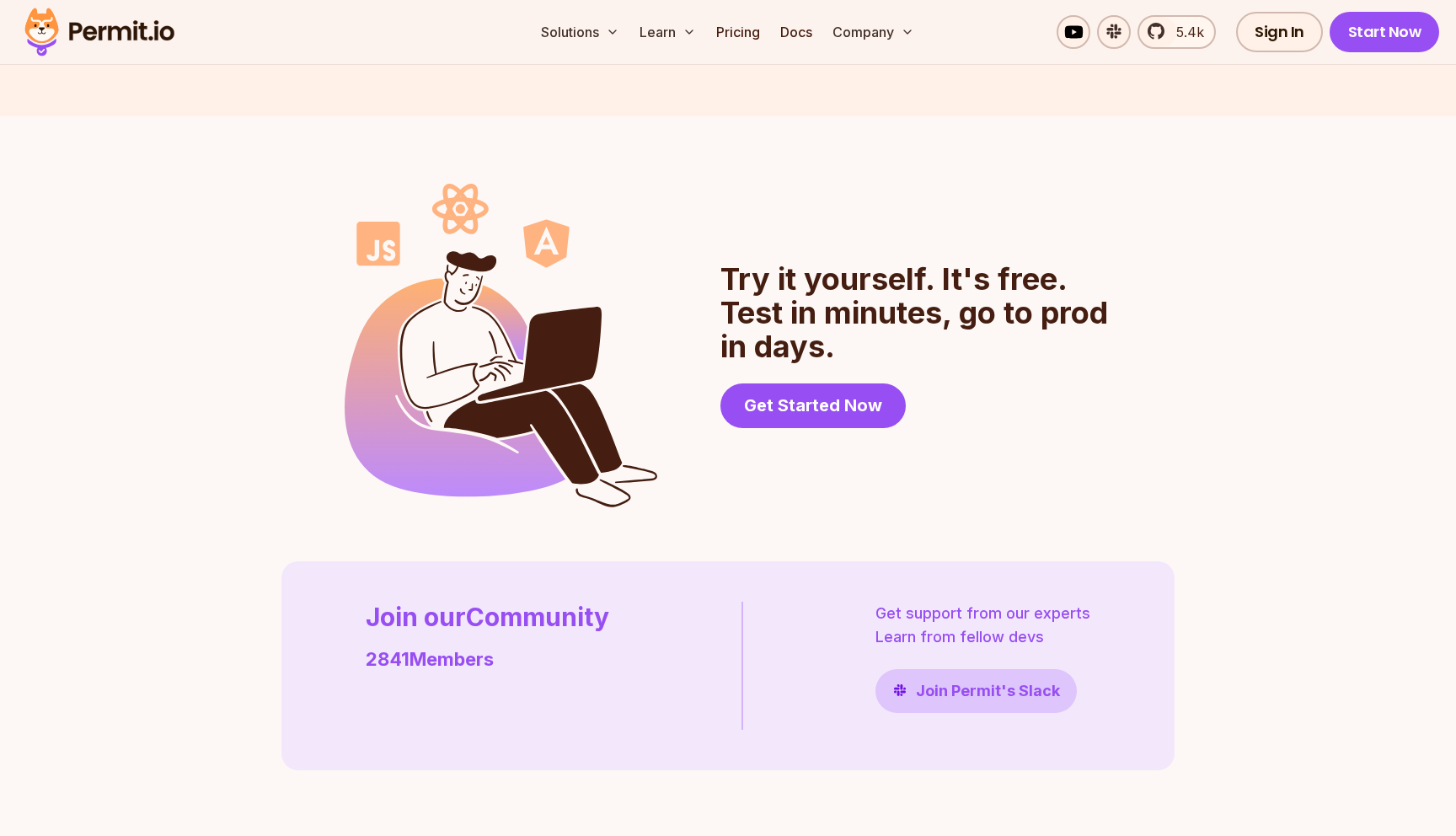
scroll to position [4340, 0]
click at [842, 431] on section "Try it yourself. It's free. Test in minutes, go to prod in days. Get Started Now" at bounding box center [728, 345] width 766 height 323
click at [815, 403] on span "Get Started Now" at bounding box center [813, 404] width 138 height 23
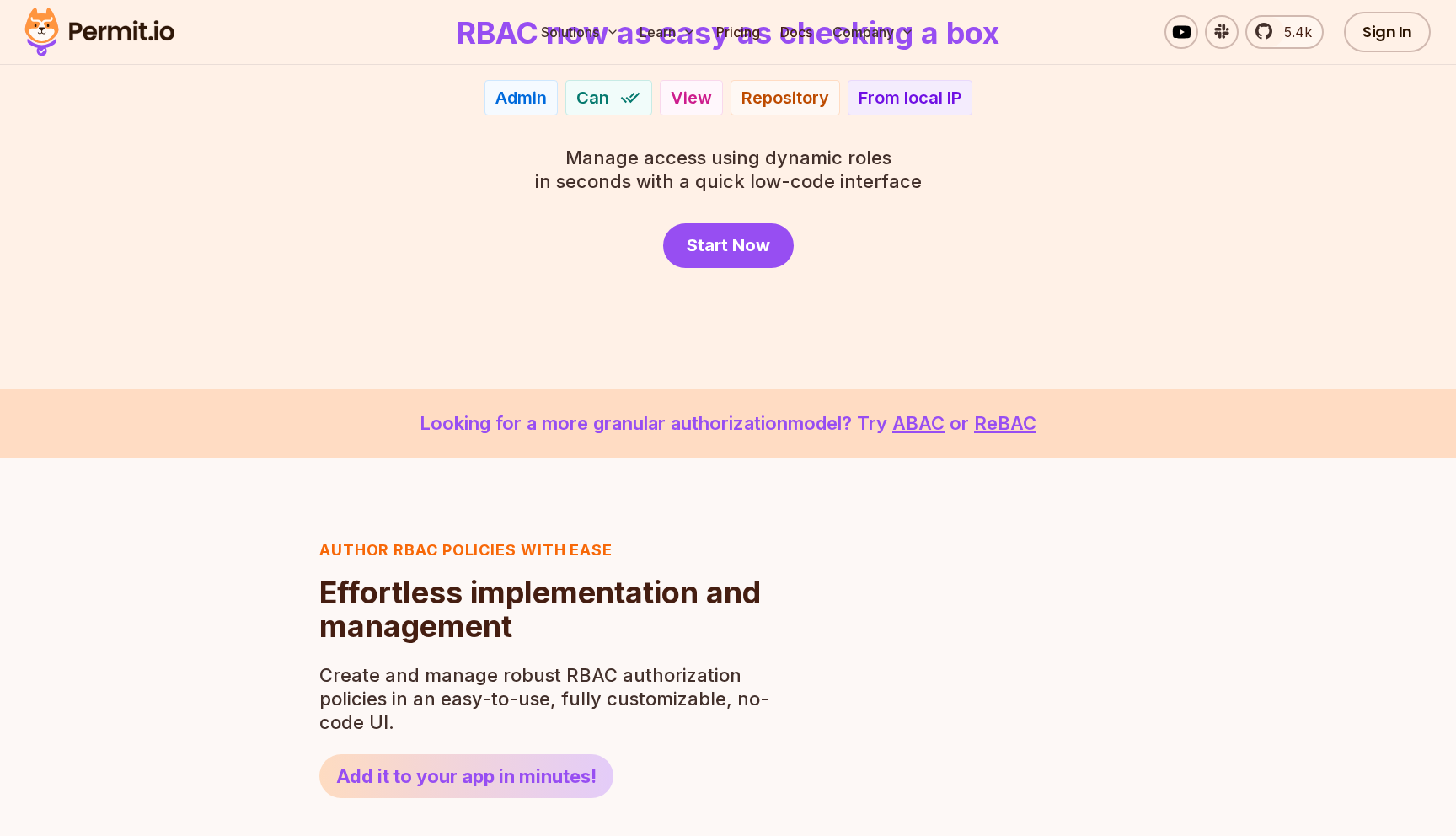
scroll to position [0, 0]
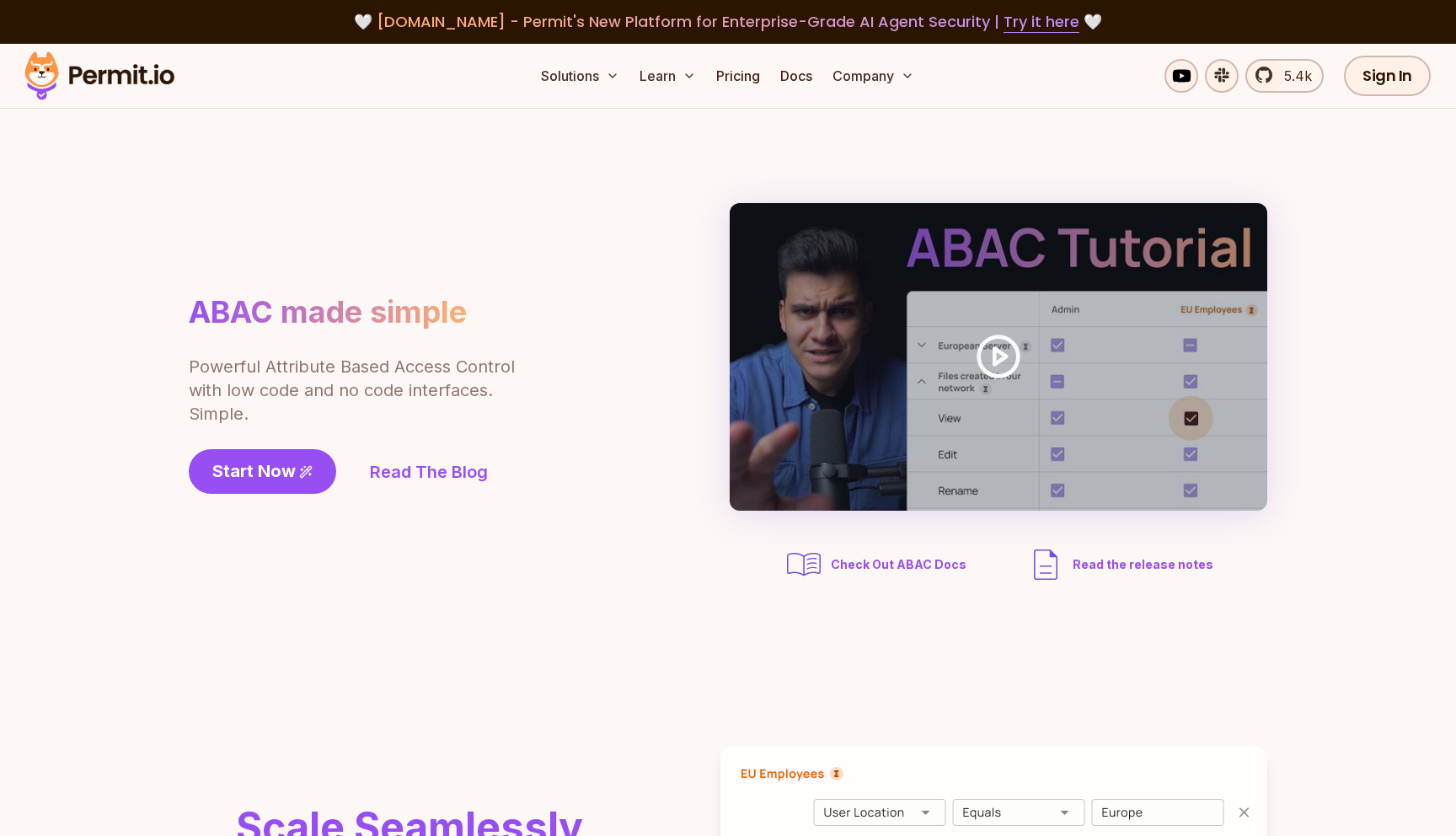
click at [254, 375] on p "Powerful Attribute Based Access Control with low code and no code interfaces. S…" at bounding box center [353, 391] width 328 height 71
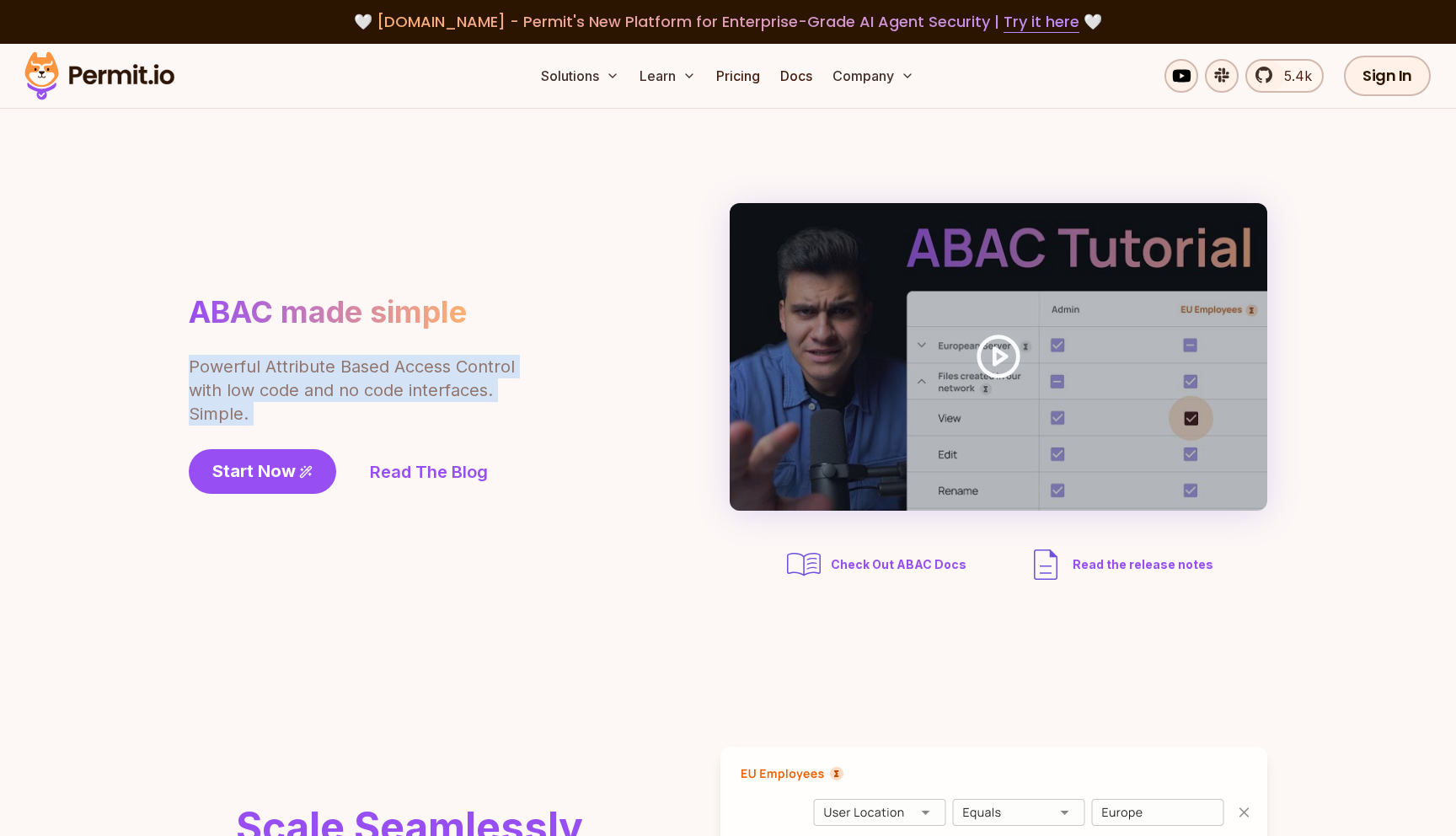
click at [254, 375] on p "Powerful Attribute Based Access Control with low code and no code interfaces. S…" at bounding box center [353, 391] width 328 height 71
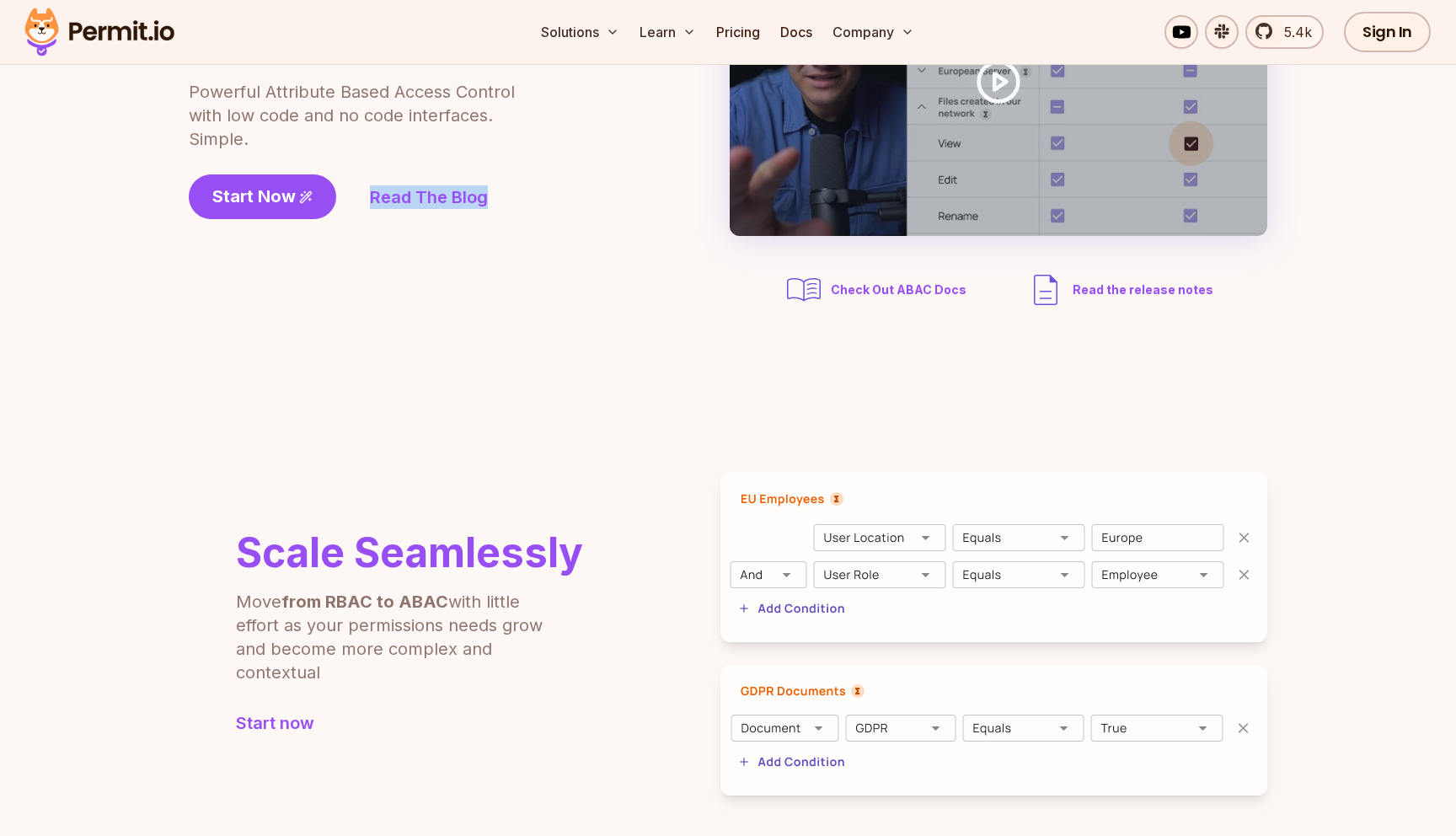
scroll to position [227, 0]
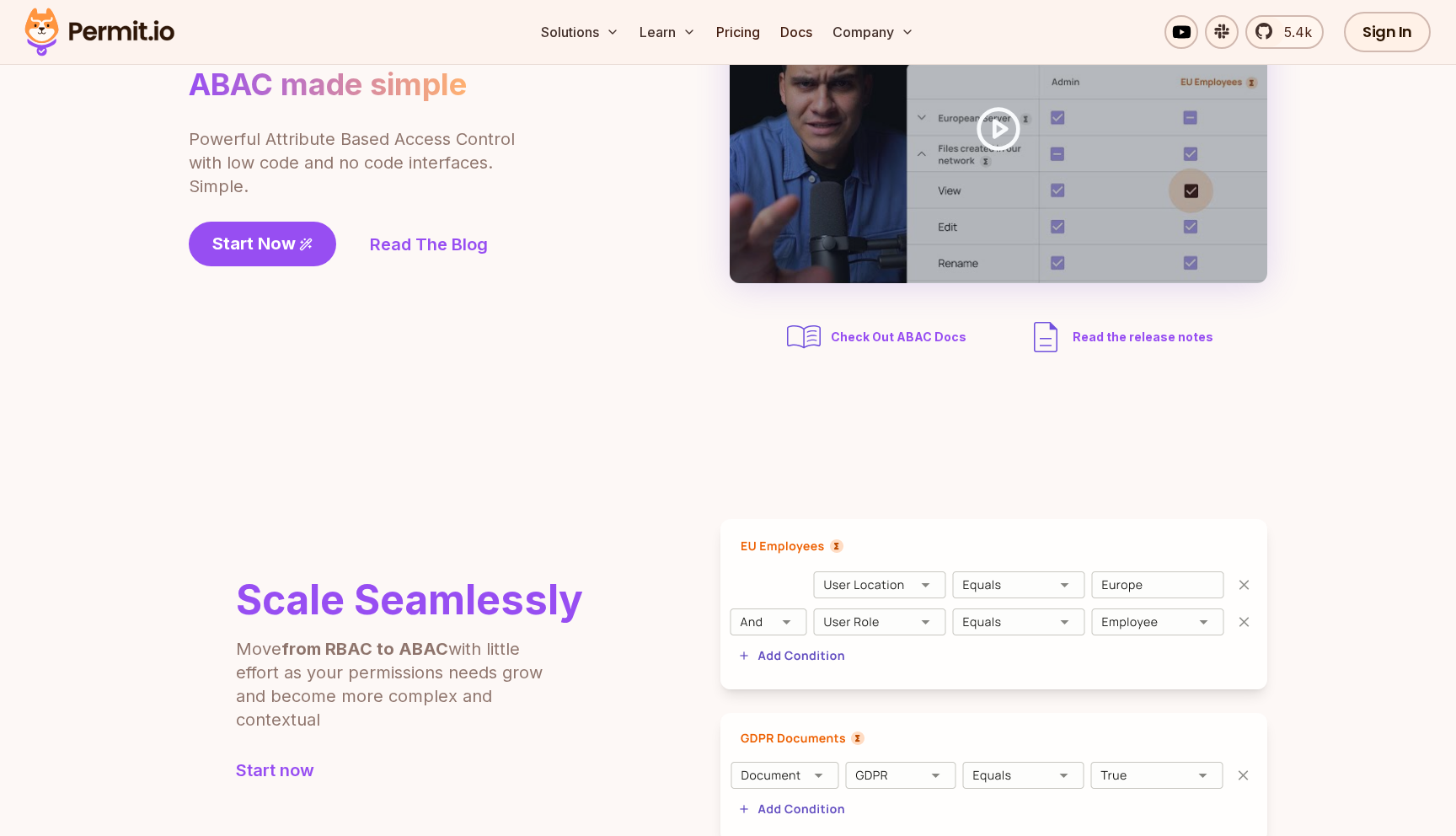
click at [426, 595] on h2 "Scale Seamlessly" at bounding box center [410, 600] width 347 height 41
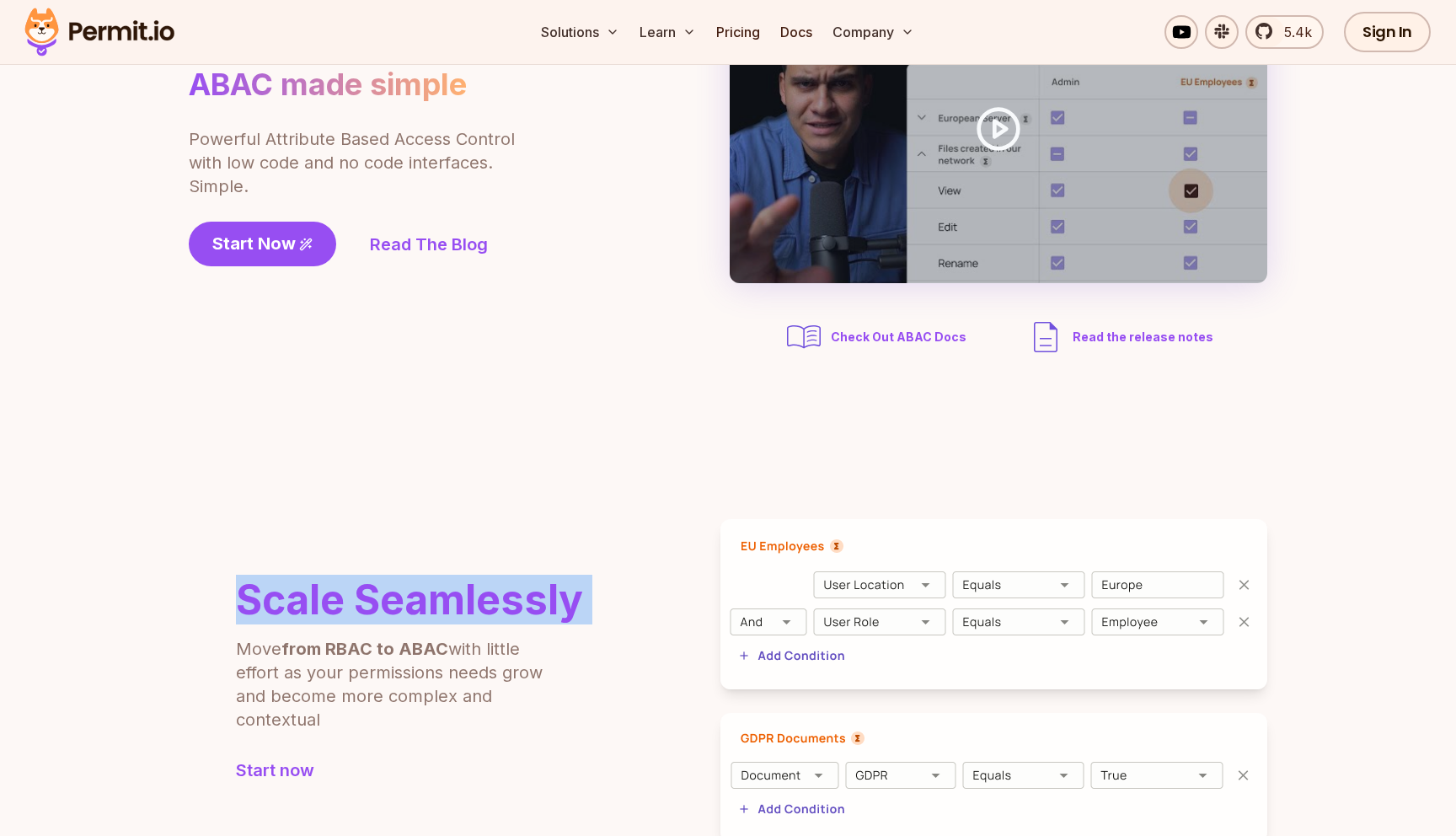
click at [426, 595] on h2 "Scale Seamlessly" at bounding box center [410, 600] width 347 height 41
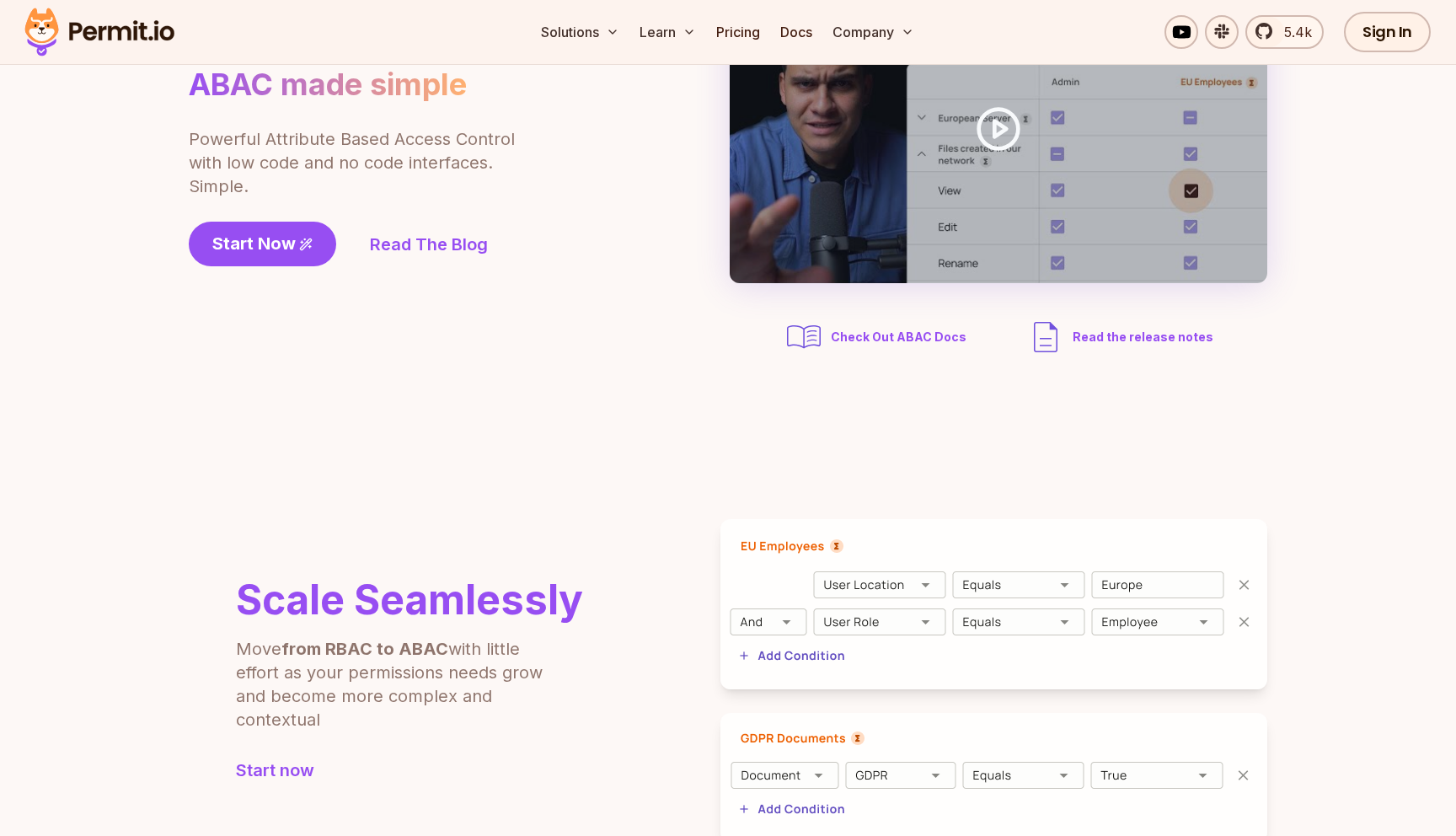
click at [432, 639] on b "from RBAC to ABAC" at bounding box center [365, 648] width 167 height 20
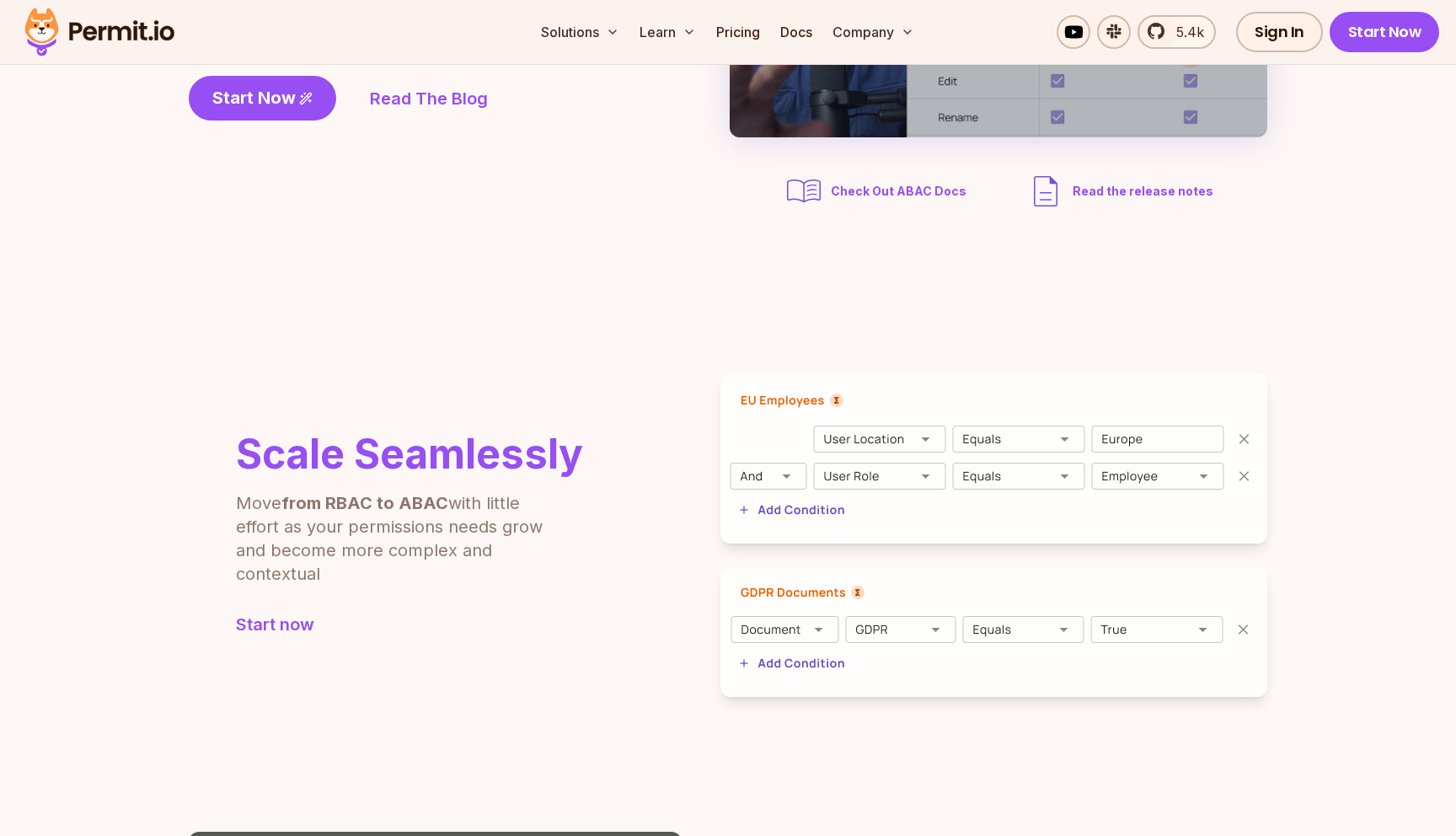
scroll to position [377, 0]
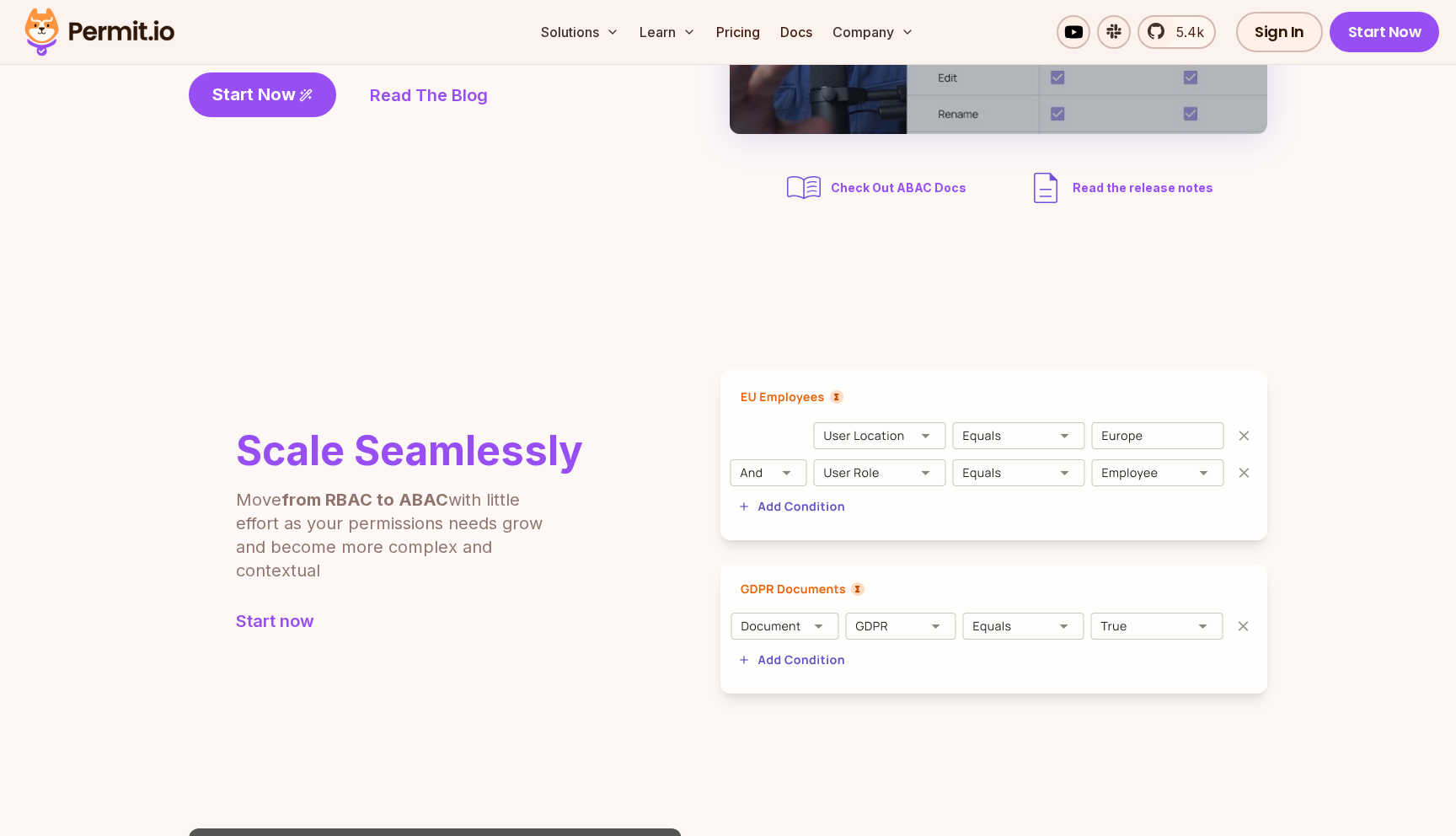
drag, startPoint x: 255, startPoint y: 501, endPoint x: 491, endPoint y: 587, distance: 251.2
click at [494, 584] on div "Scale Seamlessly Move from RBAC to ABAC with little effort as your permissions …" at bounding box center [385, 532] width 394 height 202
click at [547, 693] on div "Scale Seamlessly Move from RBAC to ABAC with little effort as your permissions …" at bounding box center [728, 532] width 1078 height 323
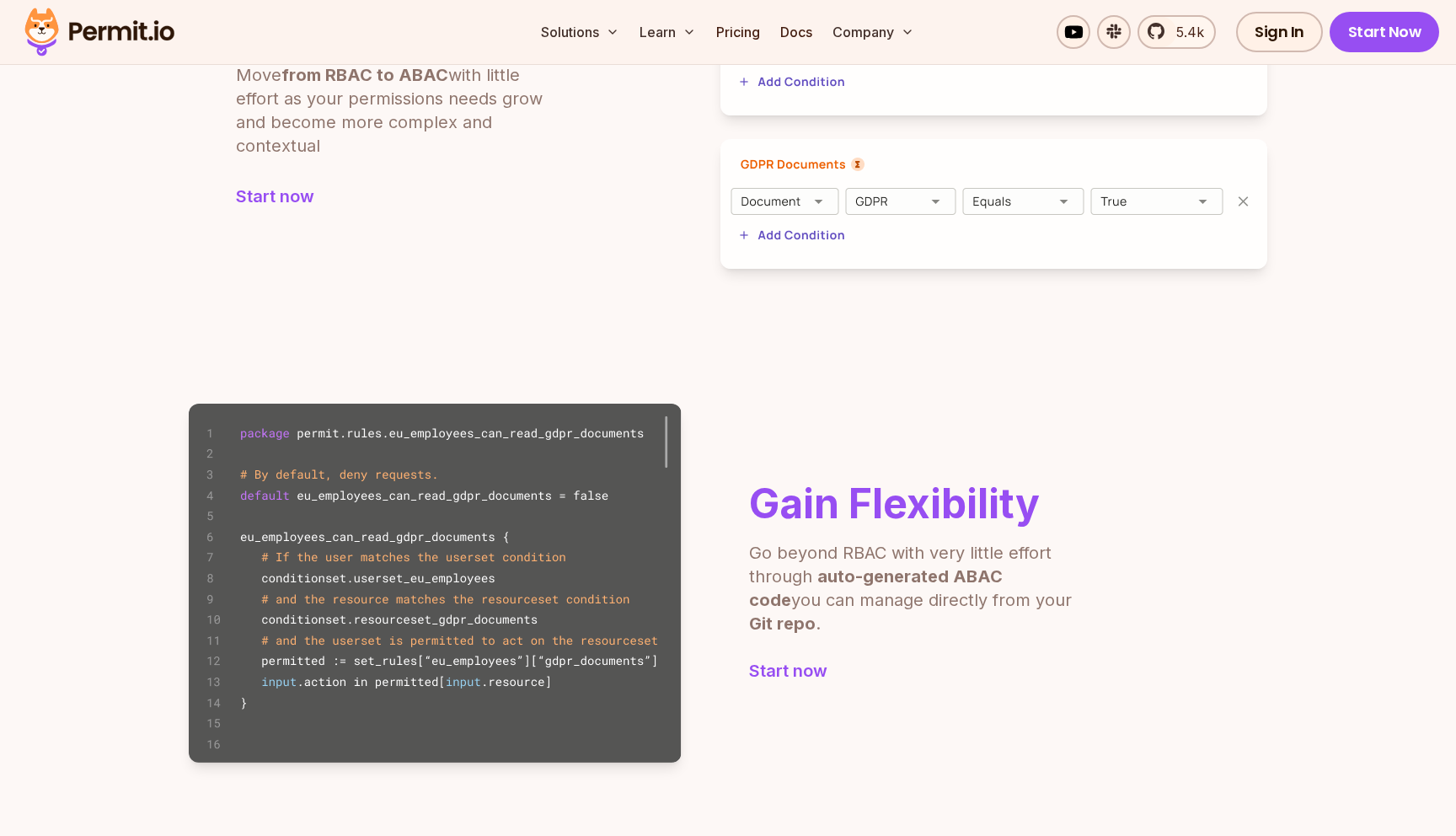
scroll to position [947, 0]
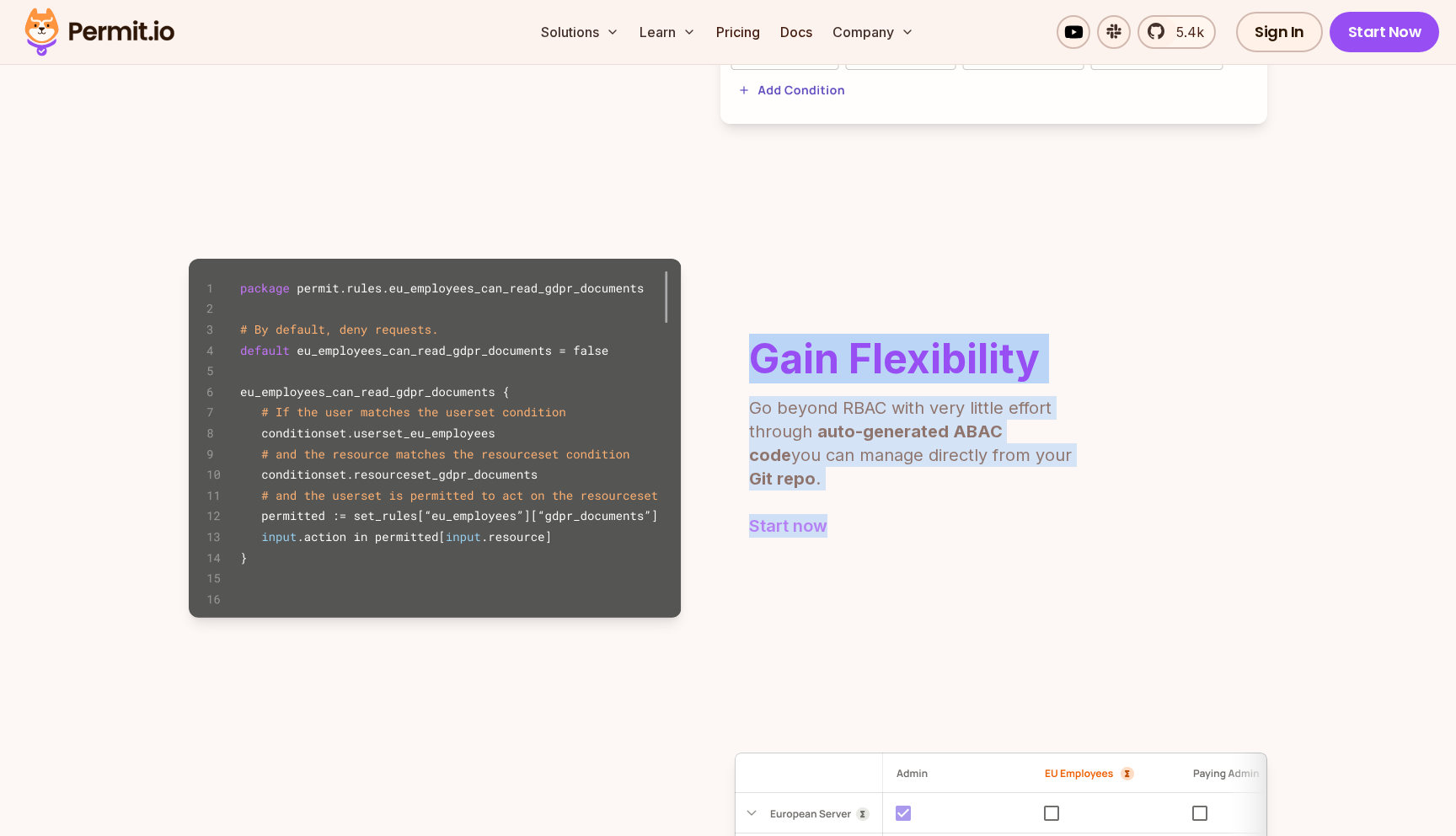
drag, startPoint x: 752, startPoint y: 375, endPoint x: 861, endPoint y: 520, distance: 181.4
click at [861, 520] on div "Gain Flexibility Go beyond RBAC with very little effort through auto-generated …" at bounding box center [913, 438] width 328 height 199
click at [861, 520] on link "Start now" at bounding box center [913, 526] width 328 height 23
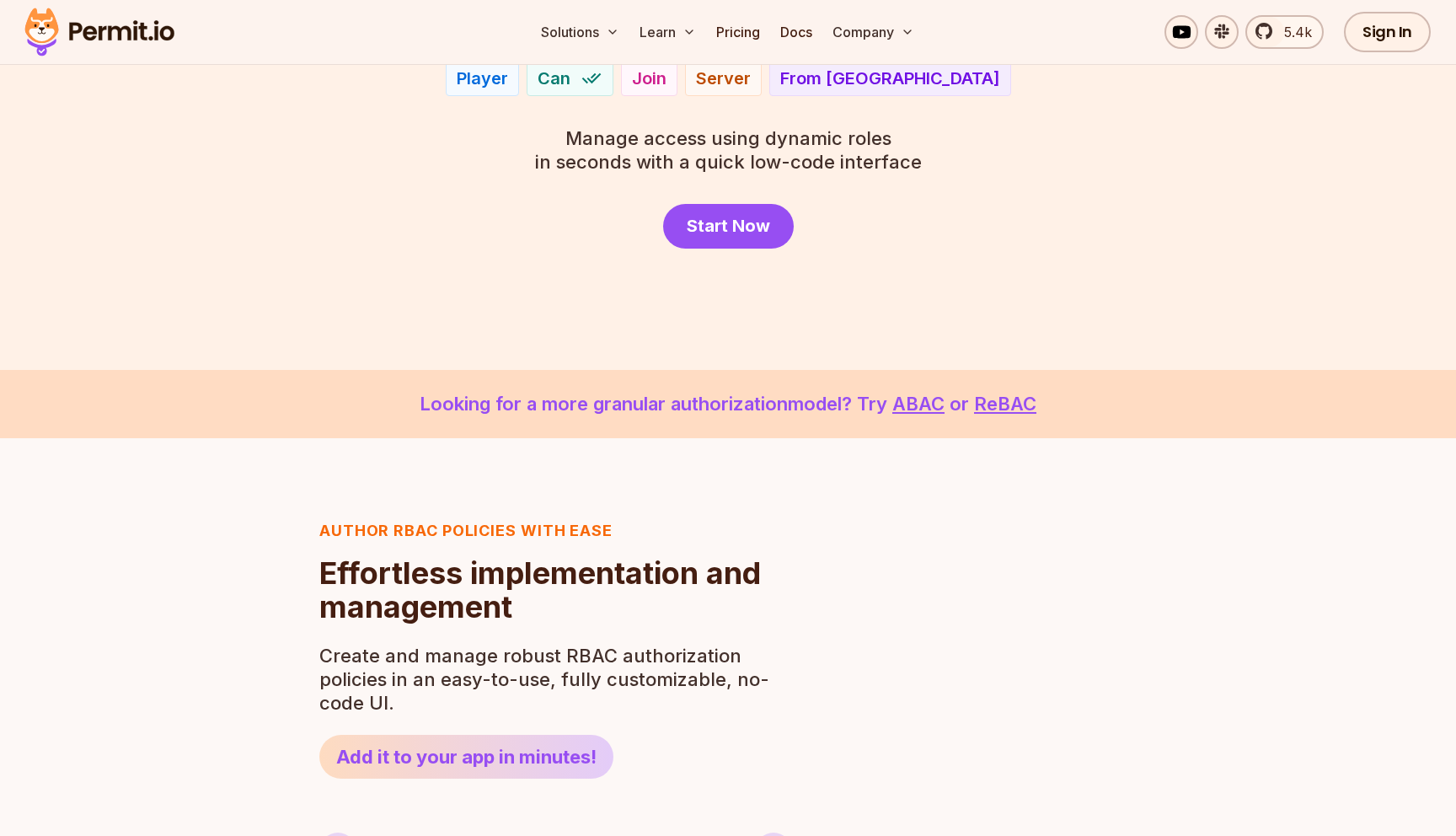
scroll to position [263, 0]
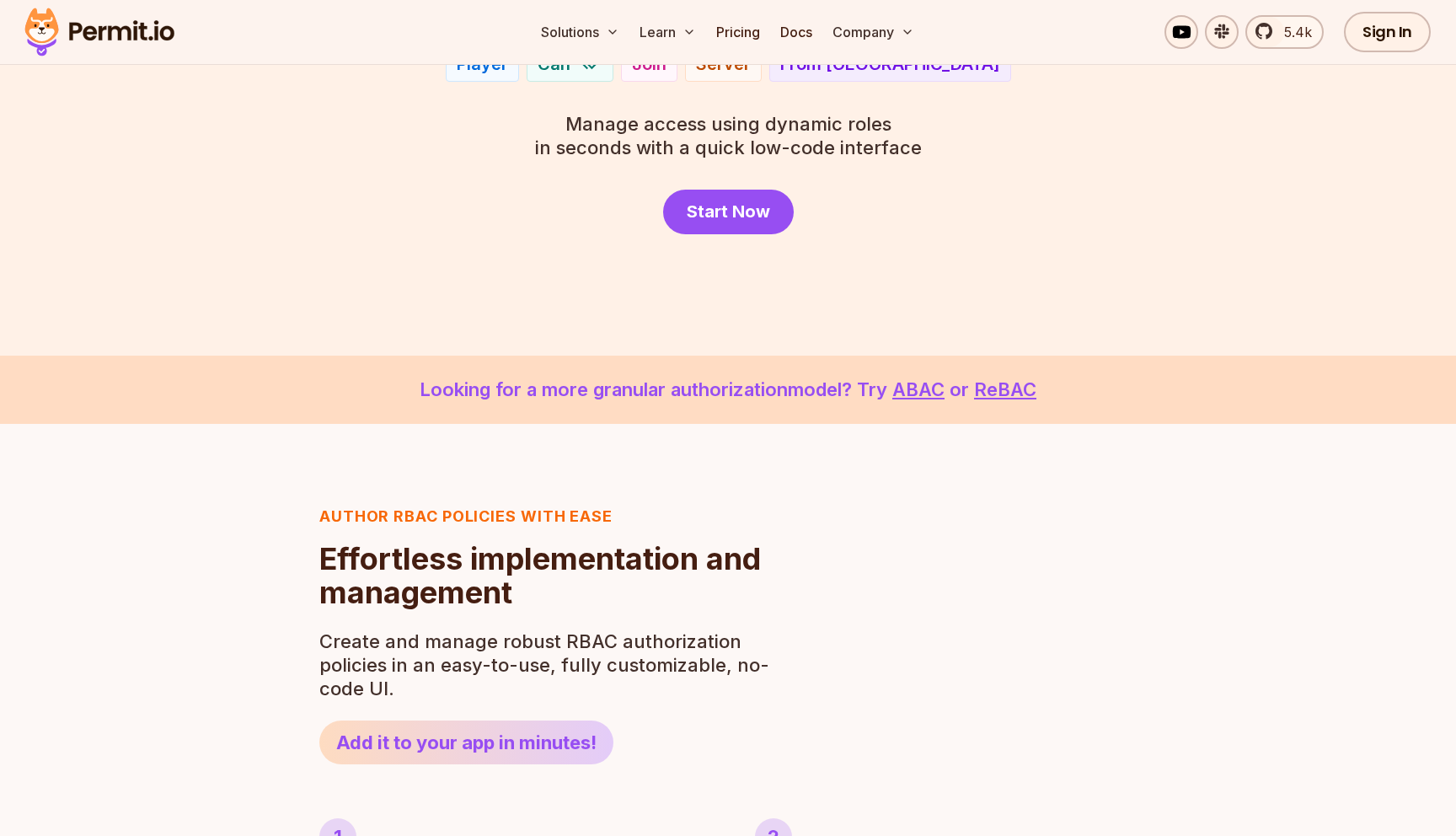
click at [739, 361] on section "Looking for a more granular authorization model? Try ABAC or ReBAC" at bounding box center [728, 390] width 1456 height 68
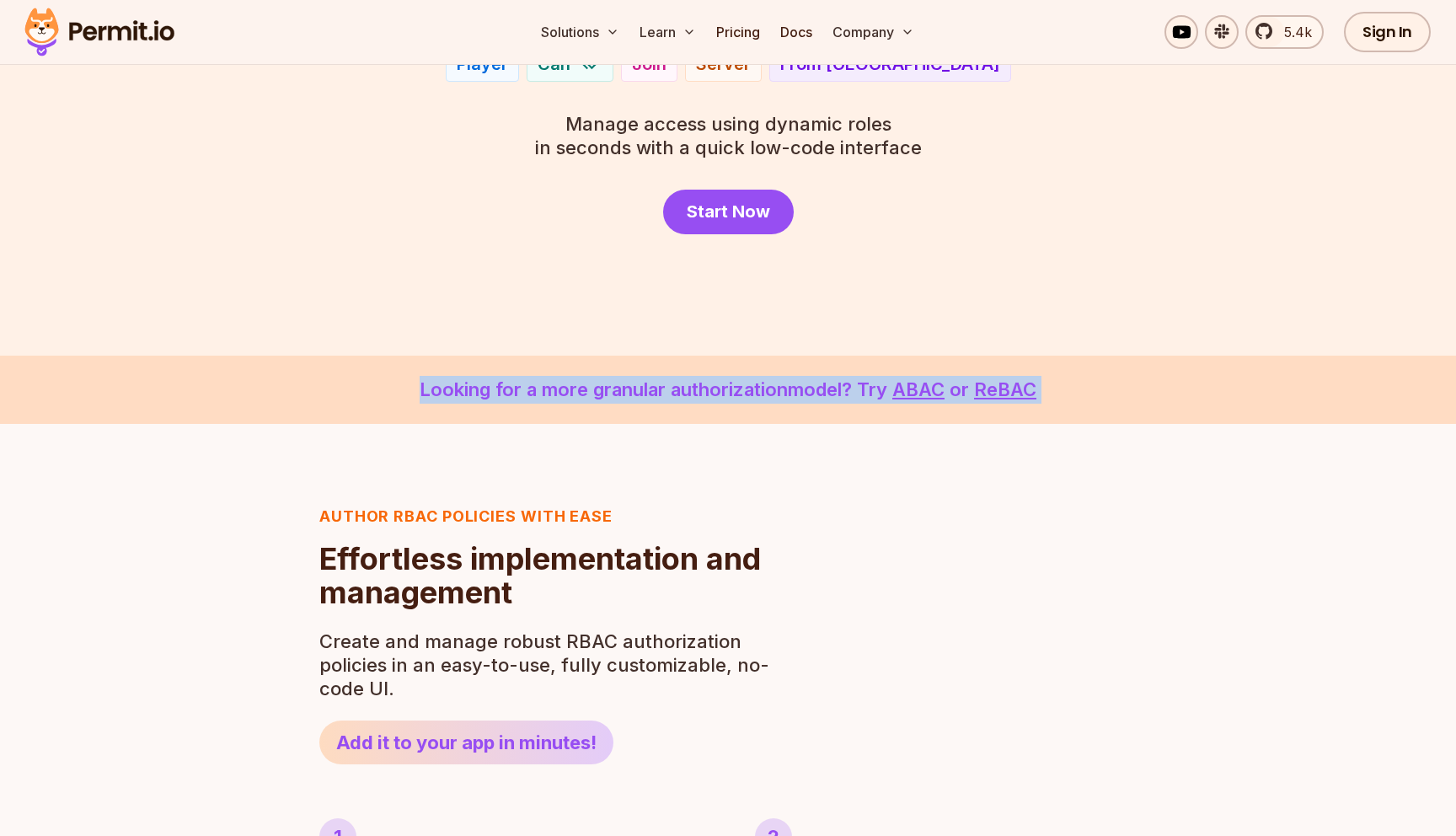
click at [739, 361] on section "Looking for a more granular authorization model? Try ABAC or ReBAC" at bounding box center [728, 390] width 1456 height 68
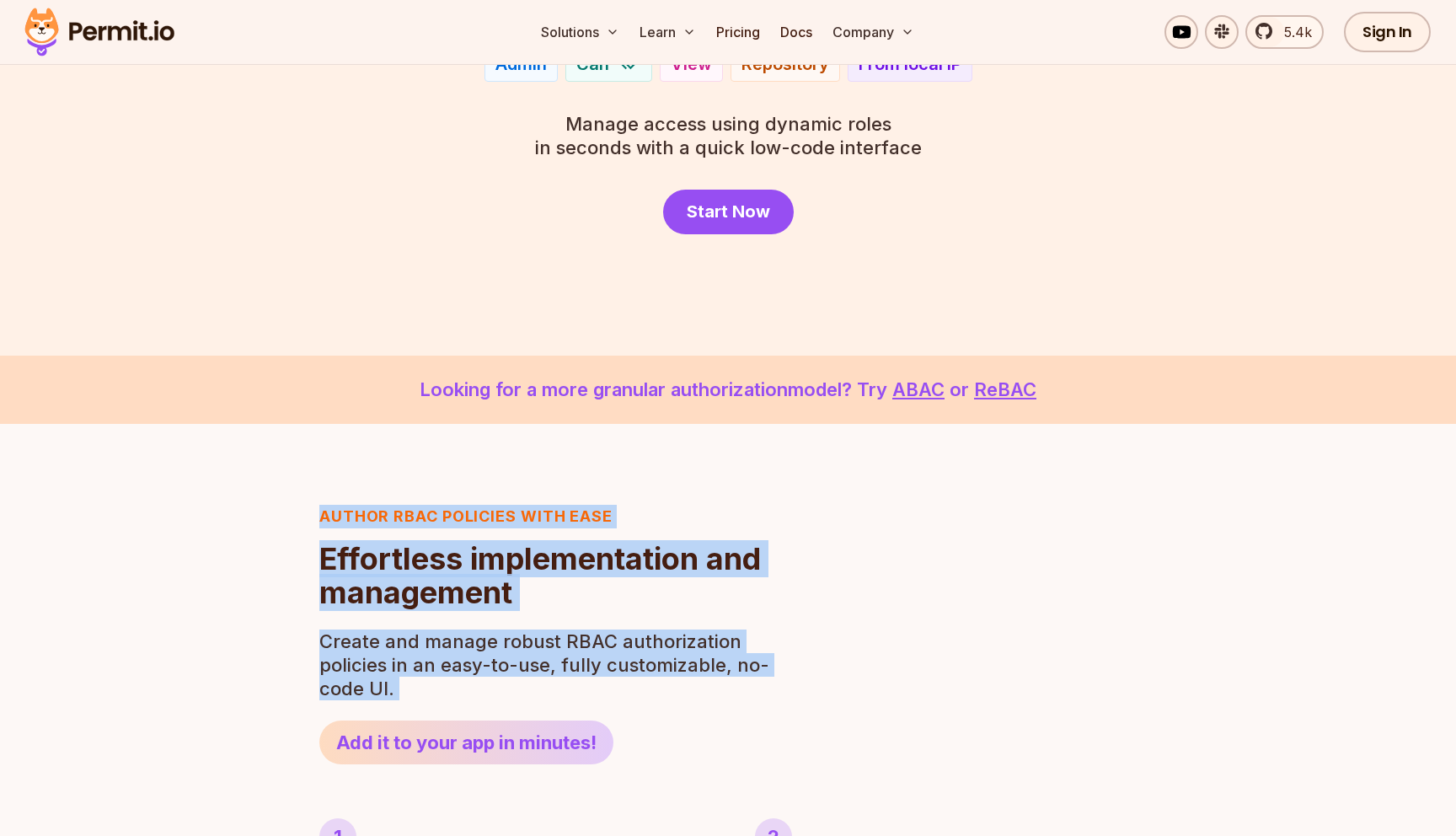
drag, startPoint x: 837, startPoint y: 662, endPoint x: 753, endPoint y: 526, distance: 159.8
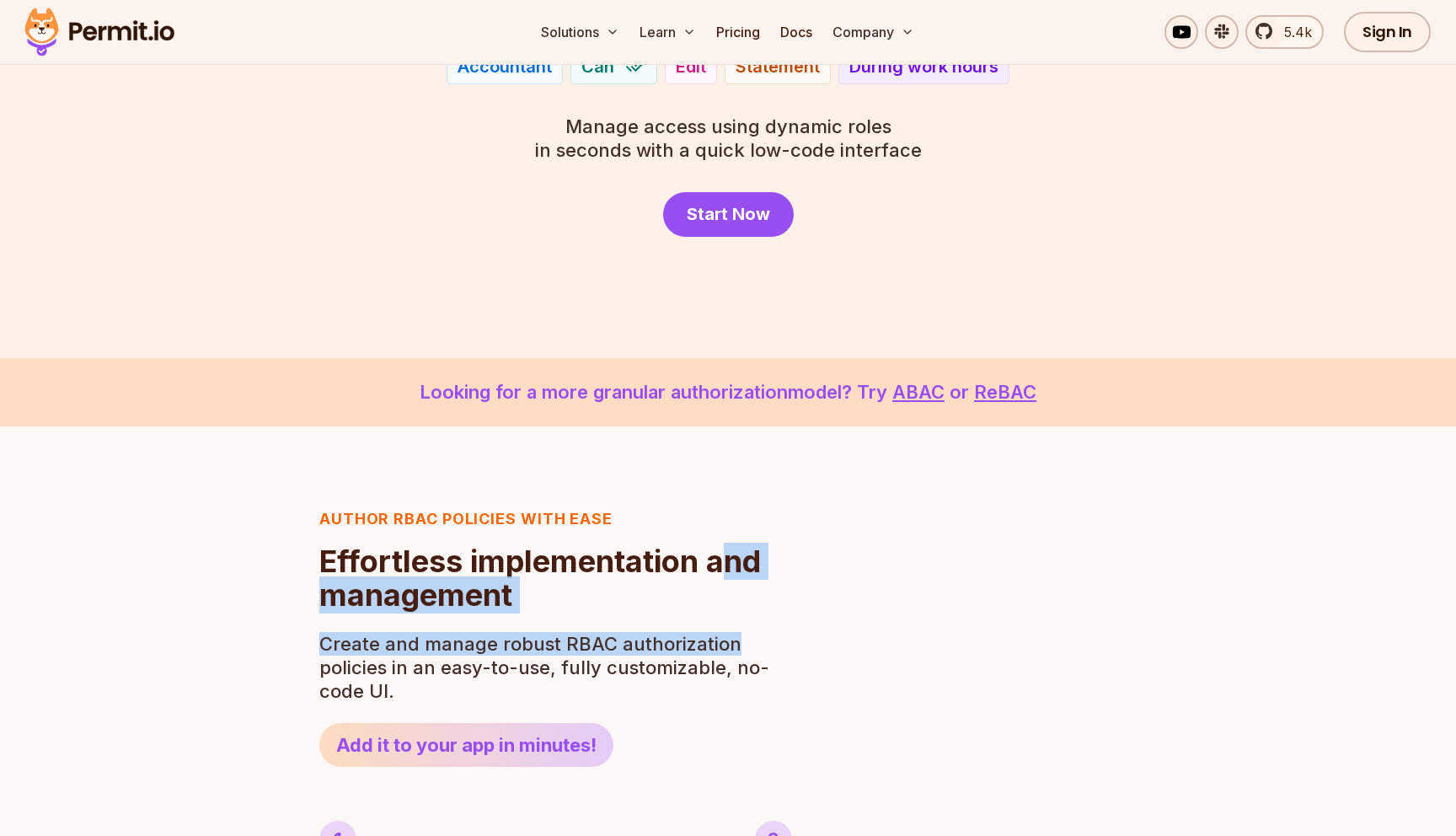
drag, startPoint x: 788, startPoint y: 655, endPoint x: 729, endPoint y: 544, distance: 125.7
click at [768, 654] on p "Create and manage robust RBAC authorization policies in an easy-to-use, fully c…" at bounding box center [550, 667] width 460 height 71
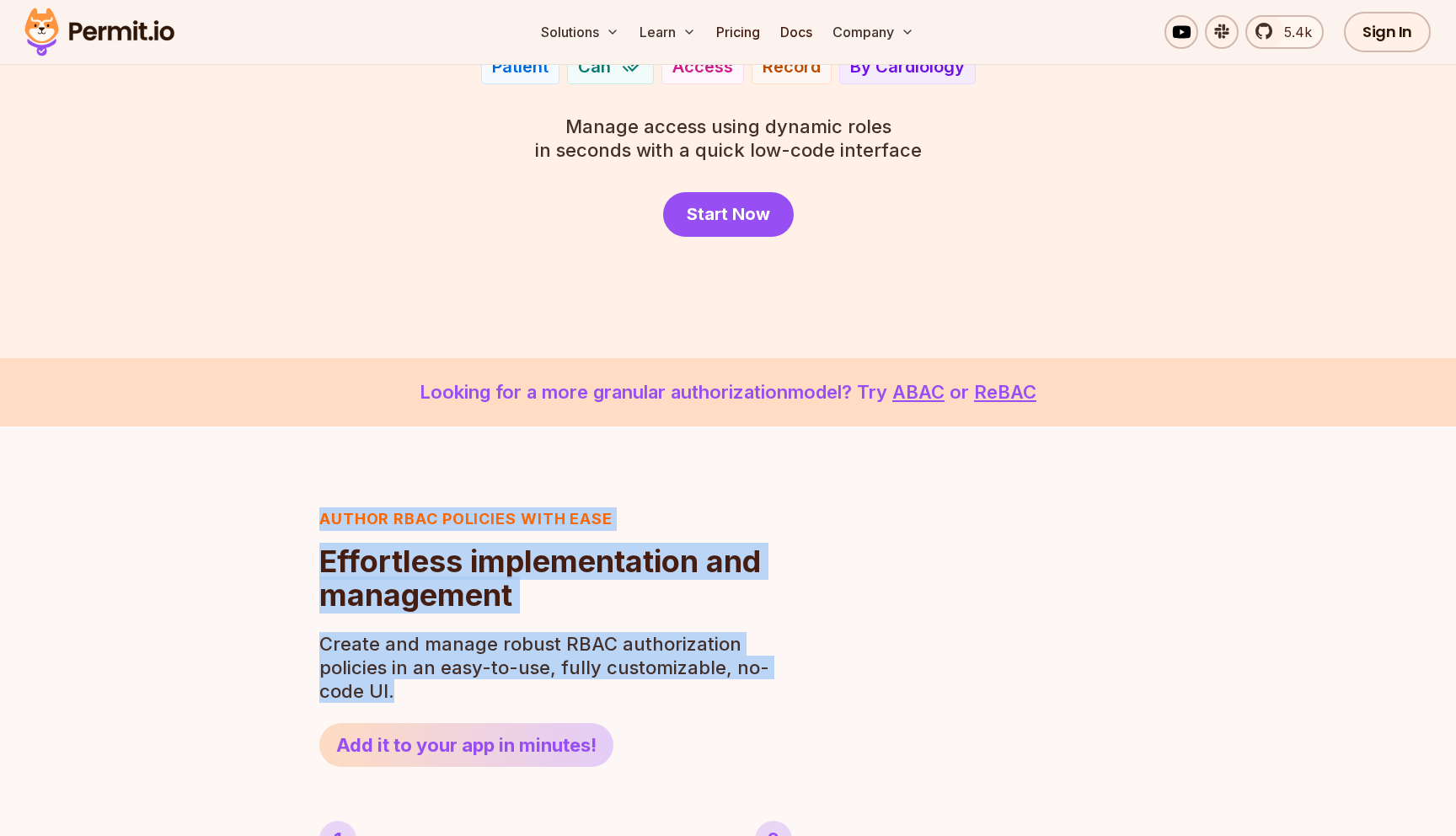
drag, startPoint x: 800, startPoint y: 707, endPoint x: 727, endPoint y: 470, distance: 248.0
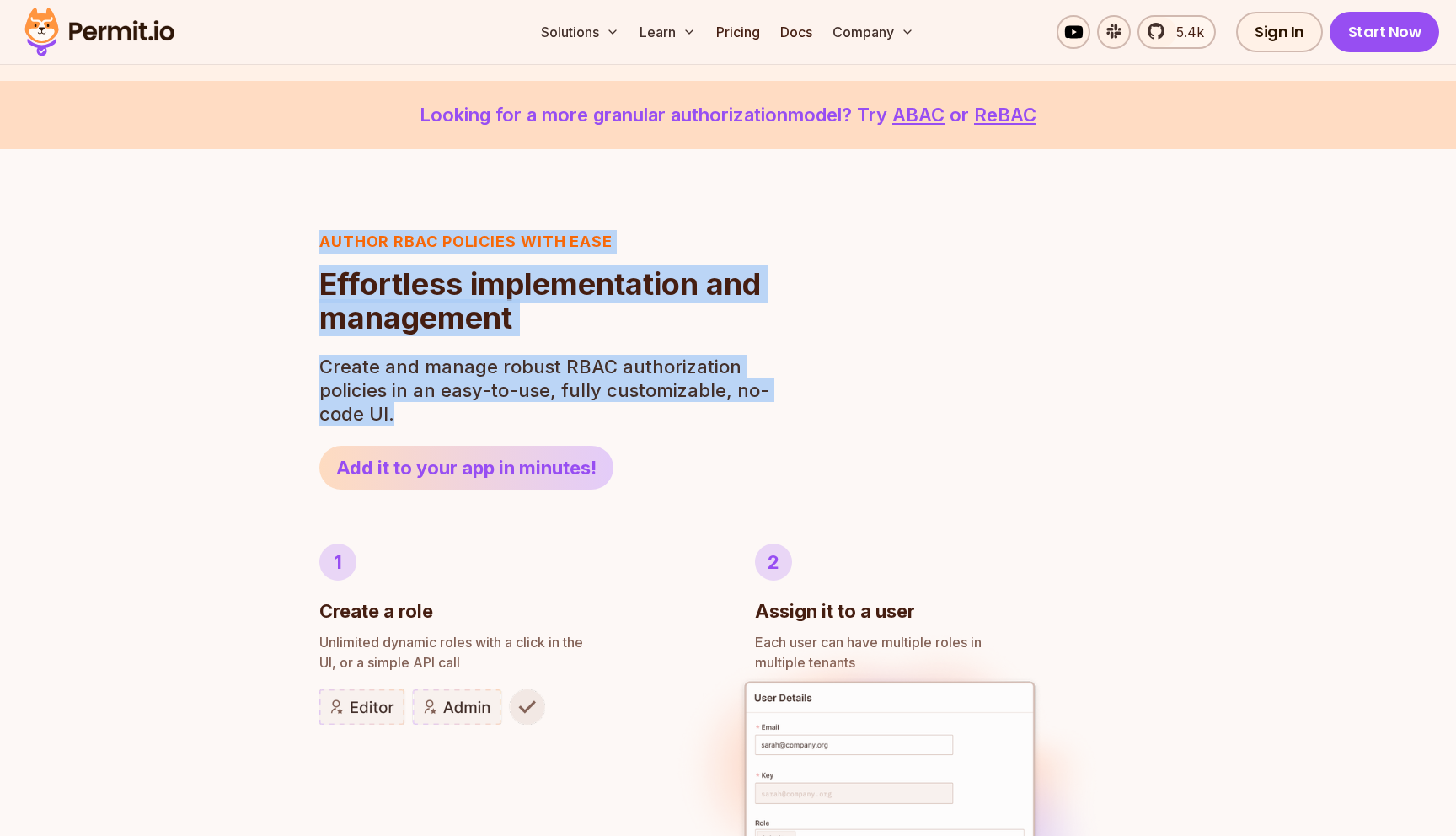
scroll to position [539, 0]
click at [696, 477] on header "Author RBAC POLICIES with EASE Role Based Access Control Effortless implementat…" at bounding box center [550, 359] width 460 height 259
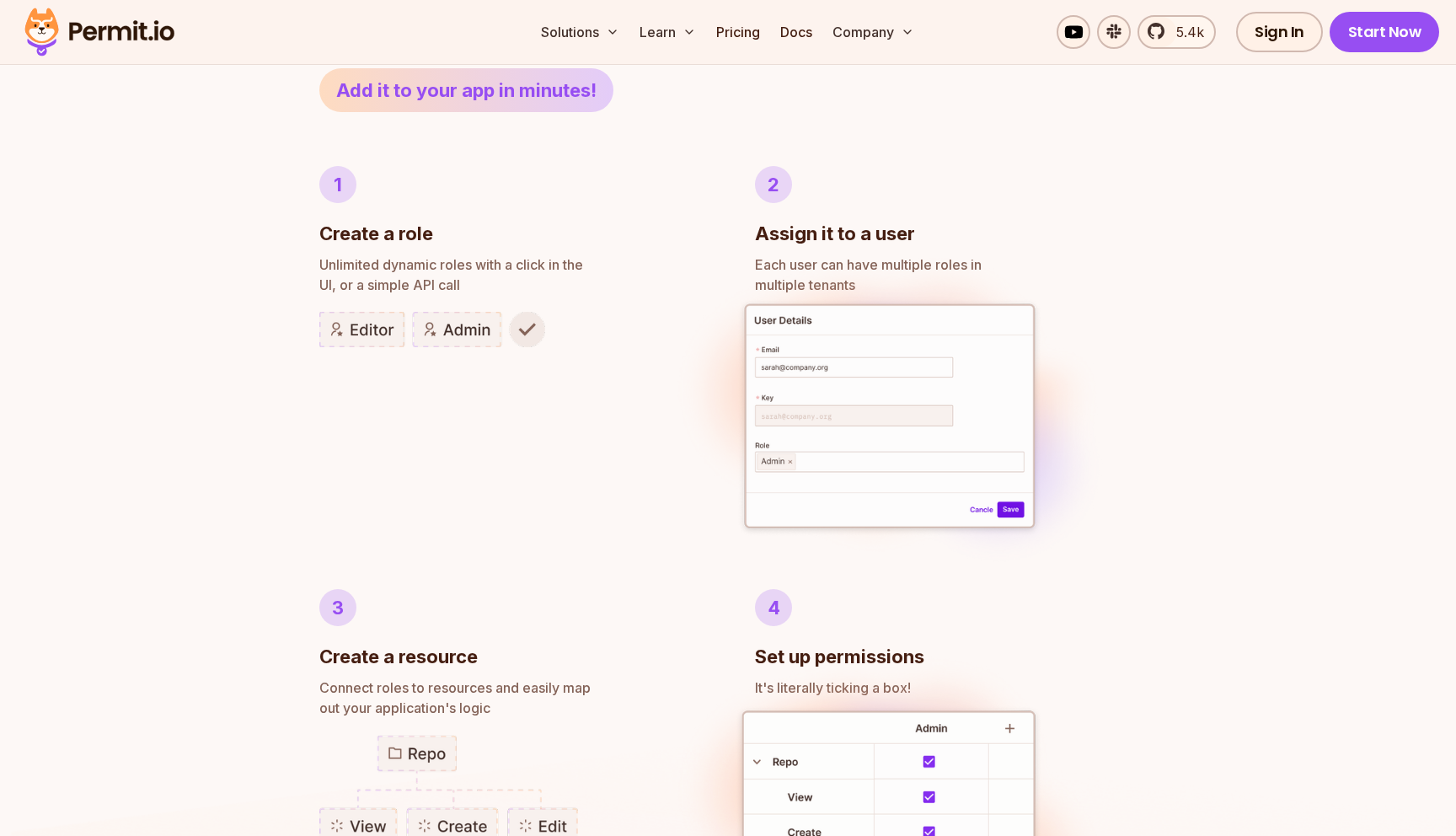
scroll to position [864, 0]
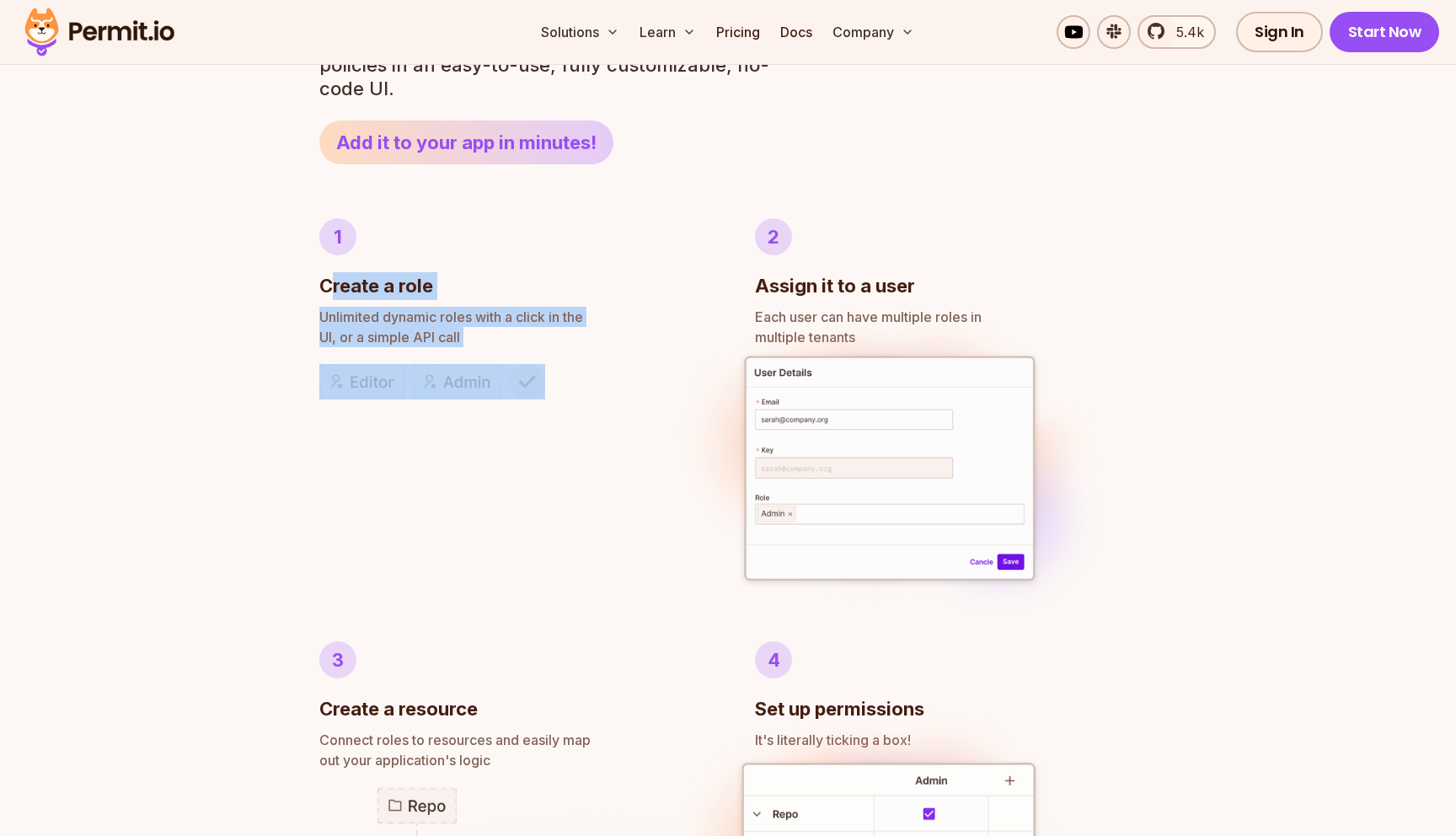
drag, startPoint x: 335, startPoint y: 296, endPoint x: 411, endPoint y: 364, distance: 102.0
click at [411, 364] on li "1 Create a role Unlimited dynamic roles with a click in the UI, or a simple API…" at bounding box center [511, 404] width 382 height 370
click at [436, 479] on li "1 Create a role Unlimited dynamic roles with a click in the UI, or a simple API…" at bounding box center [511, 404] width 382 height 370
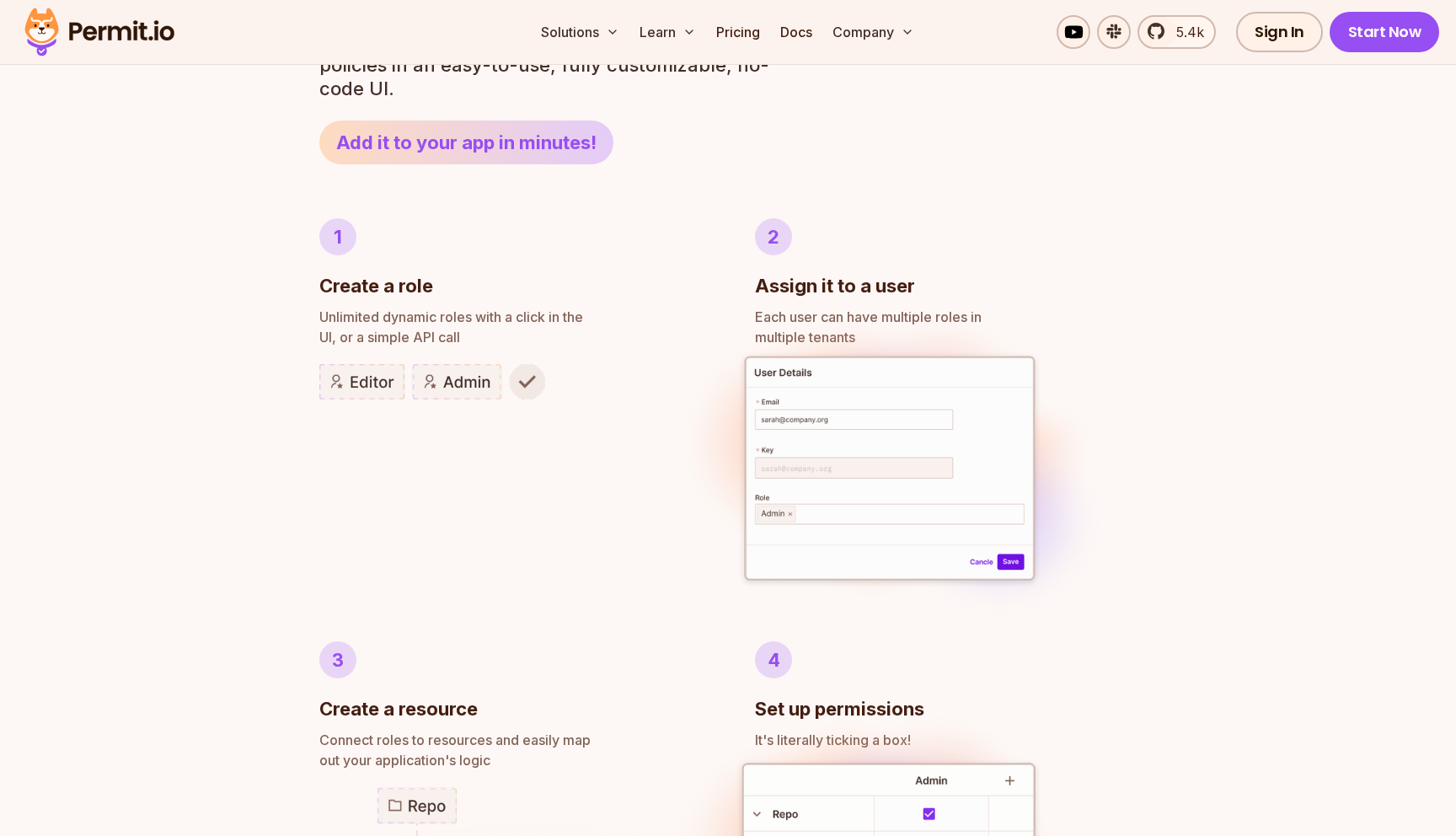
click at [541, 295] on div "1 Create a role" at bounding box center [511, 259] width 382 height 82
click at [465, 316] on span "Unlimited dynamic roles with a click in the" at bounding box center [511, 316] width 382 height 20
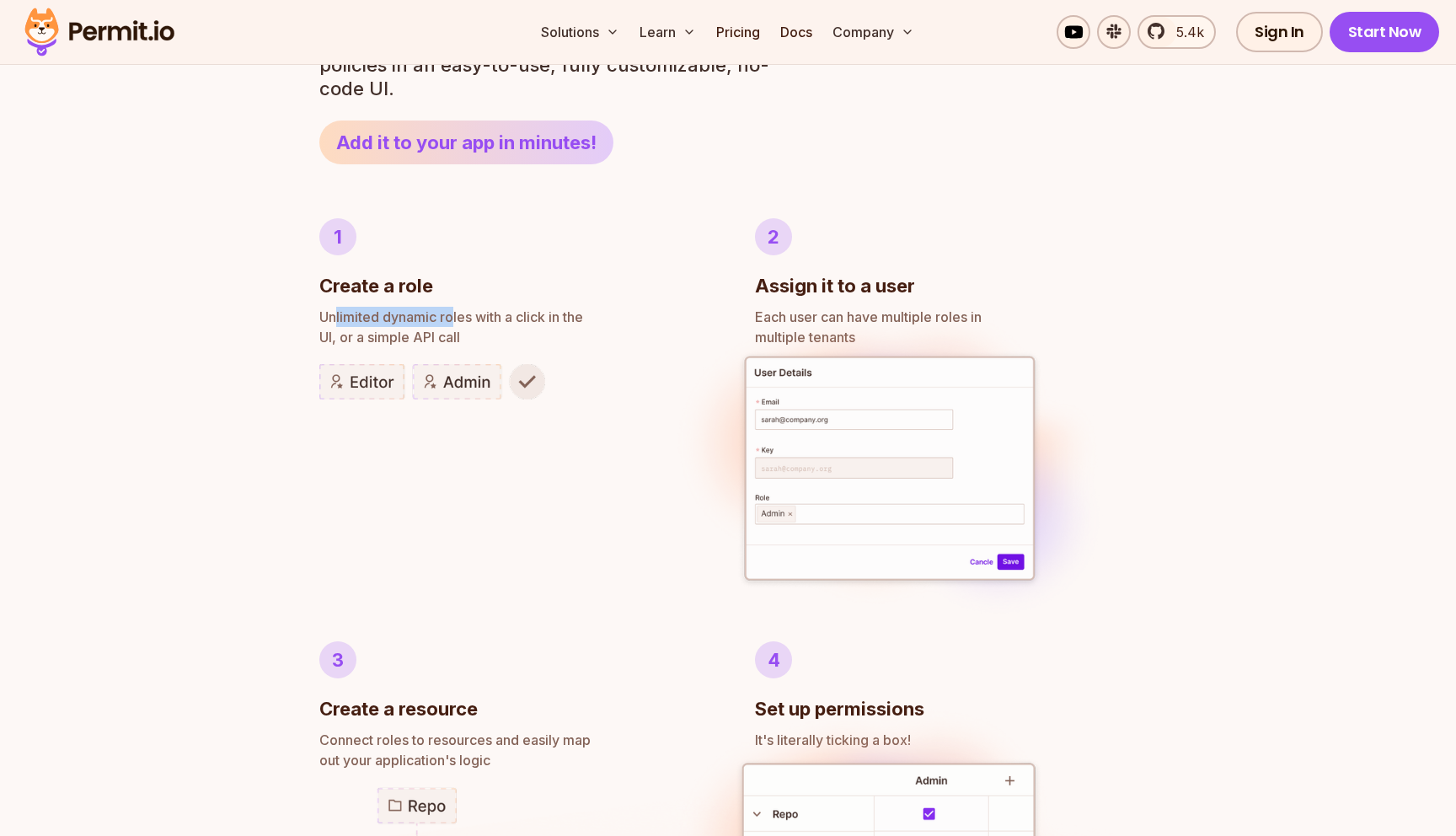
drag, startPoint x: 334, startPoint y: 310, endPoint x: 454, endPoint y: 323, distance: 120.7
click at [455, 322] on span "Unlimited dynamic roles with a click in the" at bounding box center [511, 316] width 382 height 20
click at [735, 291] on ul "1 Create a role Unlimited dynamic roles with a click in the UI, or a simple API…" at bounding box center [728, 630] width 817 height 823
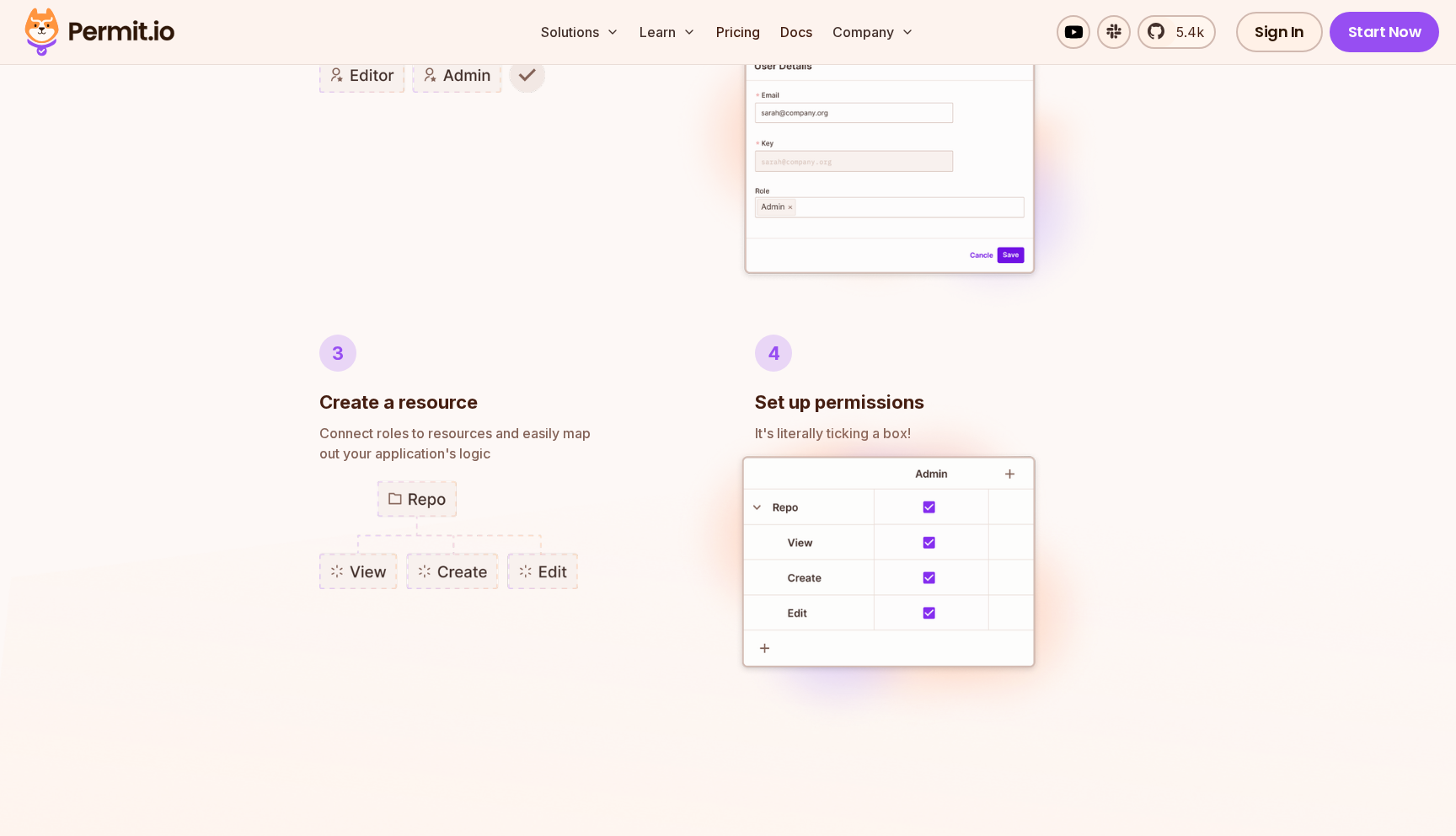
scroll to position [1190, 0]
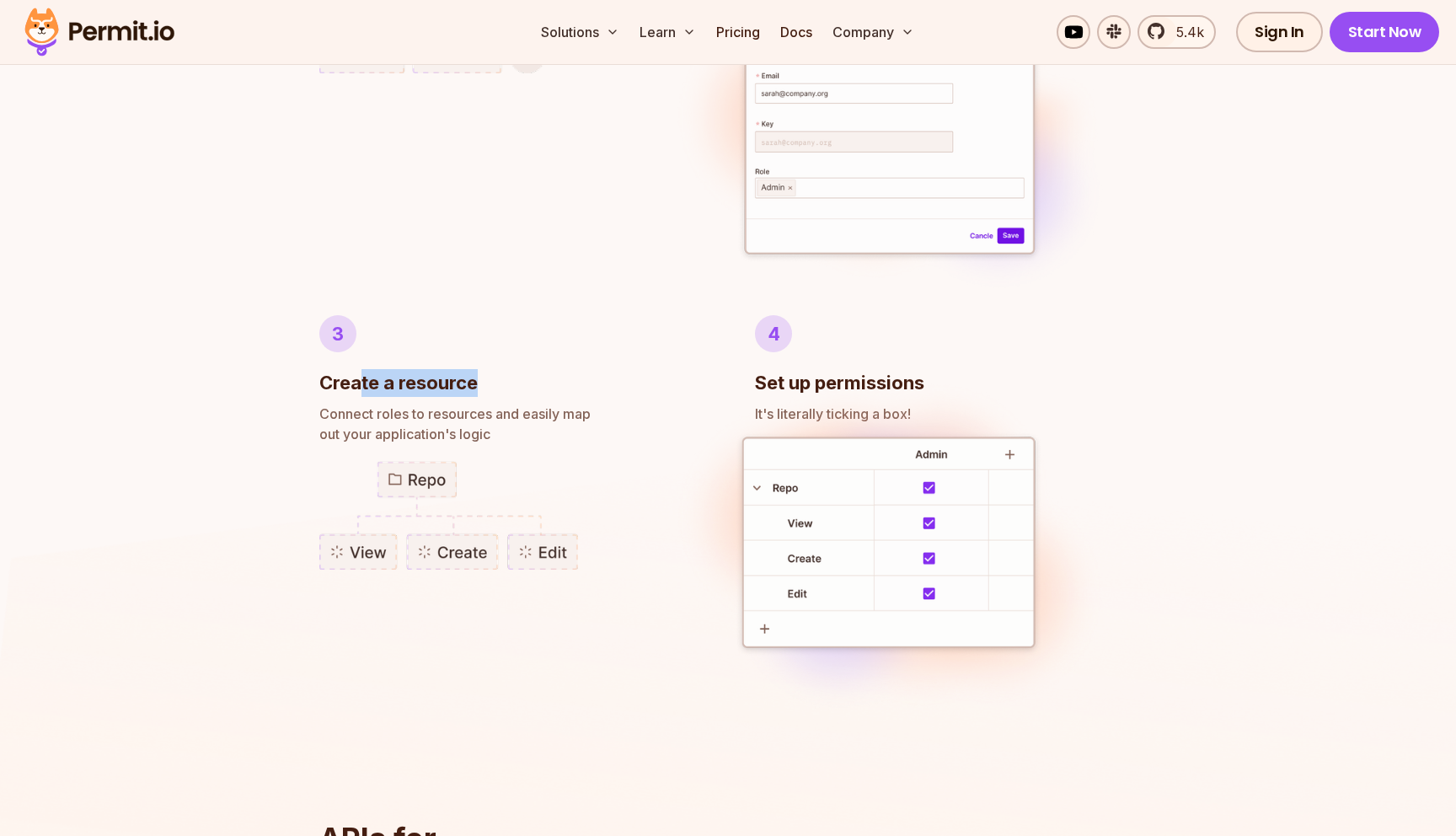
drag, startPoint x: 357, startPoint y: 382, endPoint x: 482, endPoint y: 385, distance: 125.0
click at [490, 386] on div "3 Create a resource" at bounding box center [511, 356] width 382 height 82
click at [783, 435] on img at bounding box center [889, 547] width 448 height 350
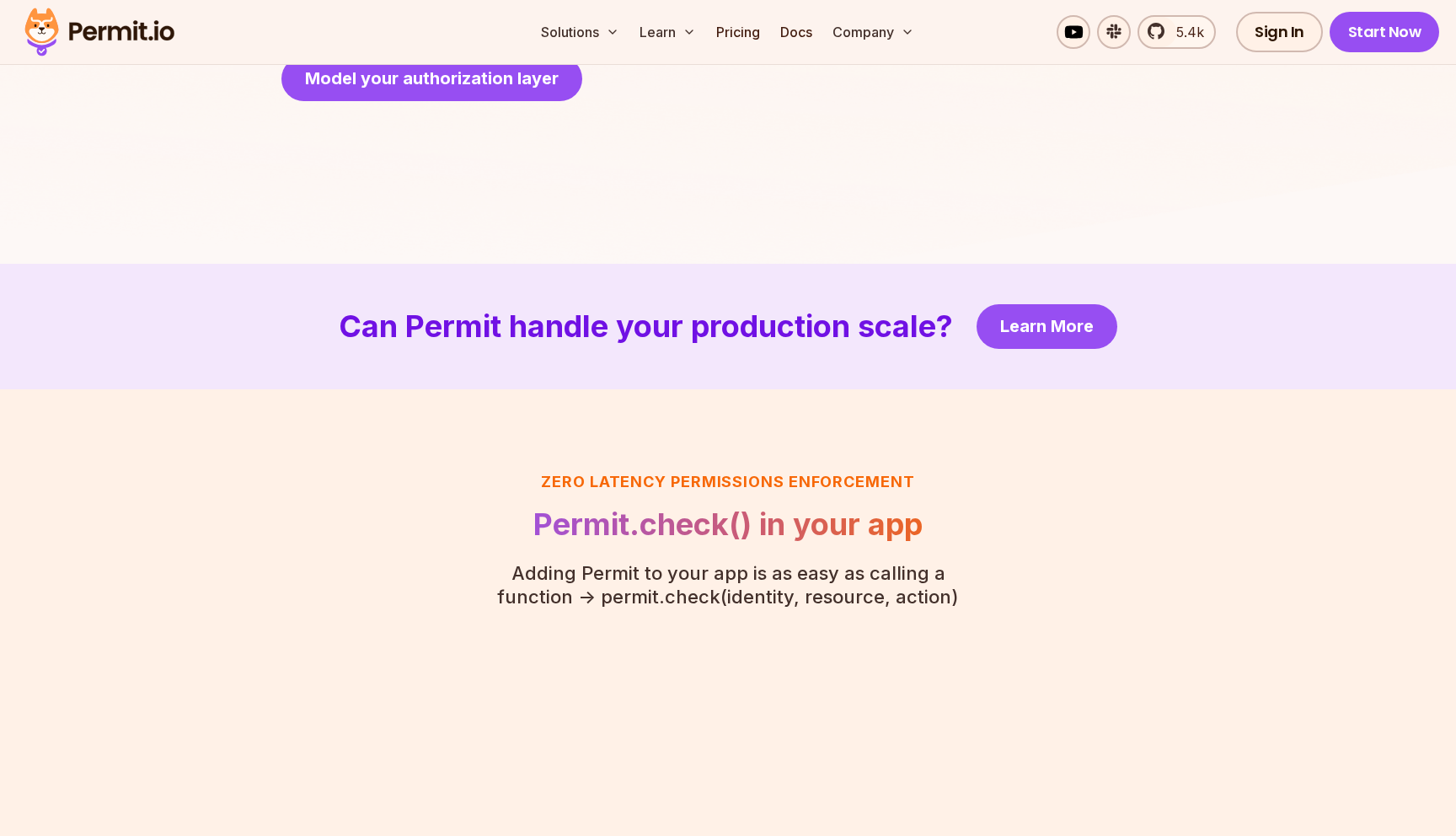
scroll to position [3496, 0]
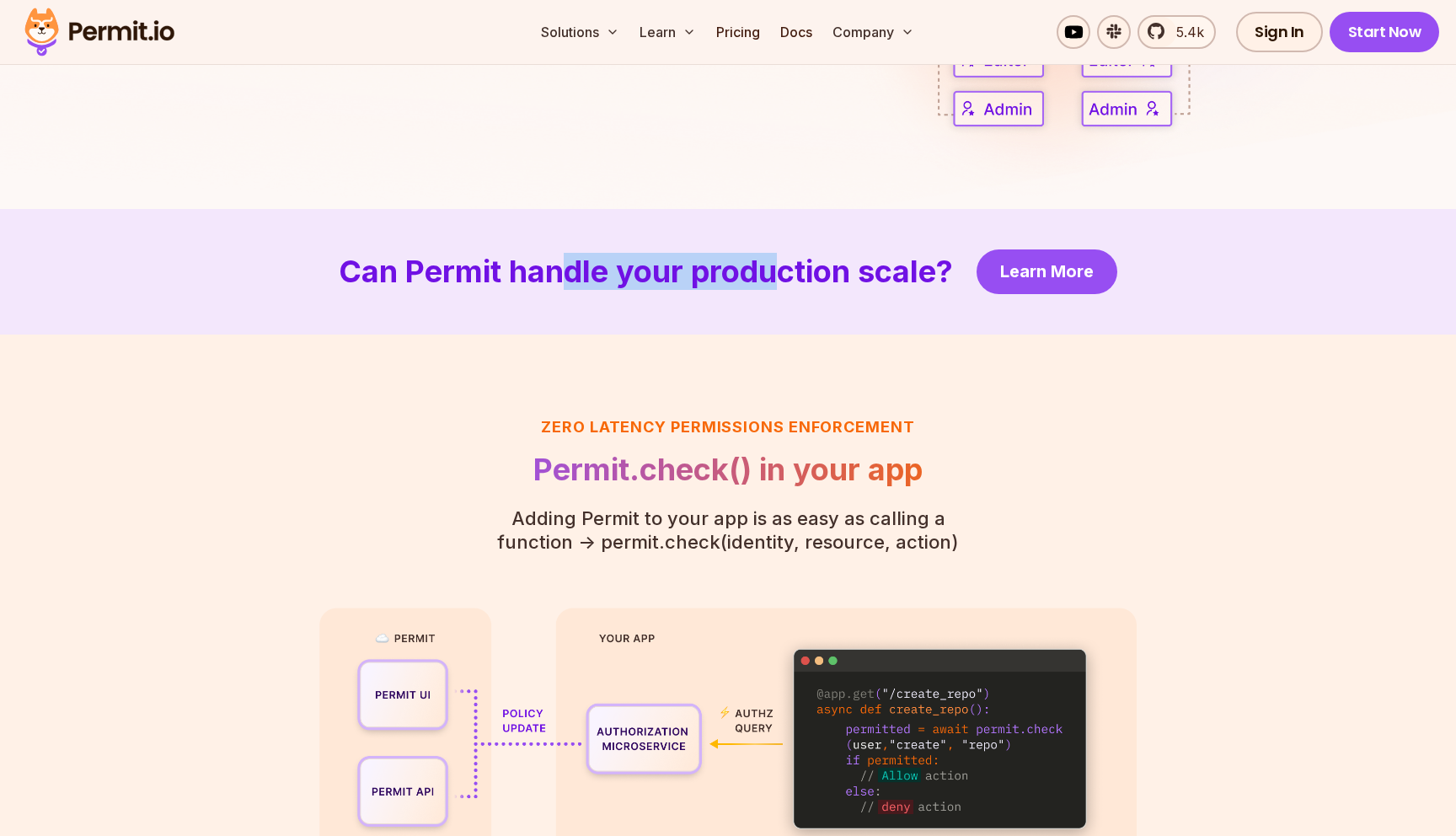
drag, startPoint x: 567, startPoint y: 276, endPoint x: 748, endPoint y: 272, distance: 181.0
click at [770, 273] on h2 "Can Permit handle your production scale?" at bounding box center [645, 271] width 614 height 34
click at [793, 425] on h3 "Zero latency Permissions enforcement" at bounding box center [728, 427] width 514 height 23
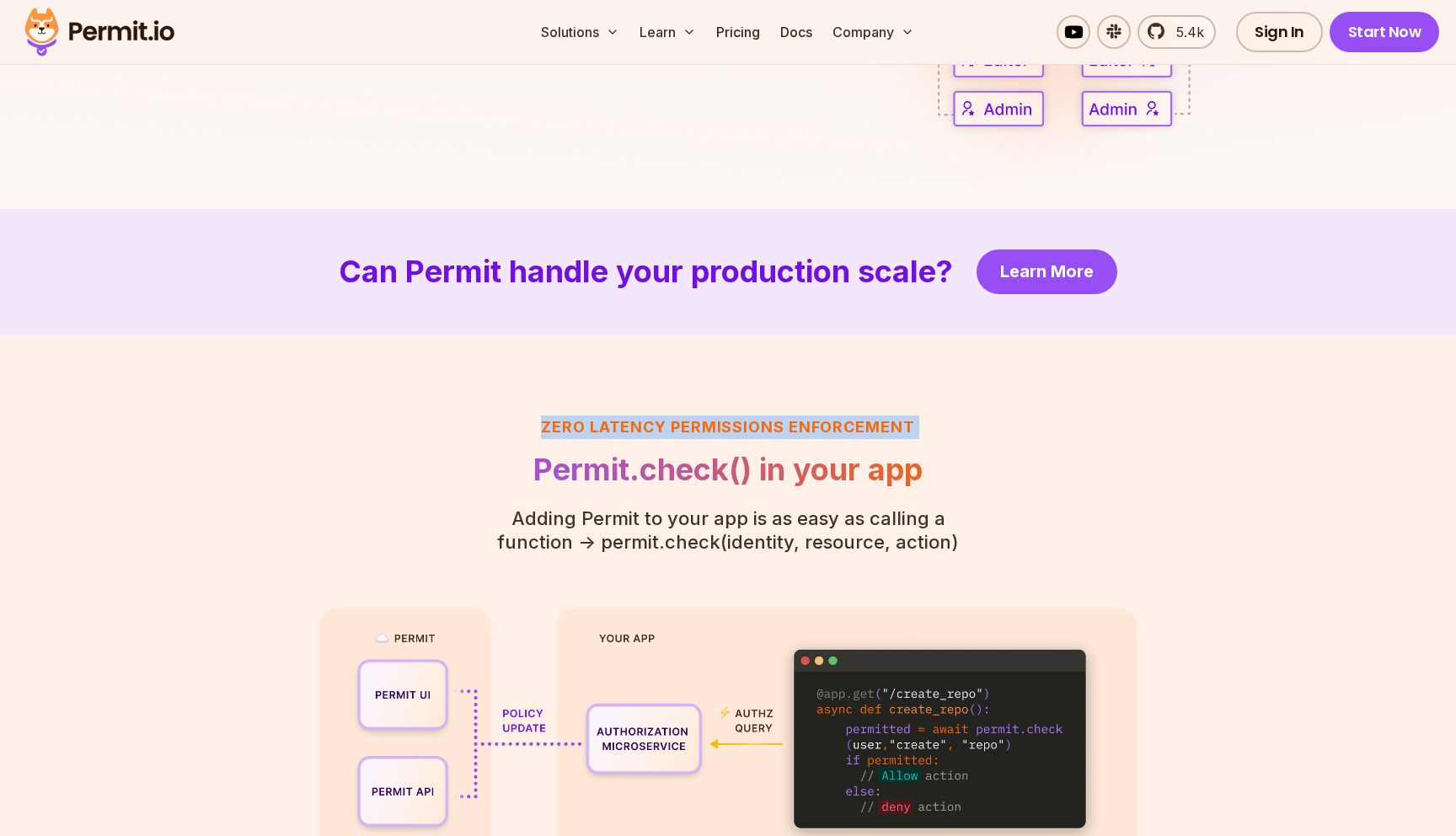
click at [793, 425] on h3 "Zero latency Permissions enforcement" at bounding box center [728, 427] width 514 height 23
click at [838, 491] on header "Zero latency Permissions enforcement Permit.check() in your app Adding Permit t…" at bounding box center [728, 485] width 514 height 138
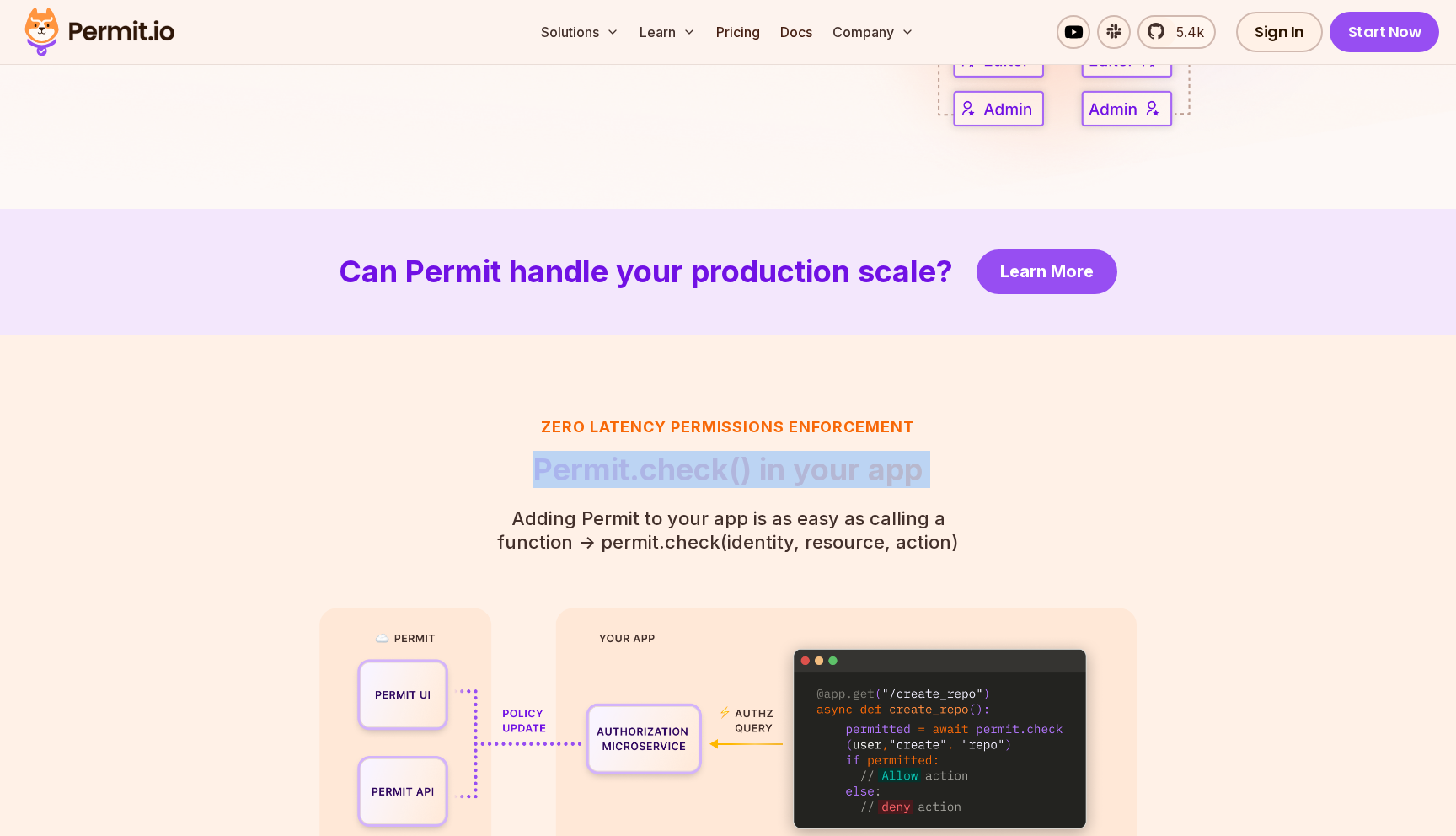
click at [838, 491] on header "Zero latency Permissions enforcement Permit.check() in your app Adding Permit t…" at bounding box center [728, 485] width 514 height 138
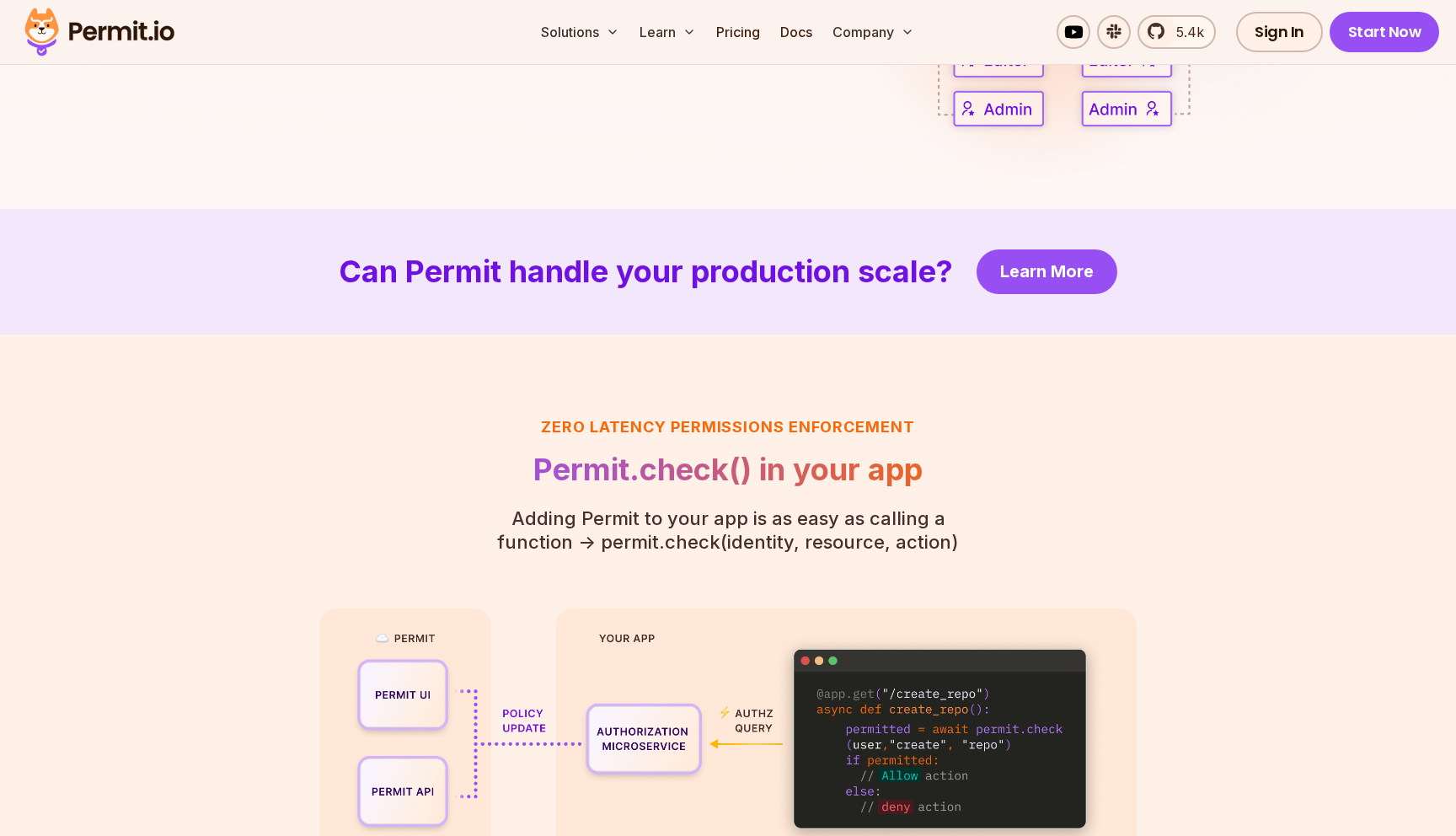
click at [861, 526] on p "Adding Permit to your app is as easy as calling a function - > permit.check(ide…" at bounding box center [728, 530] width 514 height 48
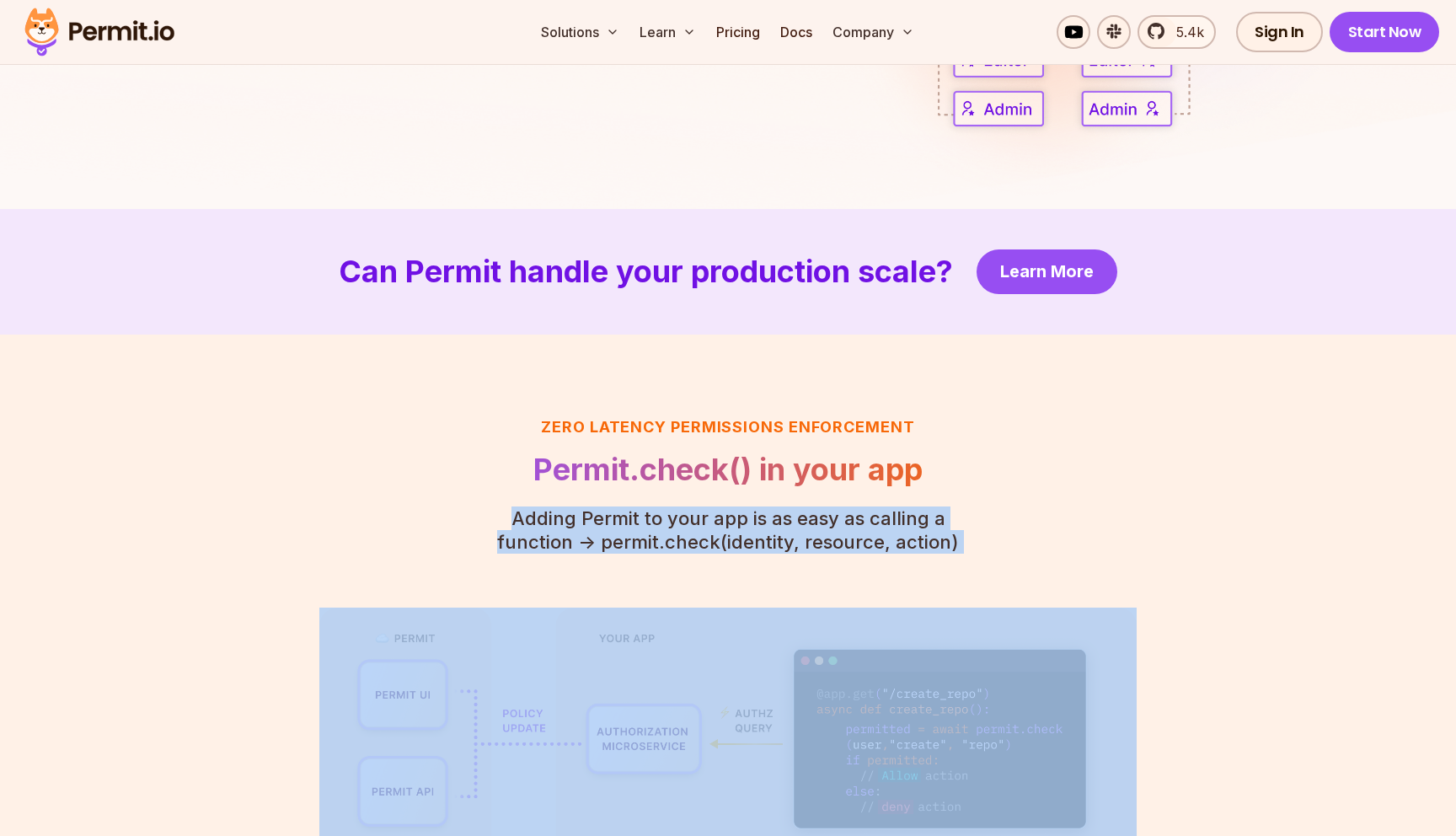
click at [861, 526] on p "Adding Permit to your app is as easy as calling a function - > permit.check(ide…" at bounding box center [728, 530] width 514 height 48
click at [883, 552] on p "Adding Permit to your app is as easy as calling a function - > permit.check(ide…" at bounding box center [728, 530] width 514 height 48
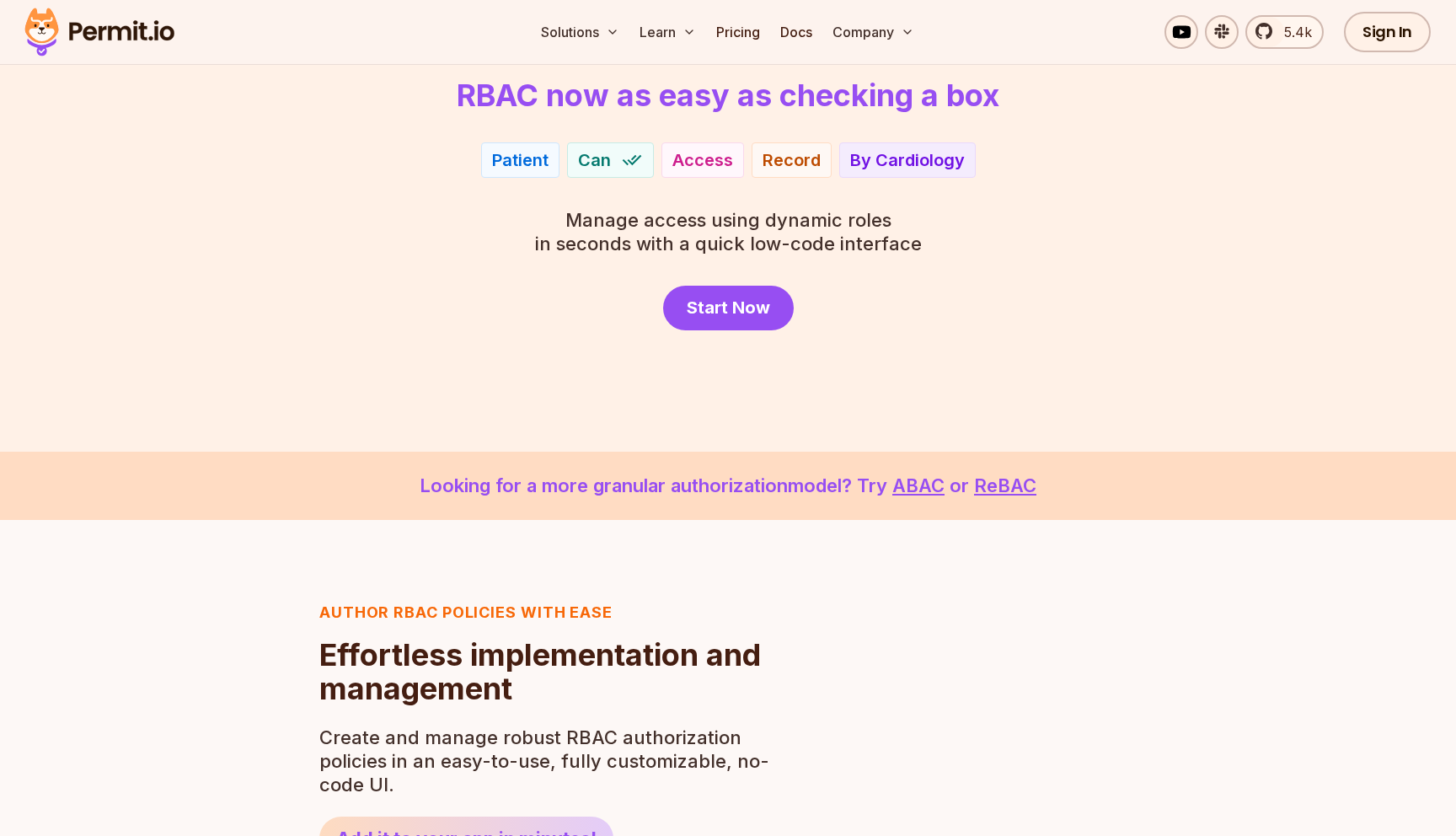
scroll to position [0, 0]
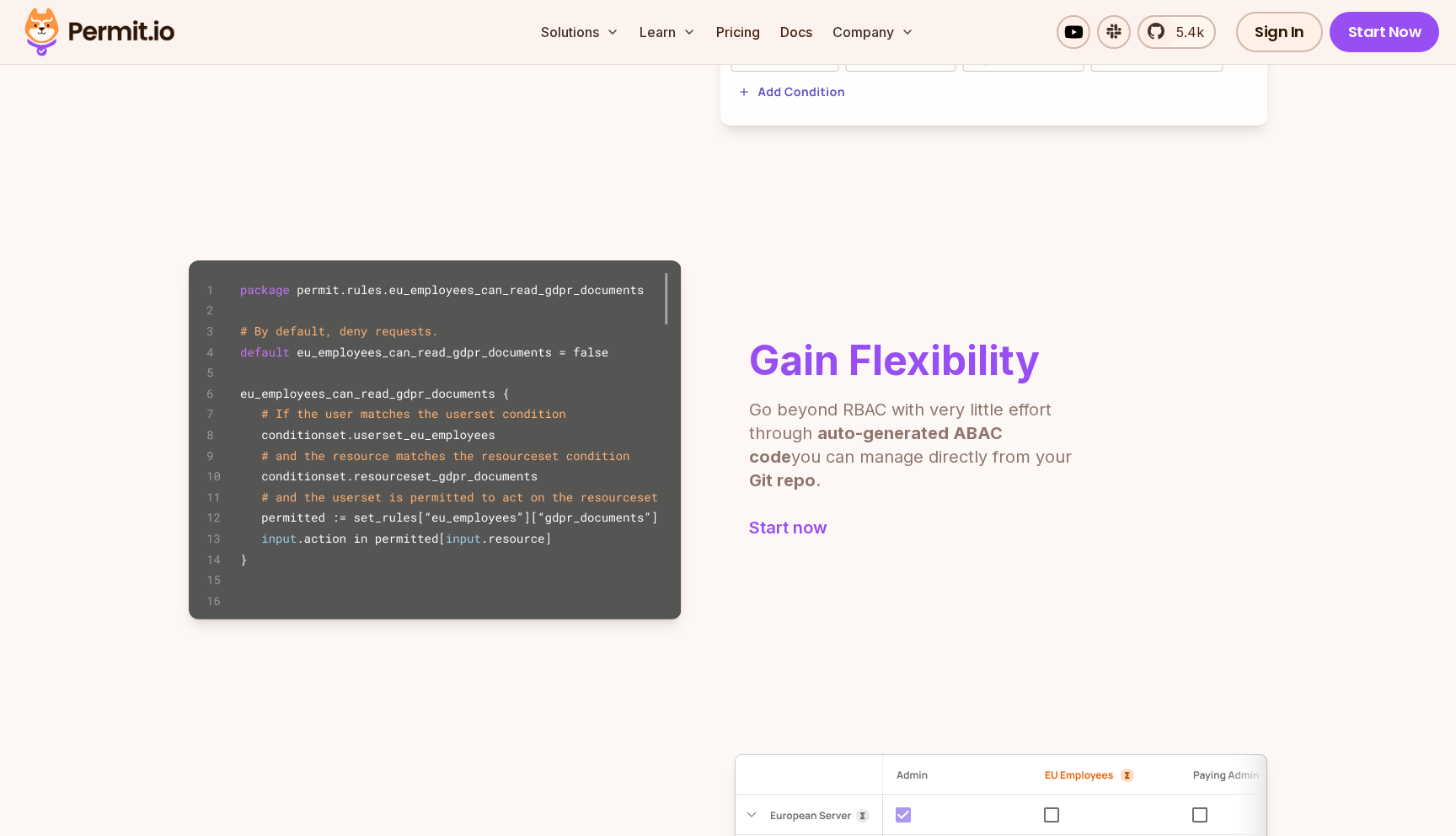
scroll to position [947, 0]
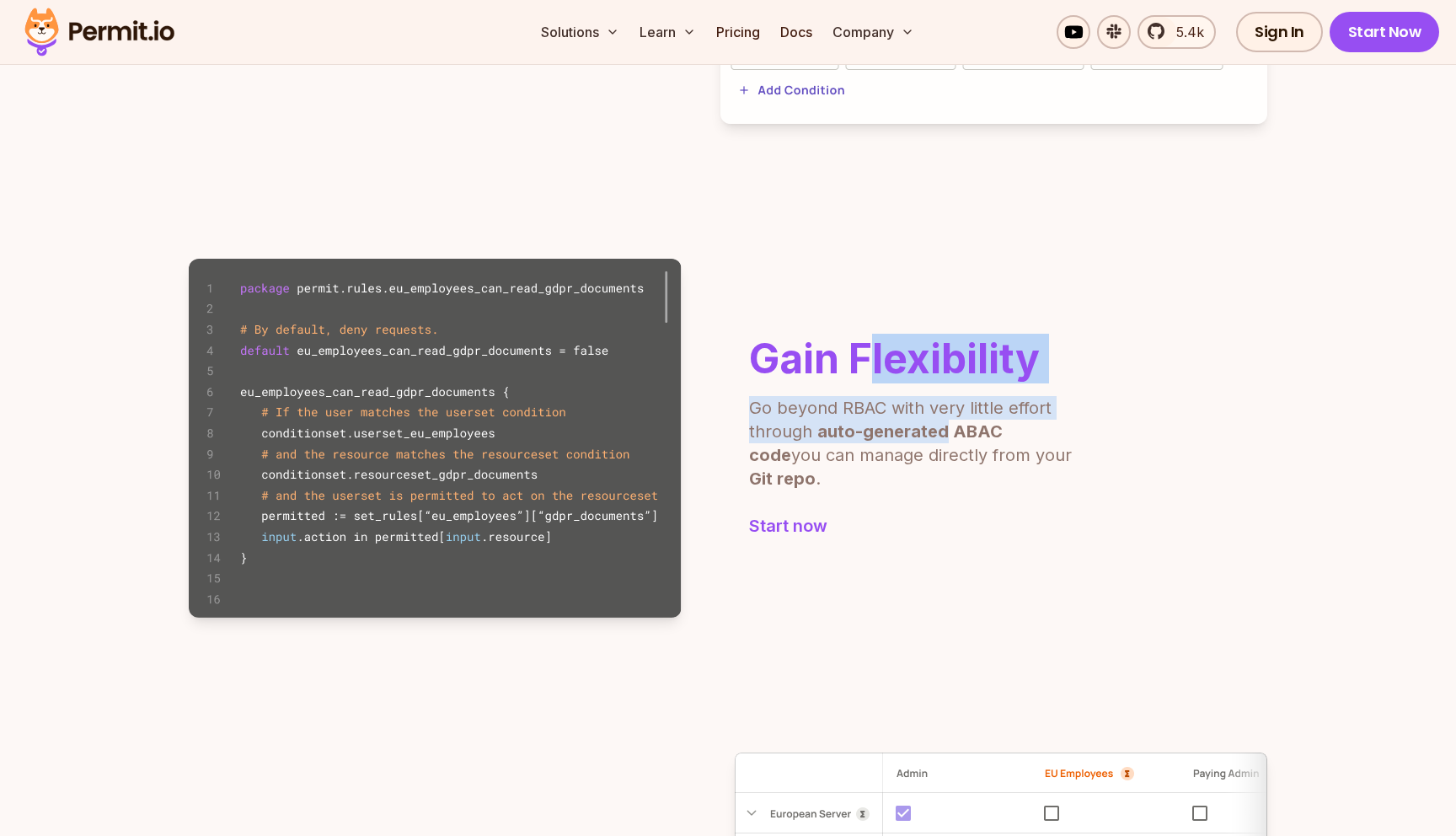
drag, startPoint x: 939, startPoint y: 454, endPoint x: 873, endPoint y: 348, distance: 124.9
click at [876, 353] on div "Gain Flexibility Go beyond RBAC with very little effort through auto-generated …" at bounding box center [913, 415] width 328 height 152
click at [959, 515] on link "Start now" at bounding box center [913, 526] width 328 height 23
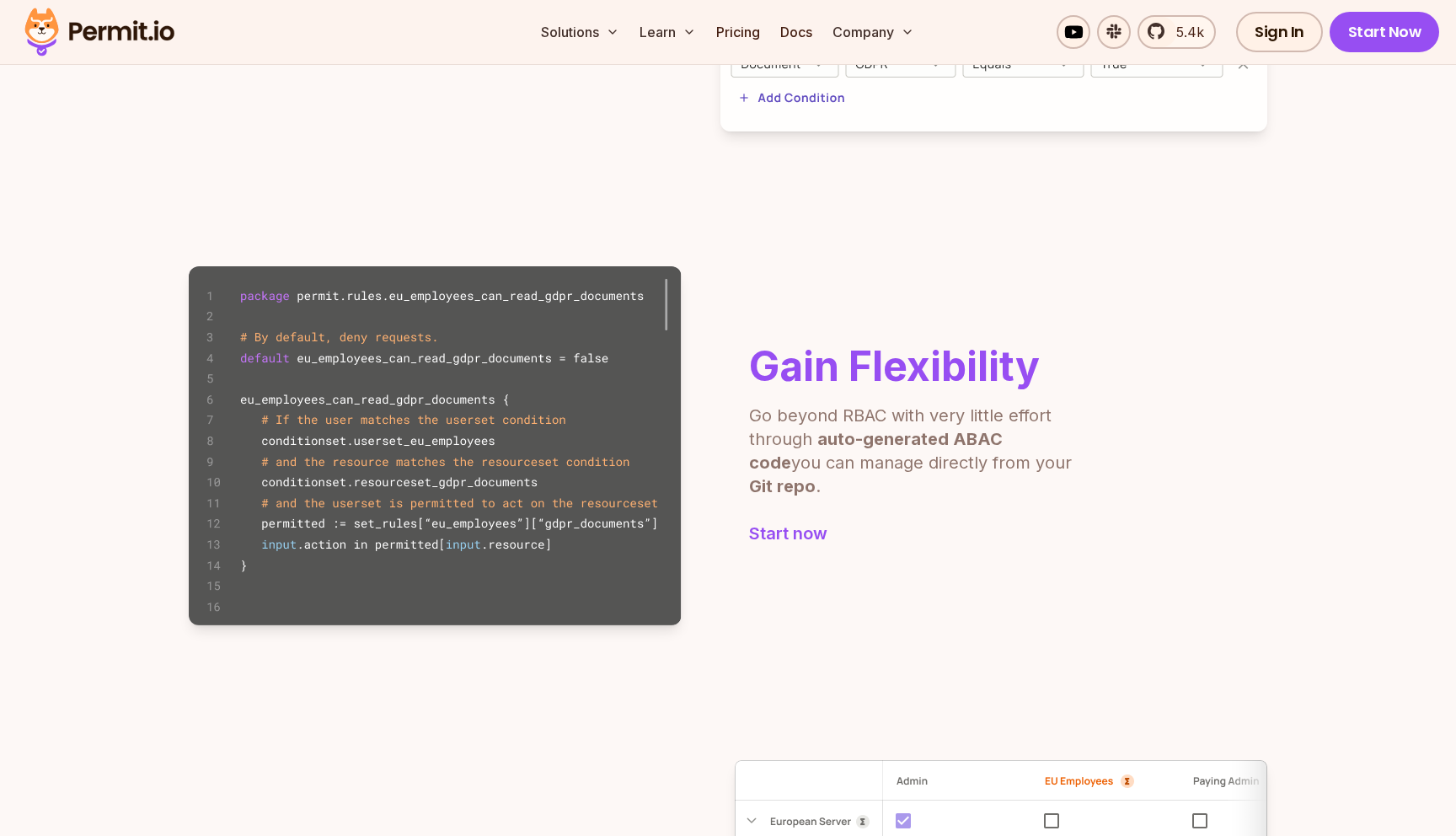
scroll to position [946, 0]
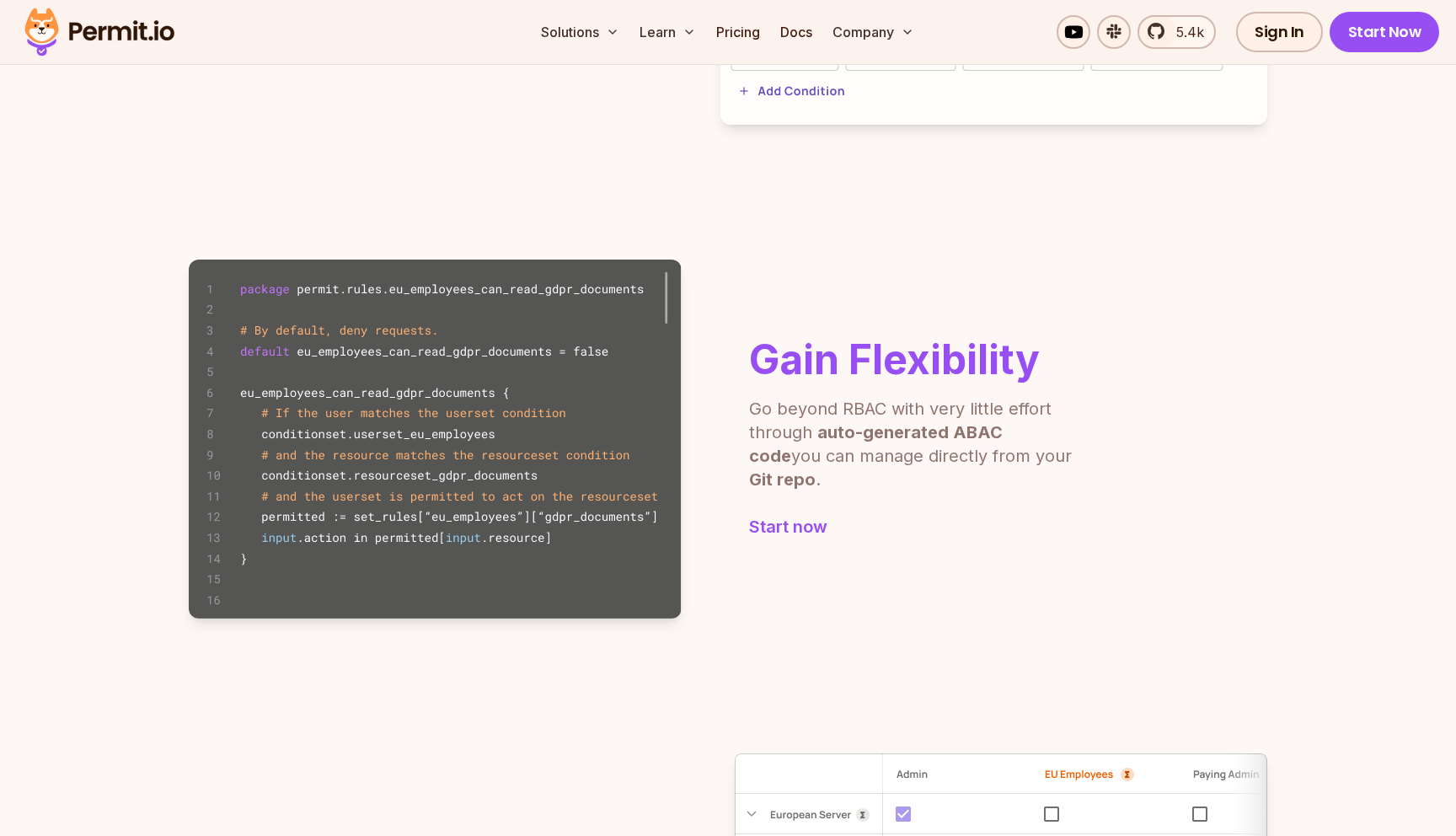
click at [911, 422] on p "Go beyond RBAC with very little effort through auto-generated ABAC code you can…" at bounding box center [913, 444] width 328 height 94
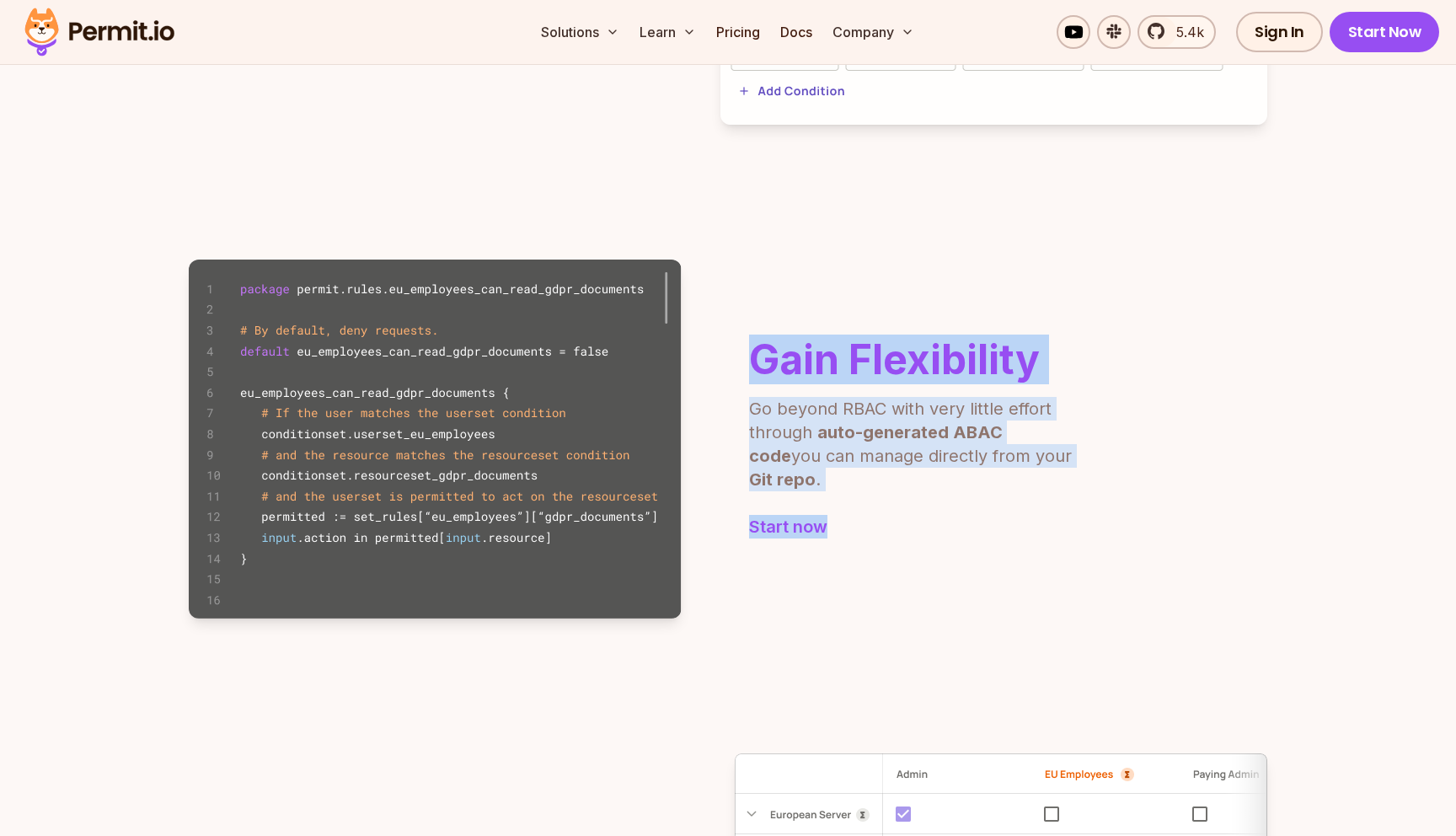
drag, startPoint x: 1052, startPoint y: 576, endPoint x: 956, endPoint y: 329, distance: 265.0
click at [962, 341] on div "Gain Flexibility Go beyond RBAC with very little effort through auto-generated …" at bounding box center [728, 438] width 1078 height 359
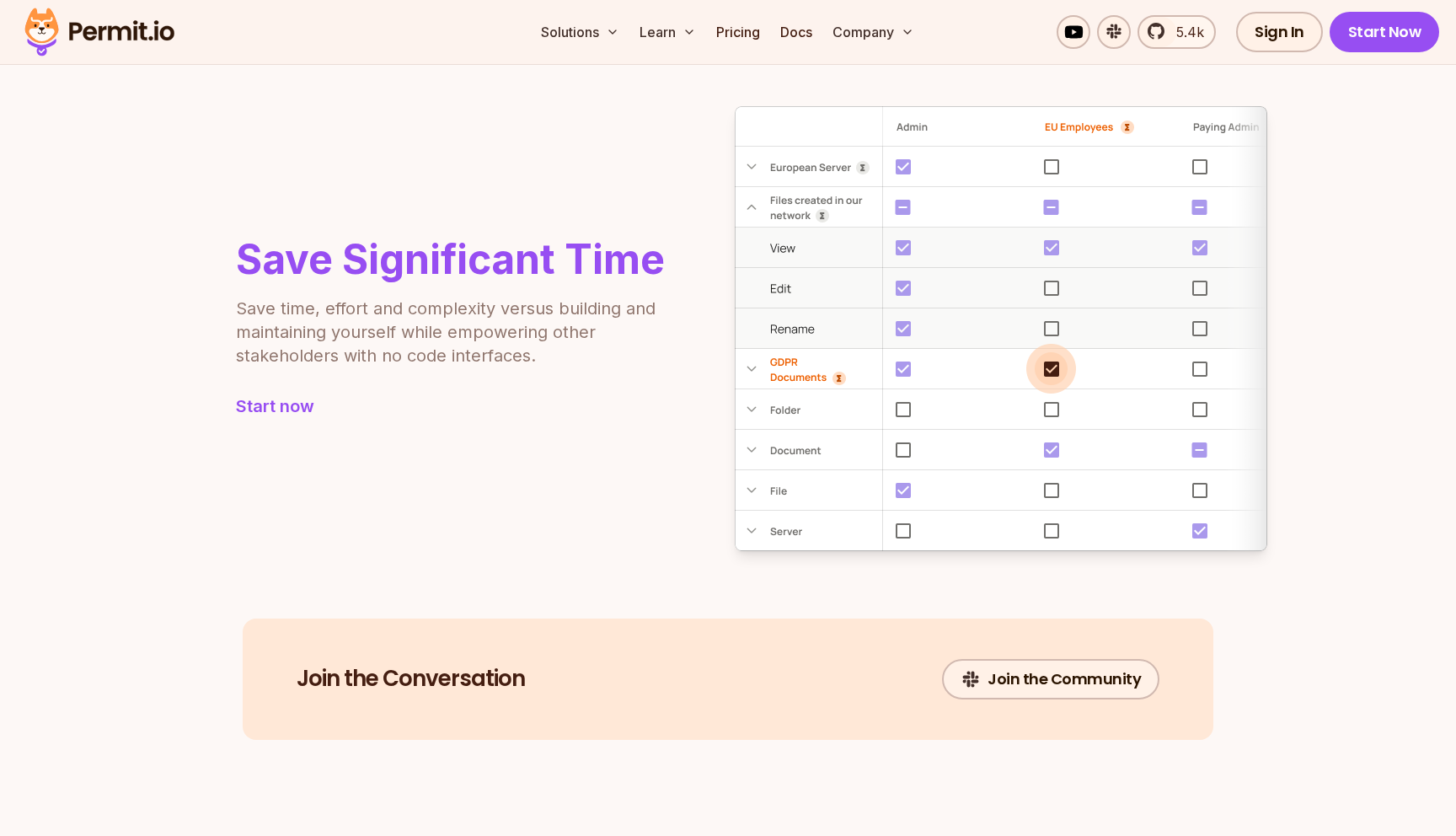
scroll to position [1694, 0]
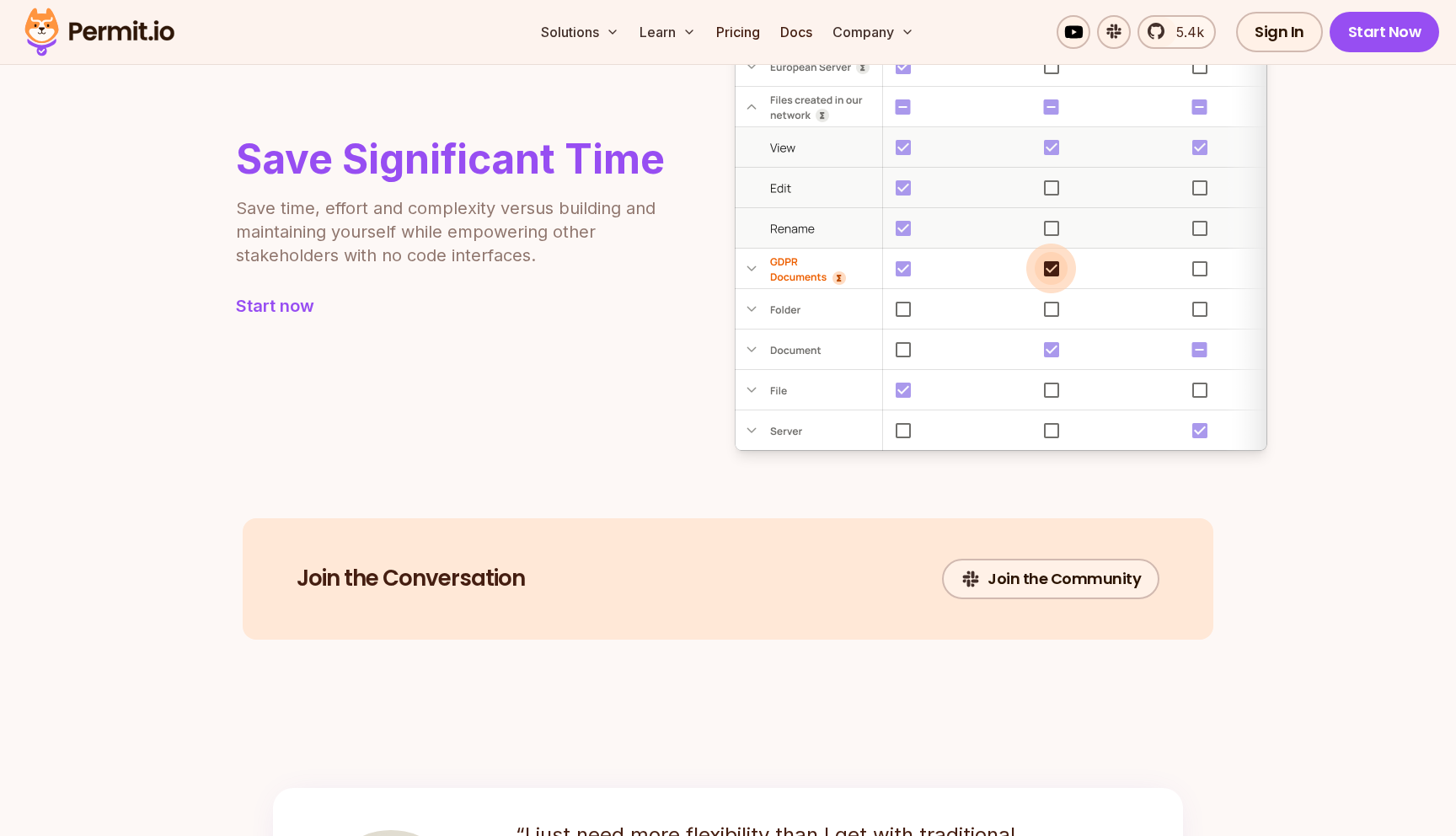
click at [1074, 590] on link "Join the Community" at bounding box center [1051, 579] width 218 height 41
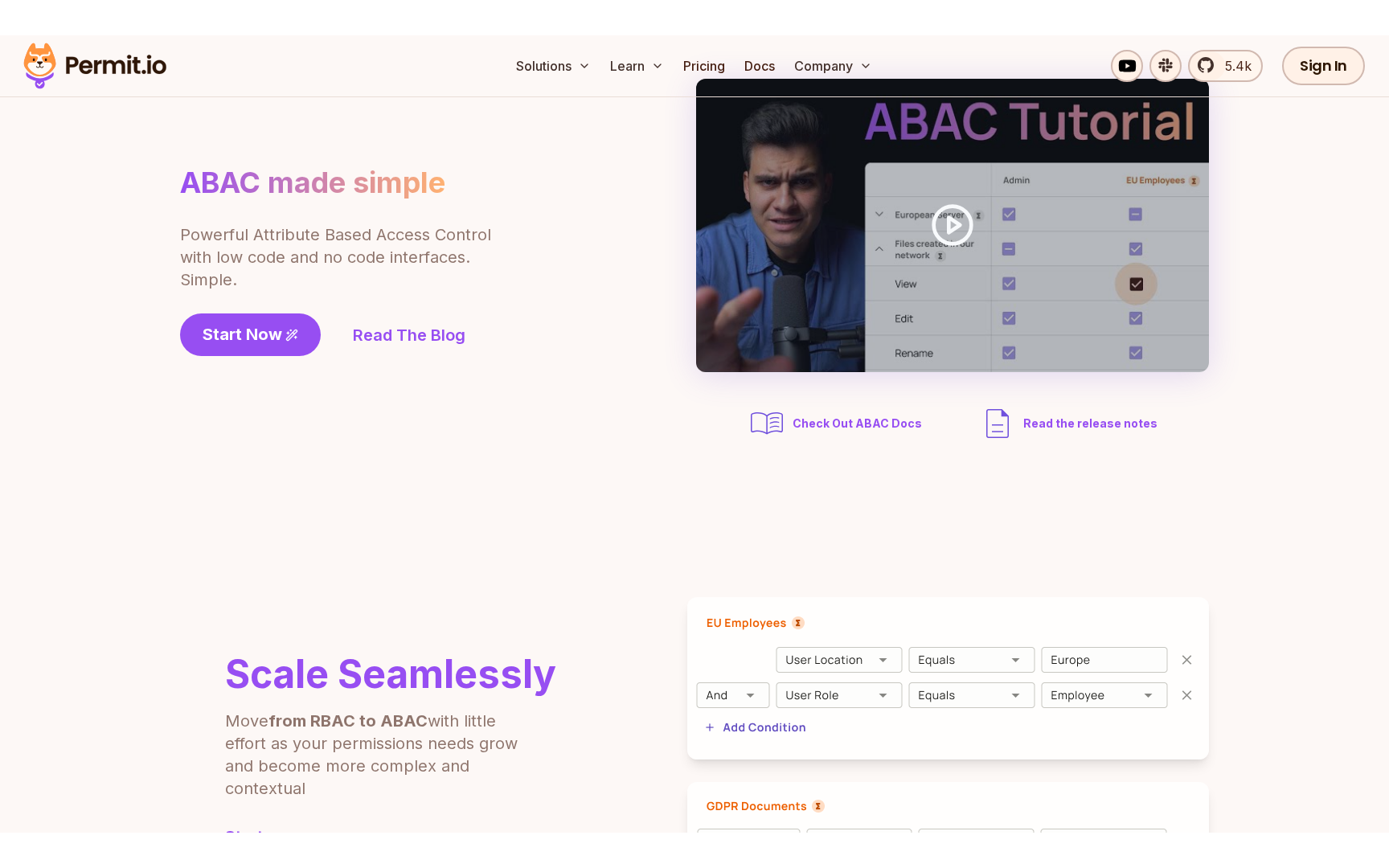
scroll to position [0, 0]
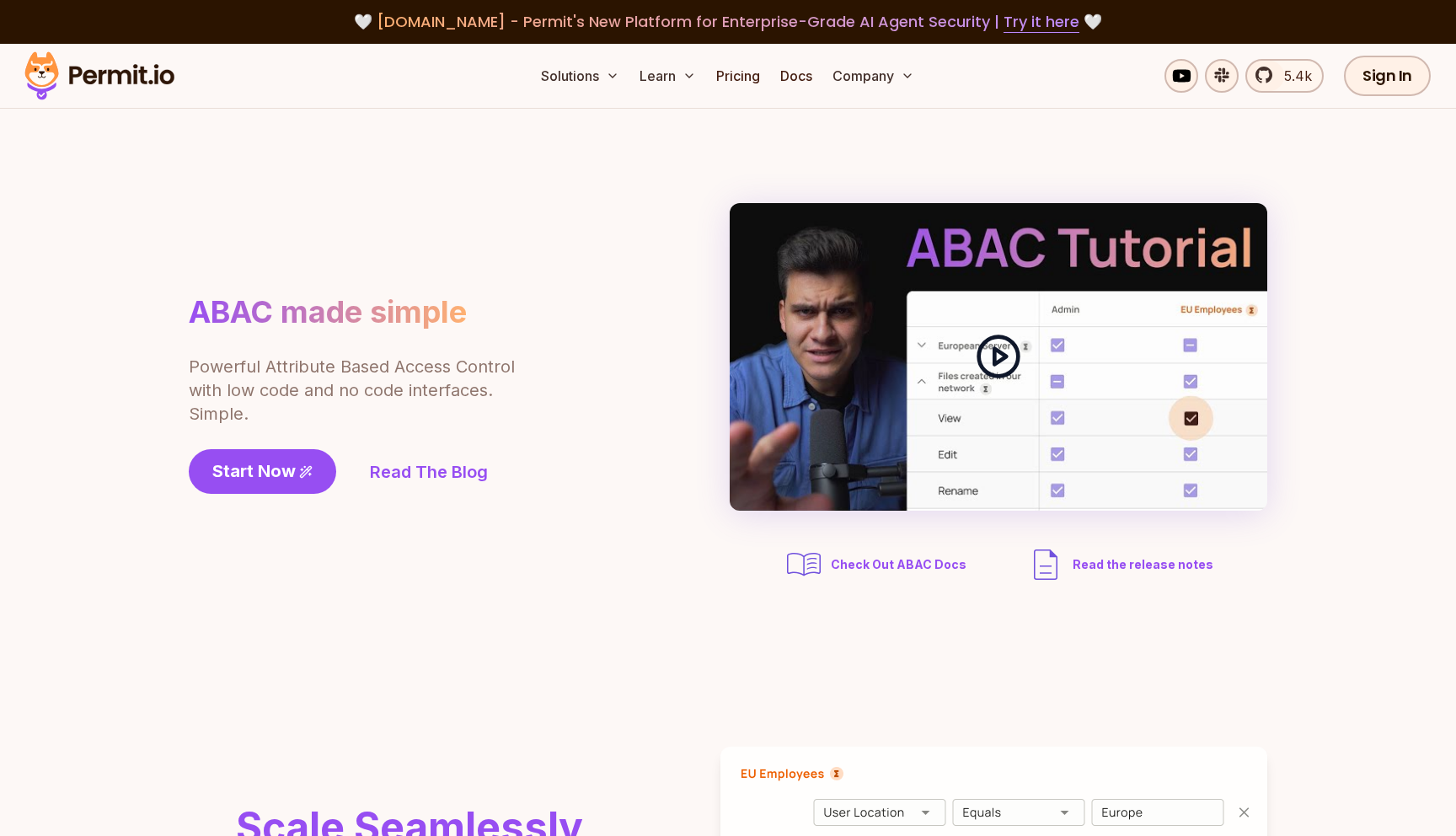
click at [995, 352] on polygon at bounding box center [1001, 357] width 12 height 16
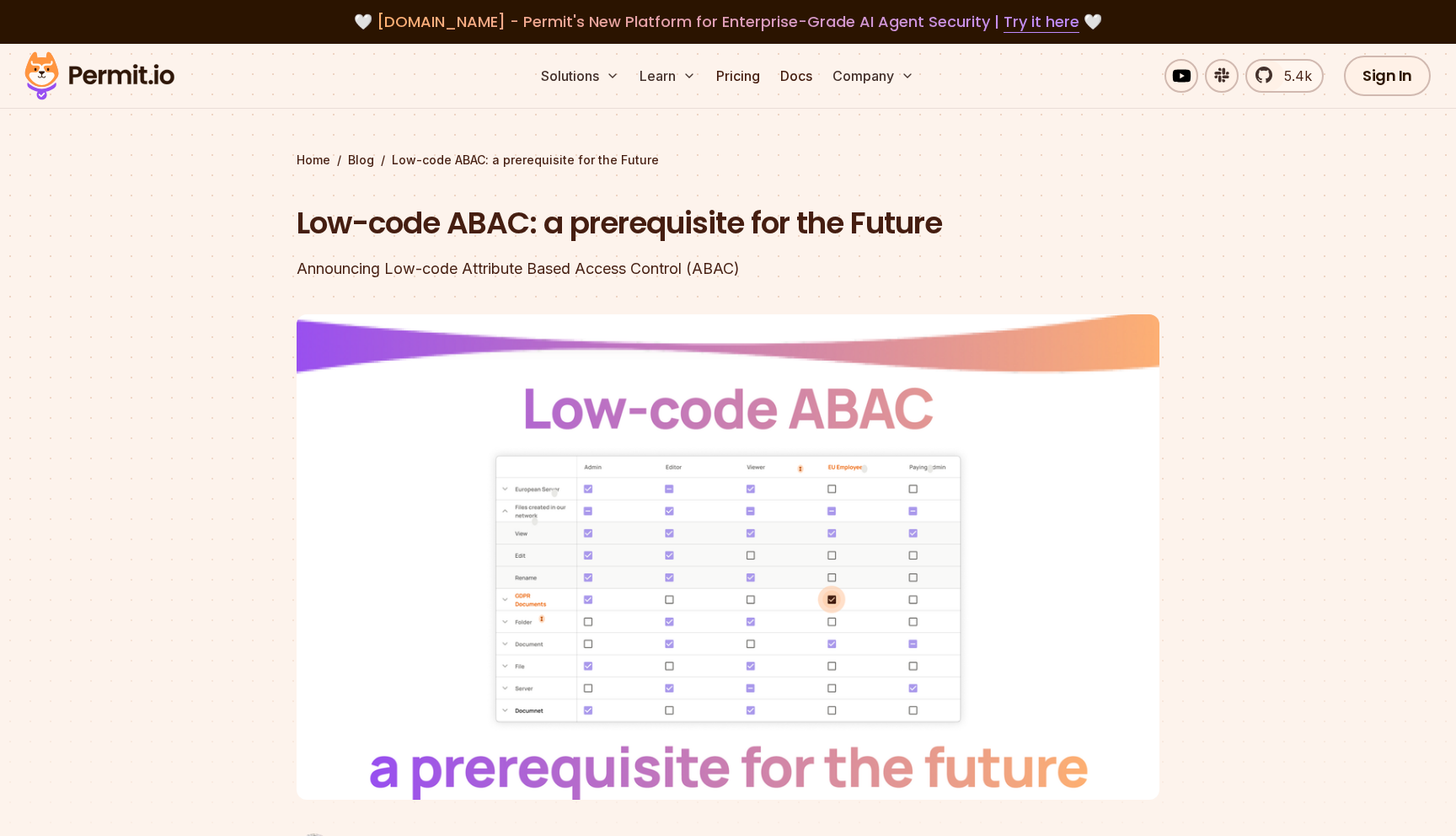
click at [559, 240] on h1 "Low-code ABAC: a prerequisite for the Future" at bounding box center [620, 223] width 647 height 42
